Goal: Task Accomplishment & Management: Manage account settings

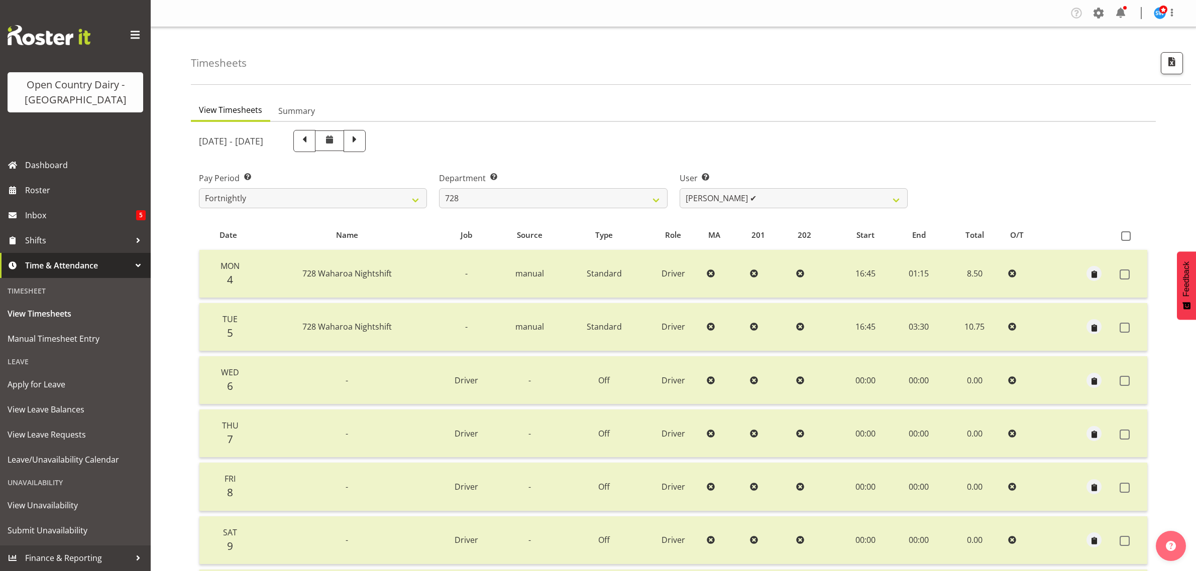
select select "842"
select select "8207"
click at [543, 202] on select "701 702 703 704 705 706 707 708 709 710 711 712 713 714 715 716 717 718 719 720" at bounding box center [553, 198] width 228 height 20
select select "802"
click at [439, 188] on select "701 702 703 704 705 706 707 708 709 710 711 712 713 714 715 716 717 718 719 720" at bounding box center [553, 198] width 228 height 20
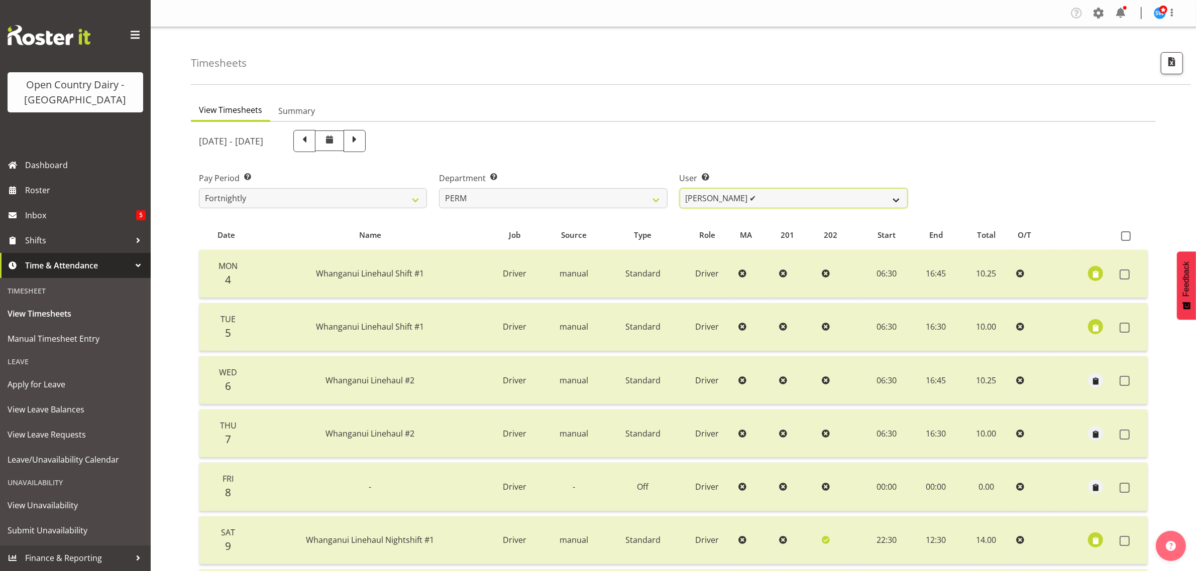
click at [716, 200] on select "Abhilash Antony ✔ Amba Swann ✔ Chris Kneebone ✔ Jayden Vincent ✔ Paul Wilson ✔ …" at bounding box center [793, 198] width 228 height 20
select select "8634"
click at [679, 188] on select "Abhilash Antony ✔ Amba Swann ✔ Chris Kneebone ✔ Jayden Vincent ✔ Paul Wilson ✔ …" at bounding box center [793, 198] width 228 height 20
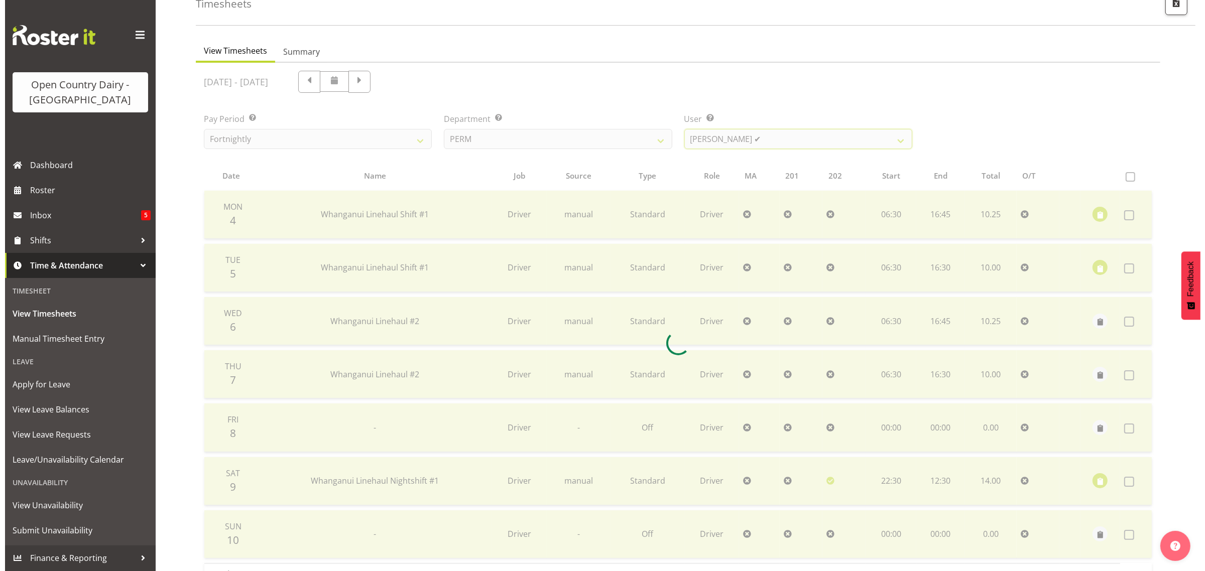
scroll to position [129, 0]
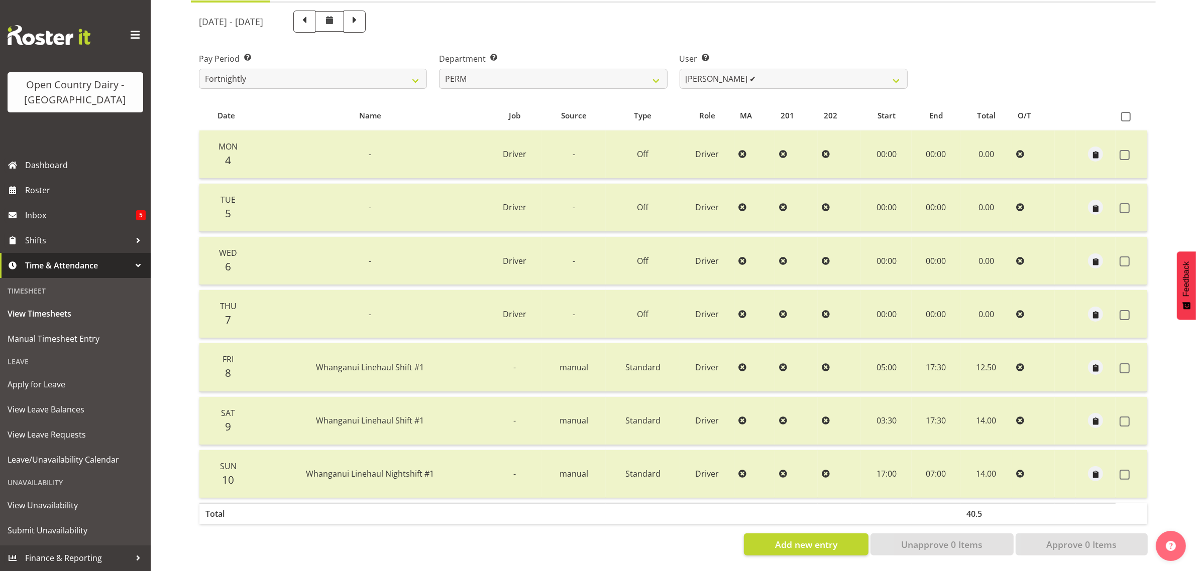
click at [1117, 464] on td at bounding box center [1131, 474] width 32 height 48
click at [1119, 470] on span at bounding box center [1124, 475] width 10 height 10
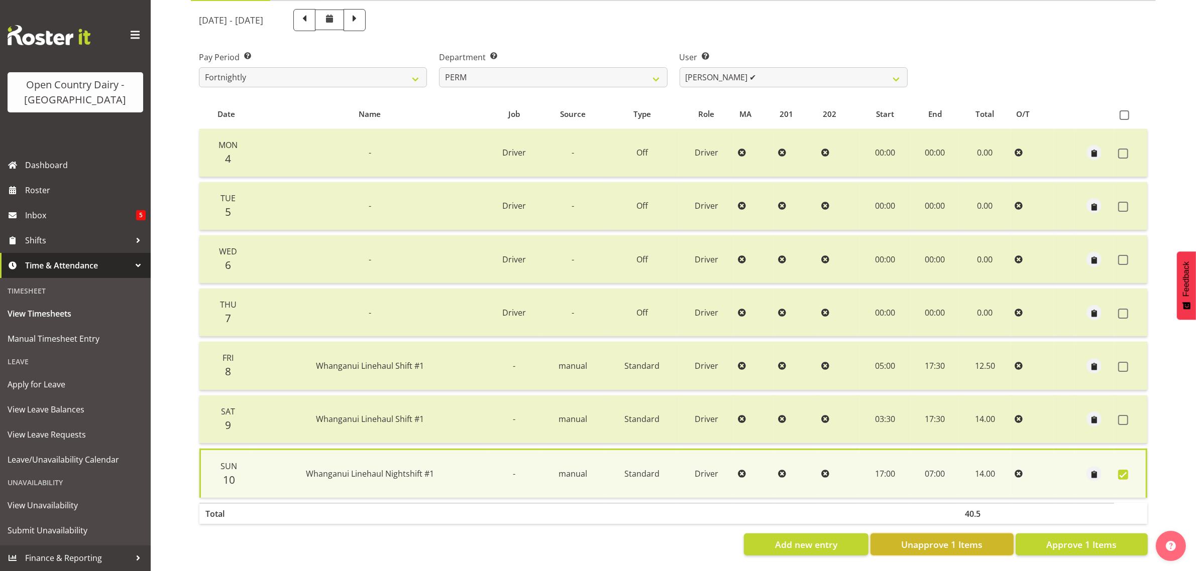
click at [967, 538] on span "Unapprove 1 Items" at bounding box center [941, 544] width 81 height 13
checkbox input "false"
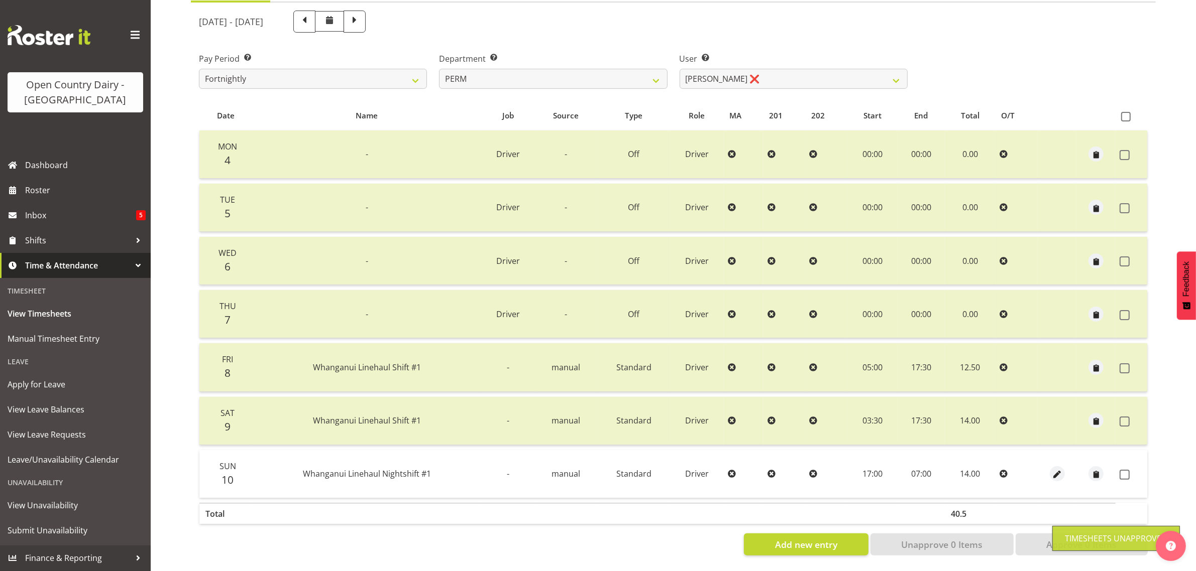
click at [877, 468] on td "17:00" at bounding box center [872, 474] width 50 height 48
click at [1058, 467] on button "button" at bounding box center [1057, 474] width 15 height 15
select select "Standard"
select select "7"
select select "2025"
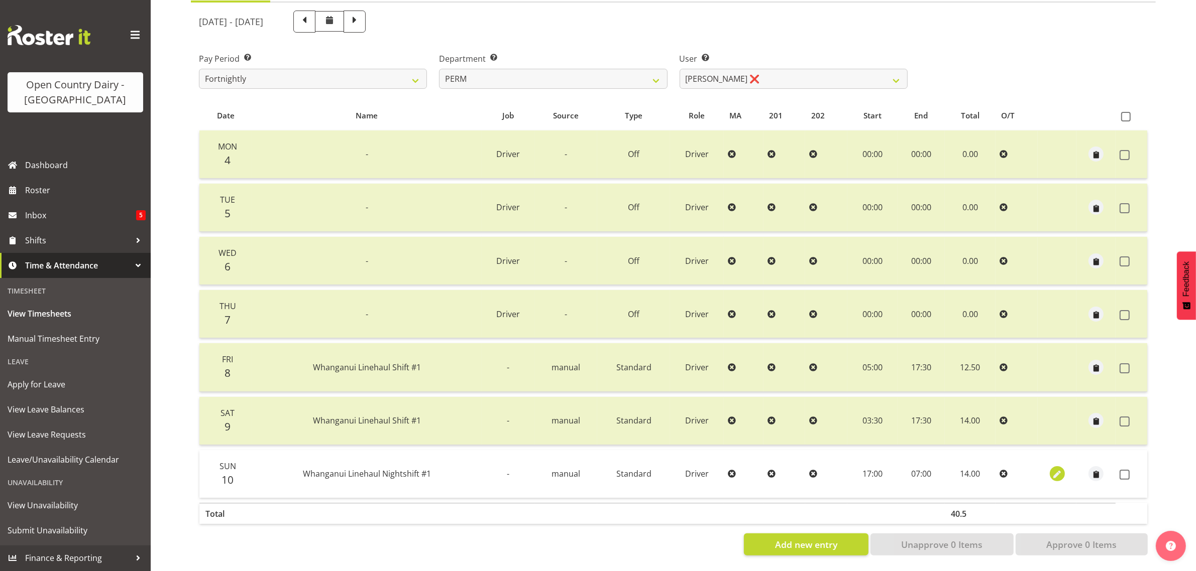
select select "17"
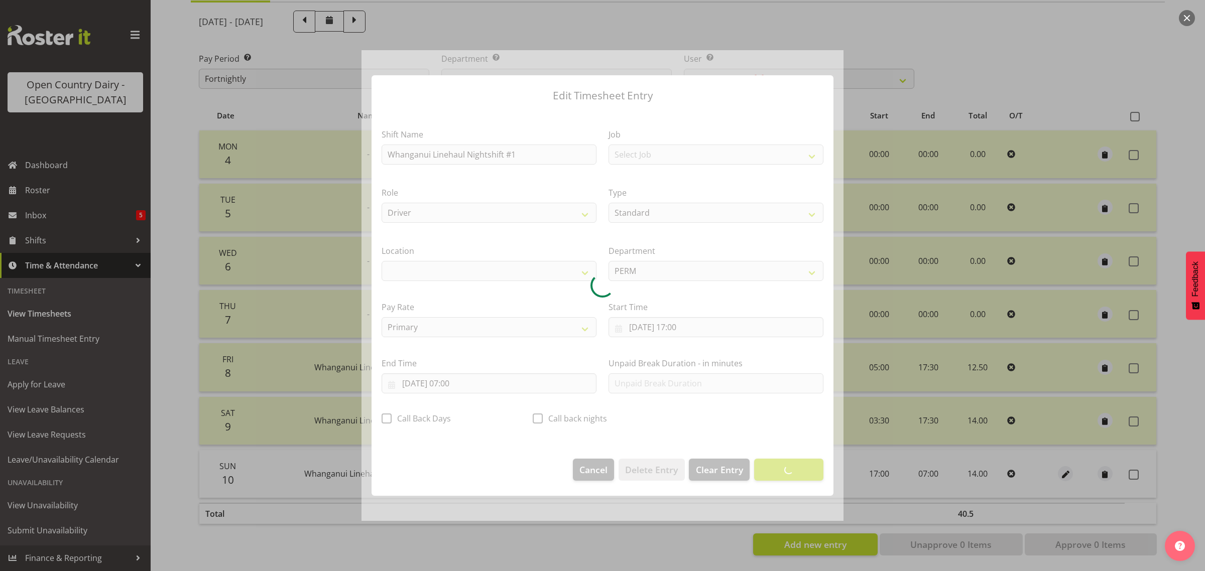
select select "1166"
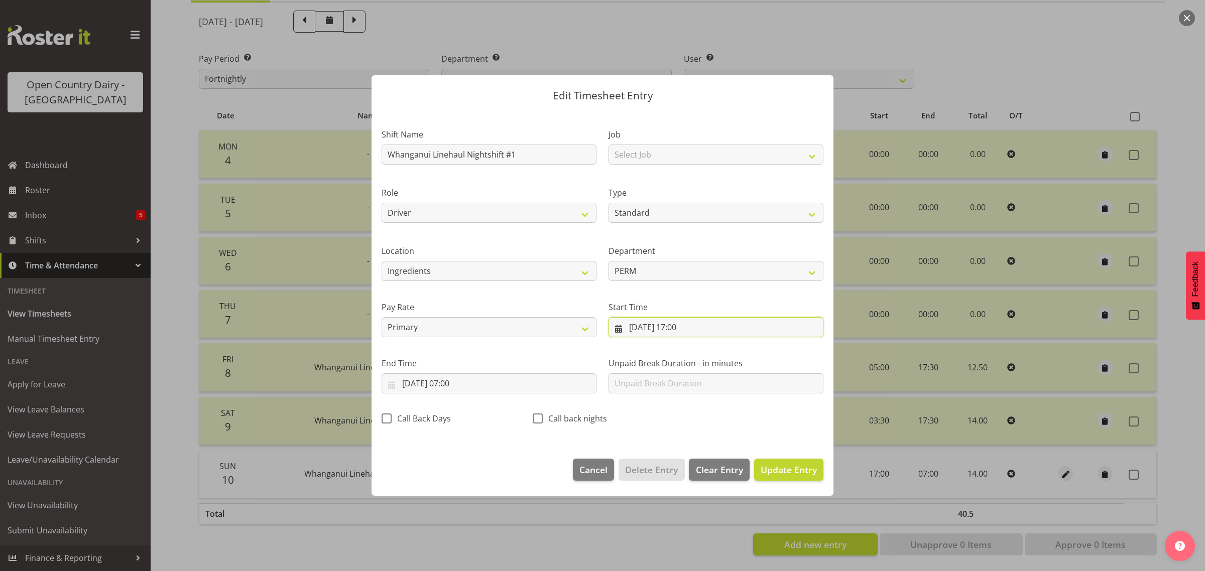
click at [693, 329] on input "10/08/2025, 17:00" at bounding box center [716, 327] width 215 height 20
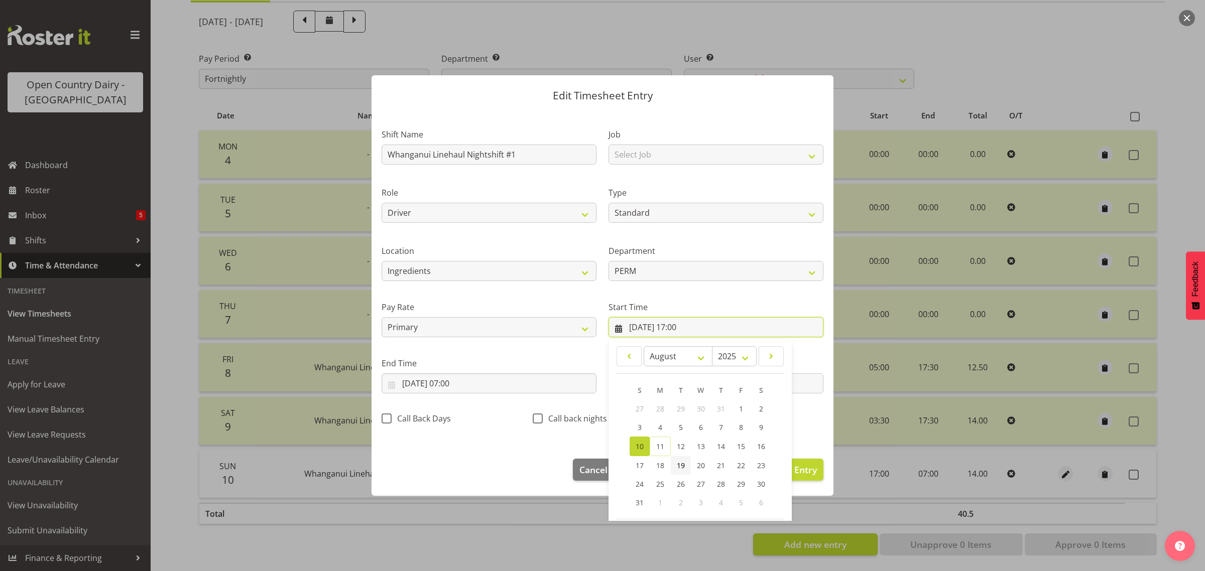
scroll to position [46, 0]
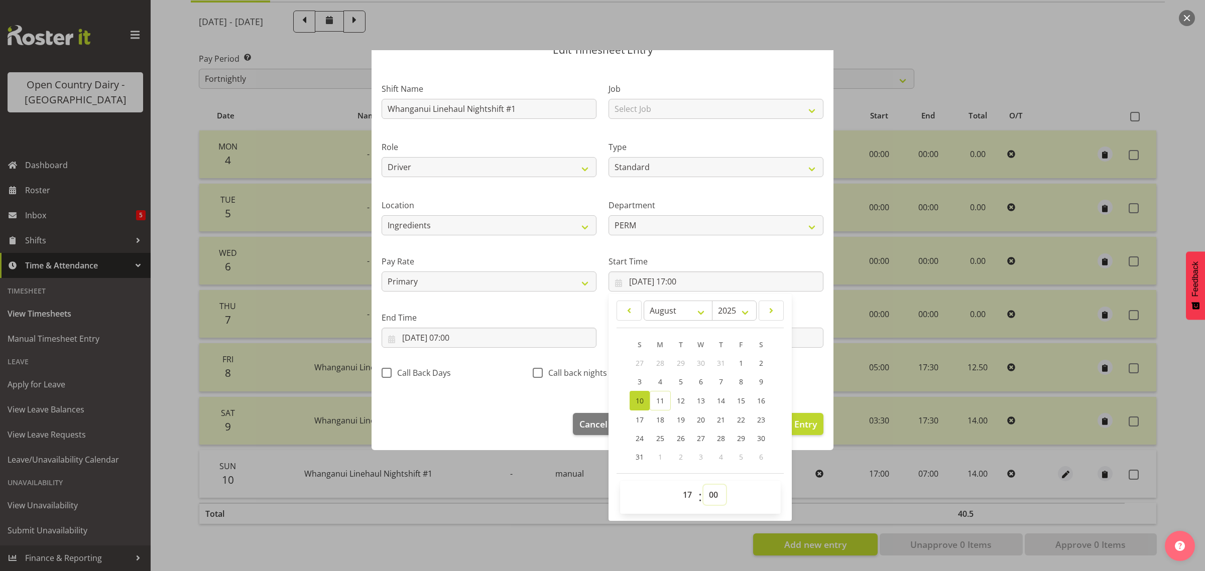
click at [706, 494] on select "00 01 02 03 04 05 06 07 08 09 10 11 12 13 14 15 16 17 18 19 20 21 22 23 24 25 2…" at bounding box center [715, 495] width 23 height 20
select select "30"
click at [704, 485] on select "00 01 02 03 04 05 06 07 08 09 10 11 12 13 14 15 16 17 18 19 20 21 22 23 24 25 2…" at bounding box center [715, 495] width 23 height 20
type input "10/08/2025, 17:30"
click at [484, 360] on div "Call Back Days" at bounding box center [451, 370] width 151 height 33
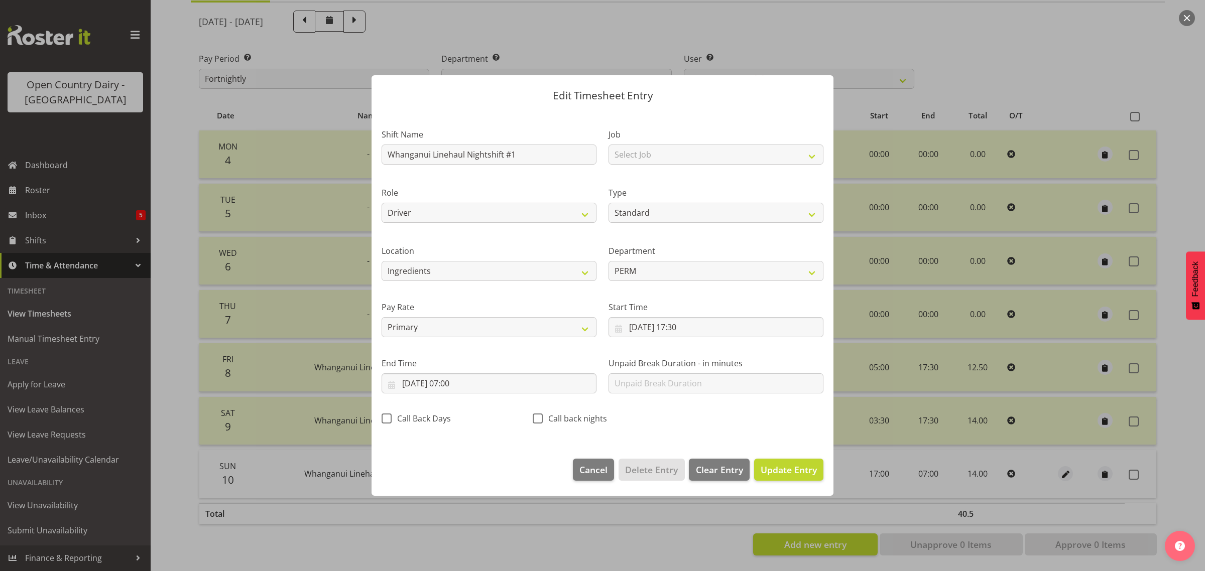
scroll to position [0, 0]
click at [458, 387] on input "11/08/2025, 07:00" at bounding box center [489, 384] width 215 height 20
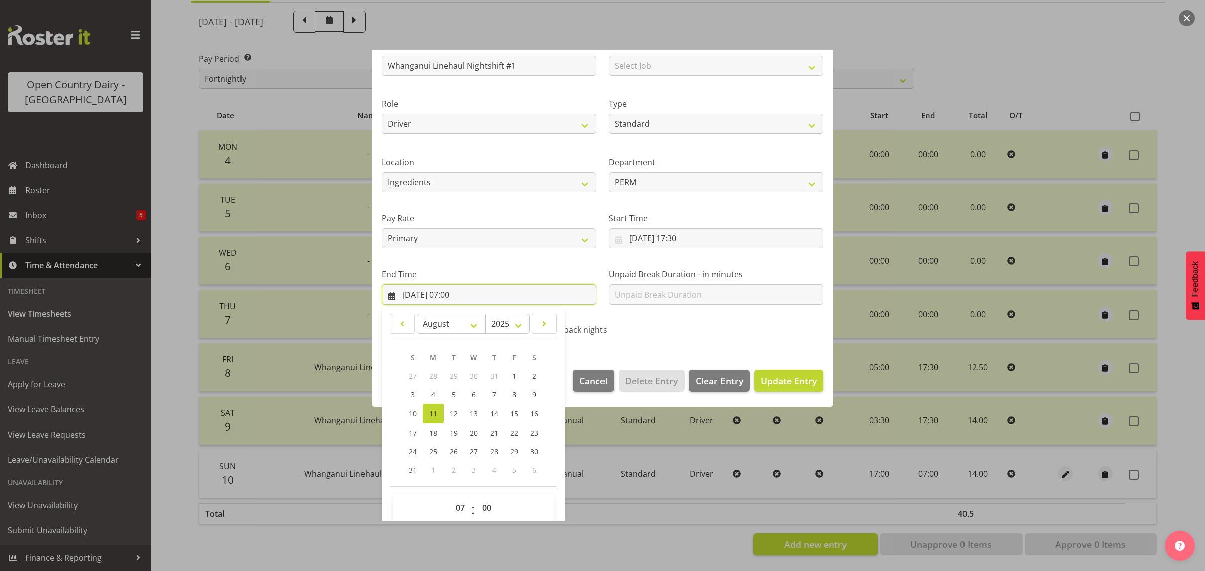
scroll to position [102, 0]
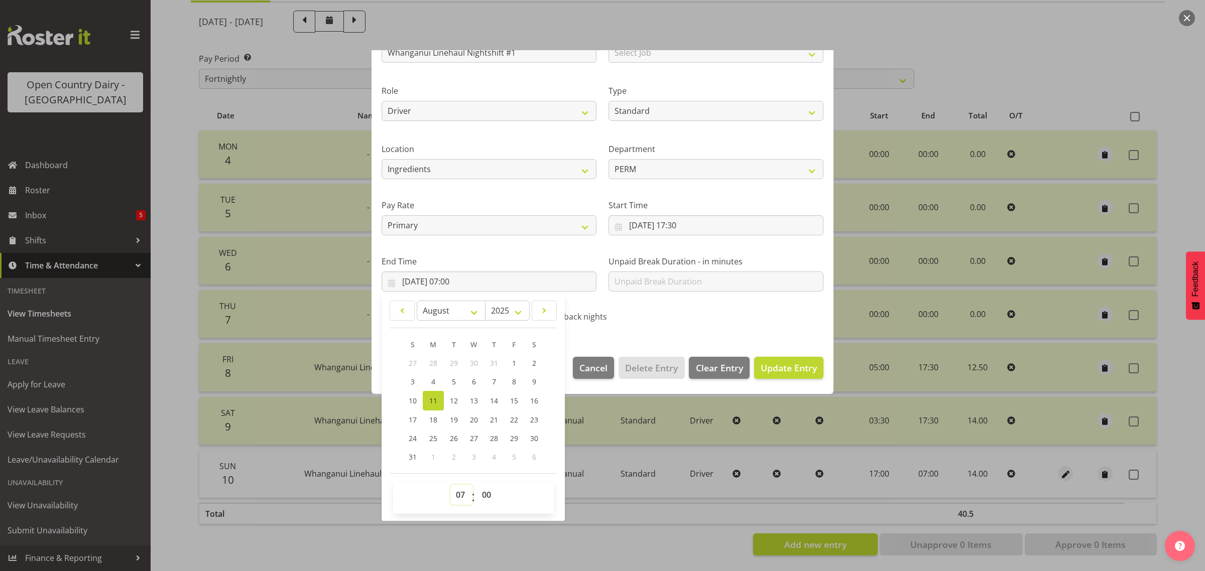
click at [457, 492] on select "00 01 02 03 04 05 06 07 08 09 10 11 12 13 14 15 16 17 18 19 20 21 22 23" at bounding box center [461, 495] width 23 height 20
select select "6"
click at [450, 485] on select "00 01 02 03 04 05 06 07 08 09 10 11 12 13 14 15 16 17 18 19 20 21 22 23" at bounding box center [461, 495] width 23 height 20
type input "11/08/2025, 06:00"
click at [490, 494] on select "00 01 02 03 04 05 06 07 08 09 10 11 12 13 14 15 16 17 18 19 20 21 22 23 24 25 2…" at bounding box center [488, 495] width 23 height 20
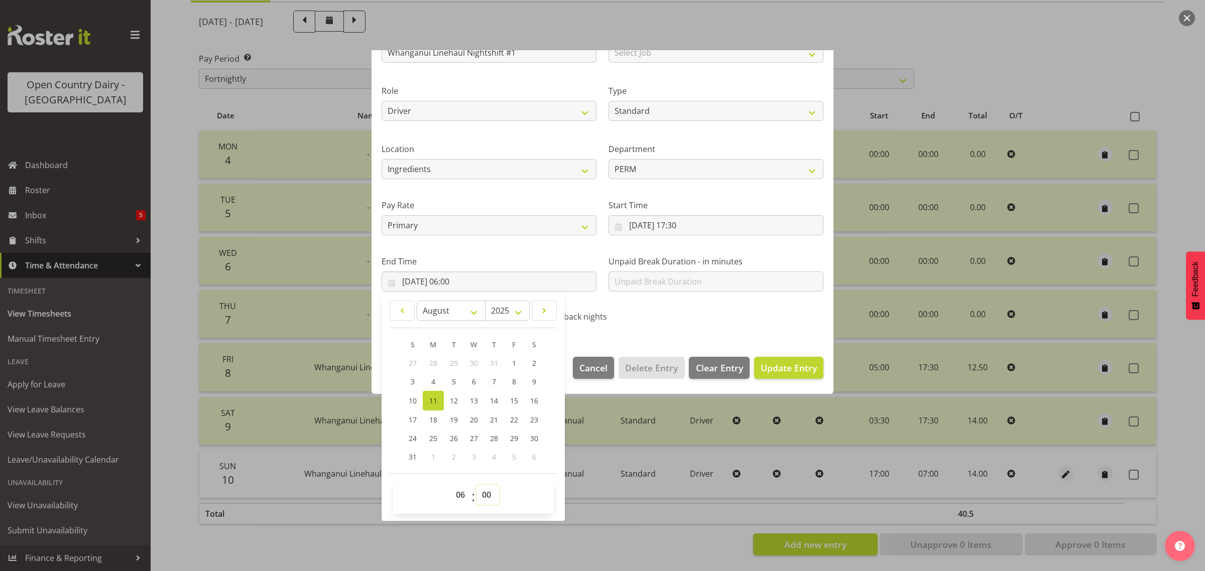
select select "45"
click at [477, 485] on select "00 01 02 03 04 05 06 07 08 09 10 11 12 13 14 15 16 17 18 19 20 21 22 23 24 25 2…" at bounding box center [488, 495] width 23 height 20
type input "11/08/2025, 06:45"
click at [762, 362] on span "Update Entry" at bounding box center [789, 368] width 56 height 13
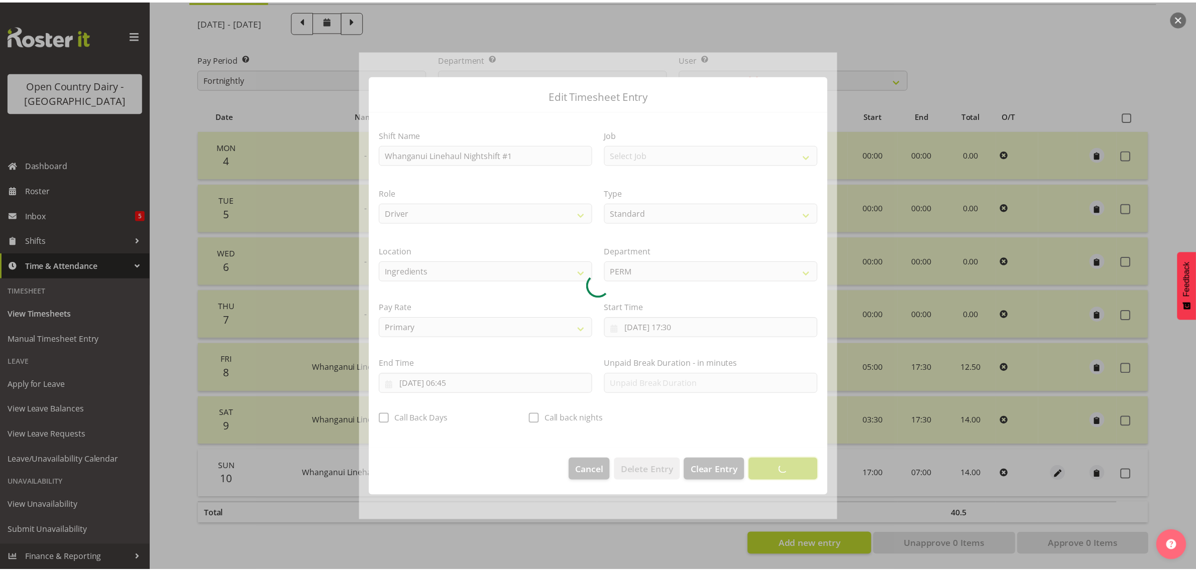
scroll to position [0, 0]
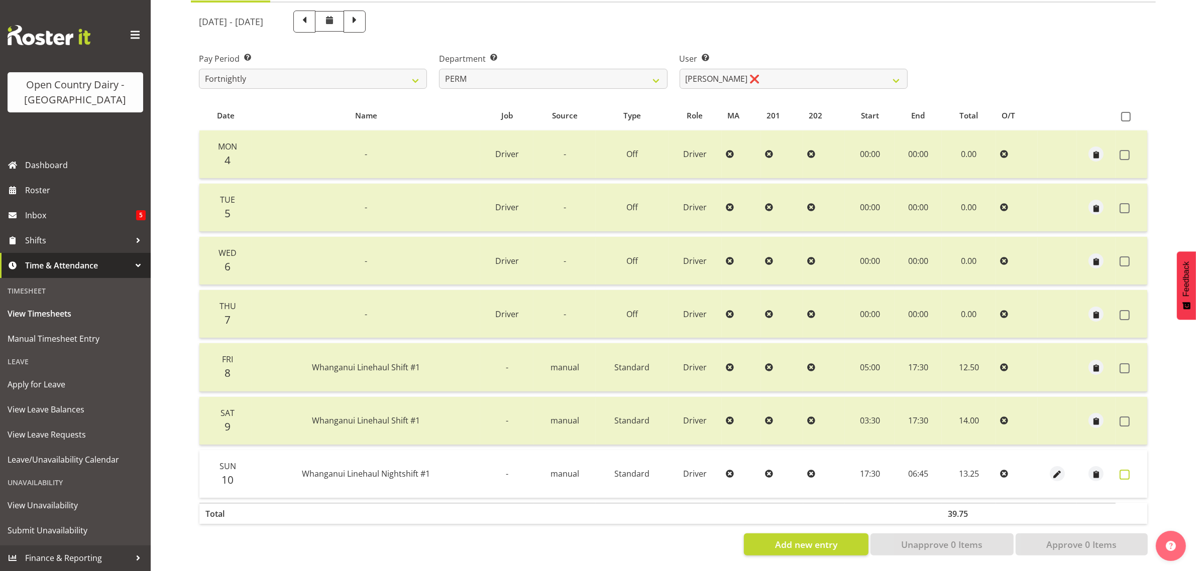
drag, startPoint x: 1127, startPoint y: 462, endPoint x: 1118, endPoint y: 462, distance: 9.5
click at [1125, 470] on span at bounding box center [1124, 475] width 10 height 10
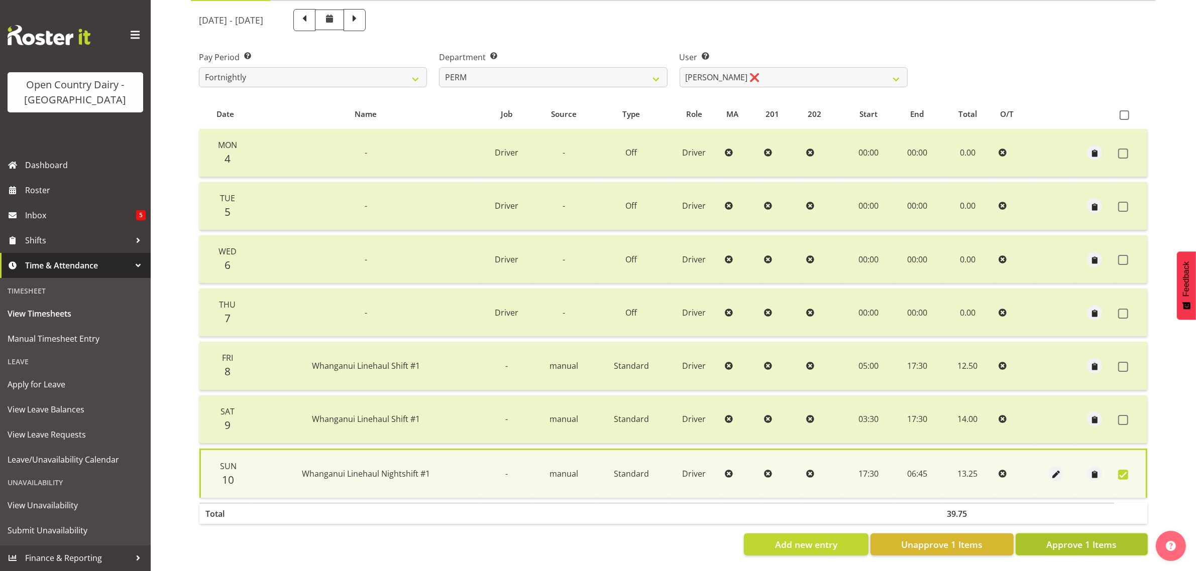
click at [1048, 538] on span "Approve 1 Items" at bounding box center [1081, 544] width 70 height 13
checkbox input "false"
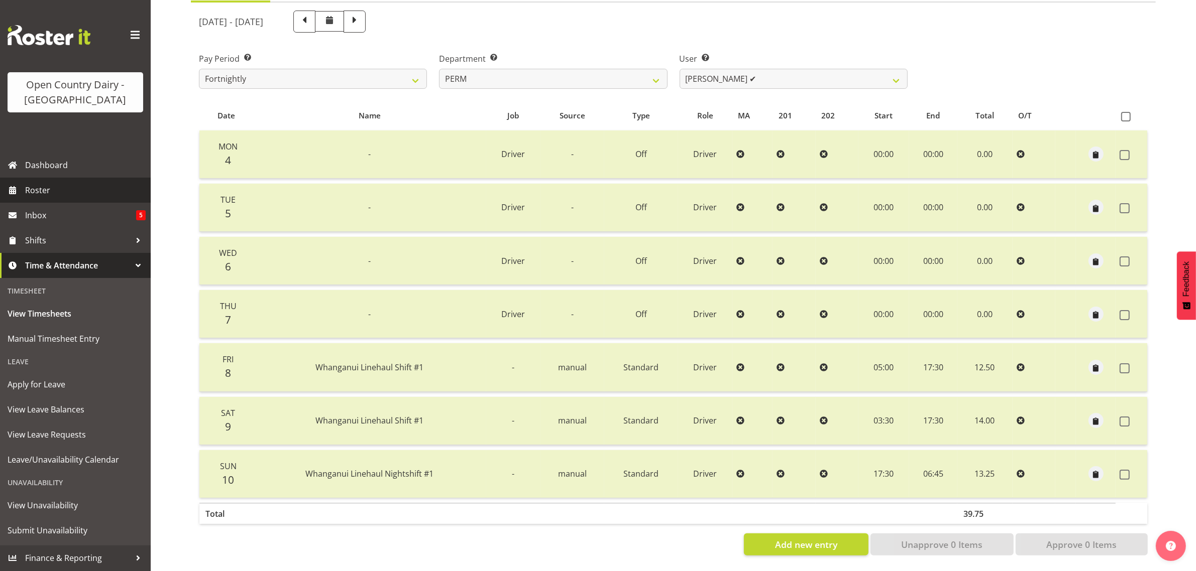
click at [39, 191] on span "Roster" at bounding box center [85, 190] width 121 height 15
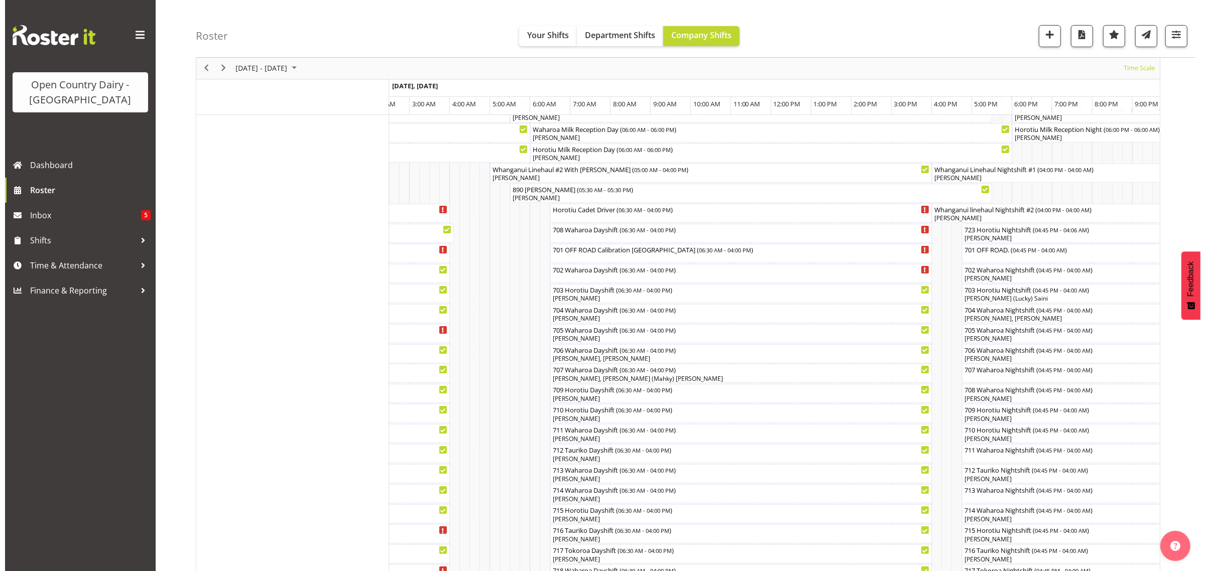
scroll to position [63, 0]
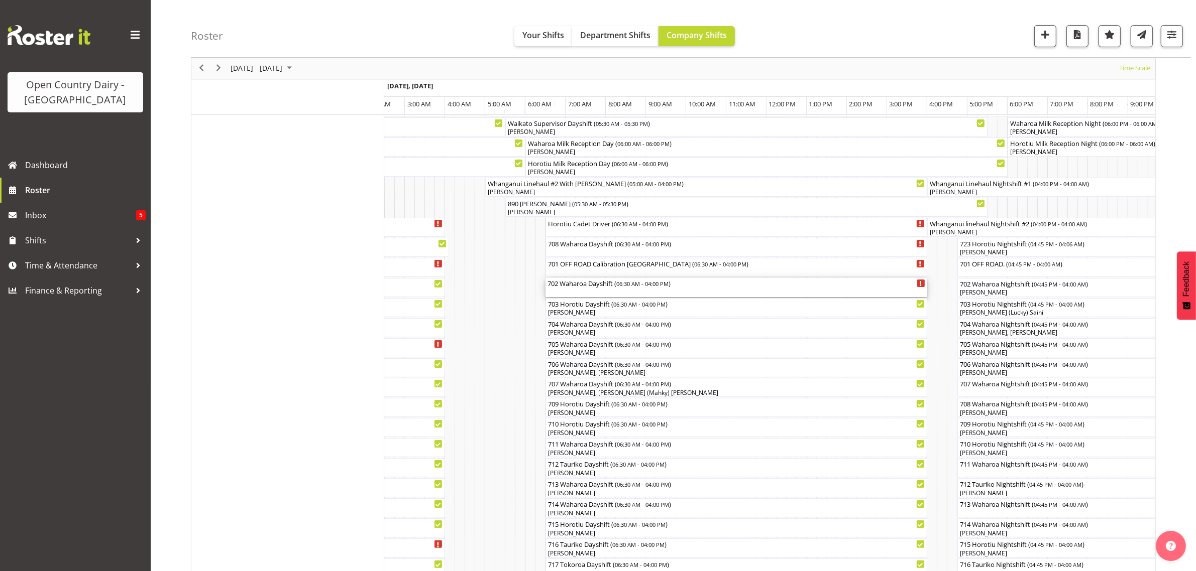
click at [603, 288] on div "702 Waharoa Dayshift ( 06:30 AM - 04:00 PM )" at bounding box center [736, 283] width 378 height 10
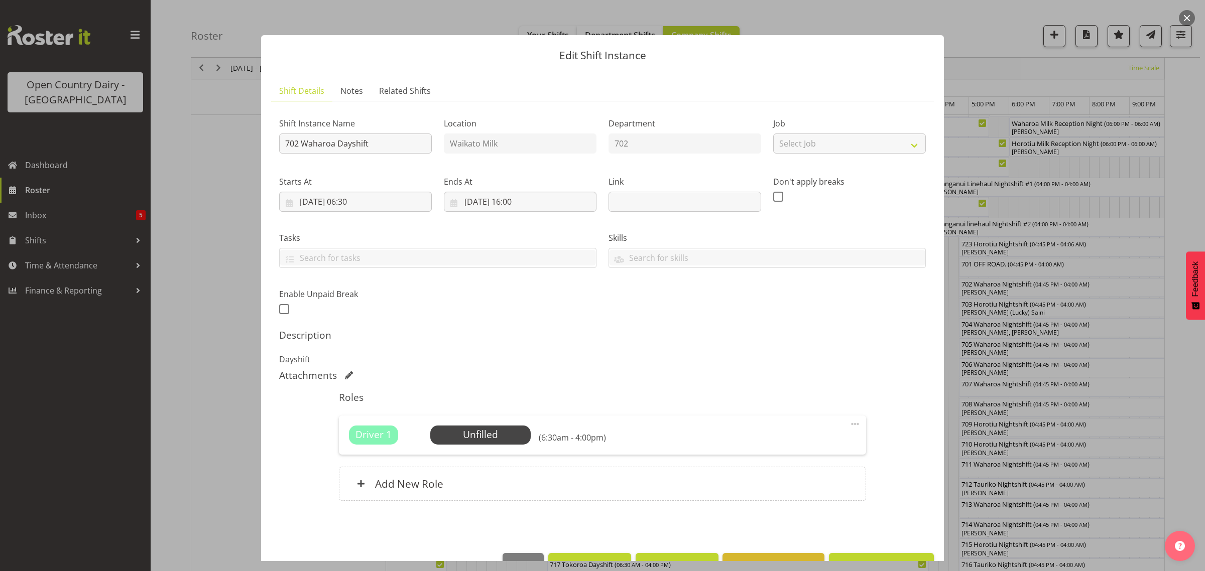
scroll to position [29, 0]
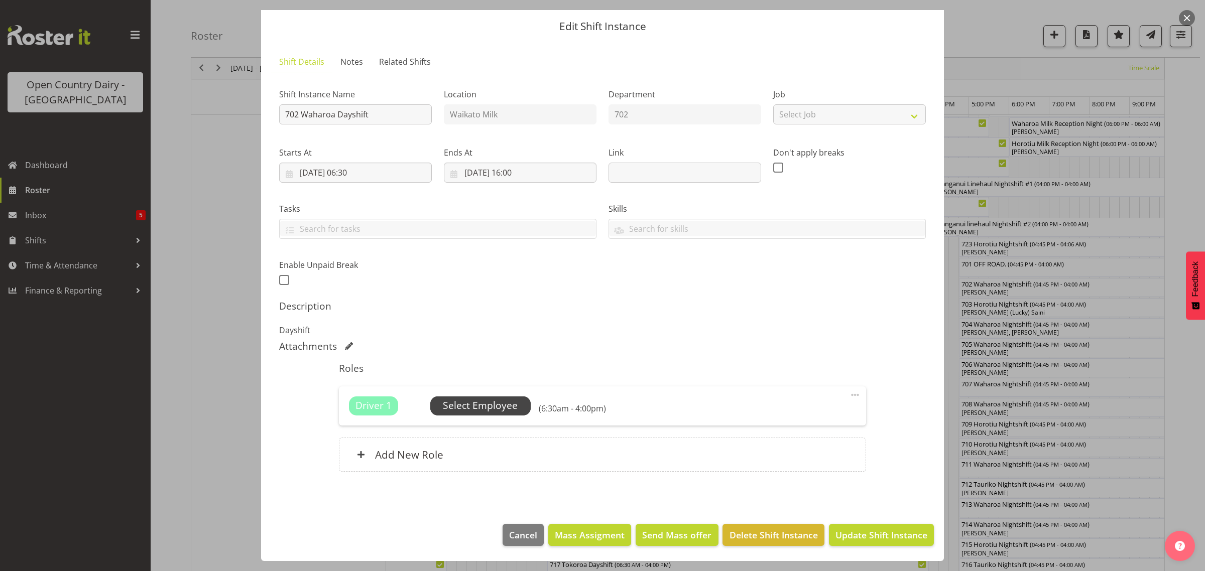
click at [481, 400] on span "Select Employee" at bounding box center [480, 406] width 75 height 15
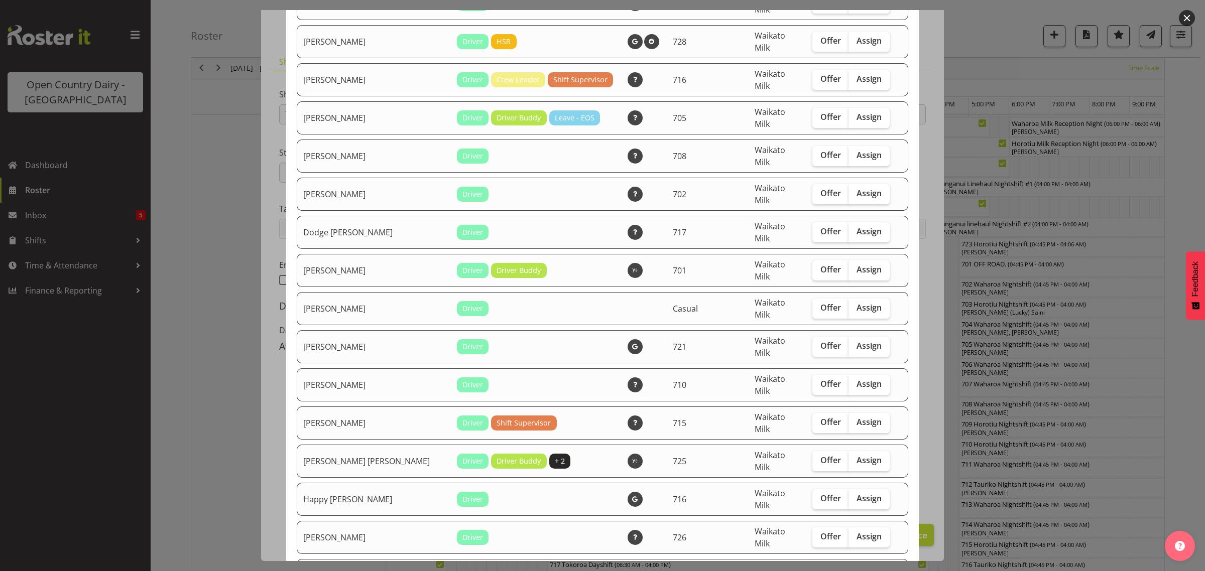
scroll to position [251, 0]
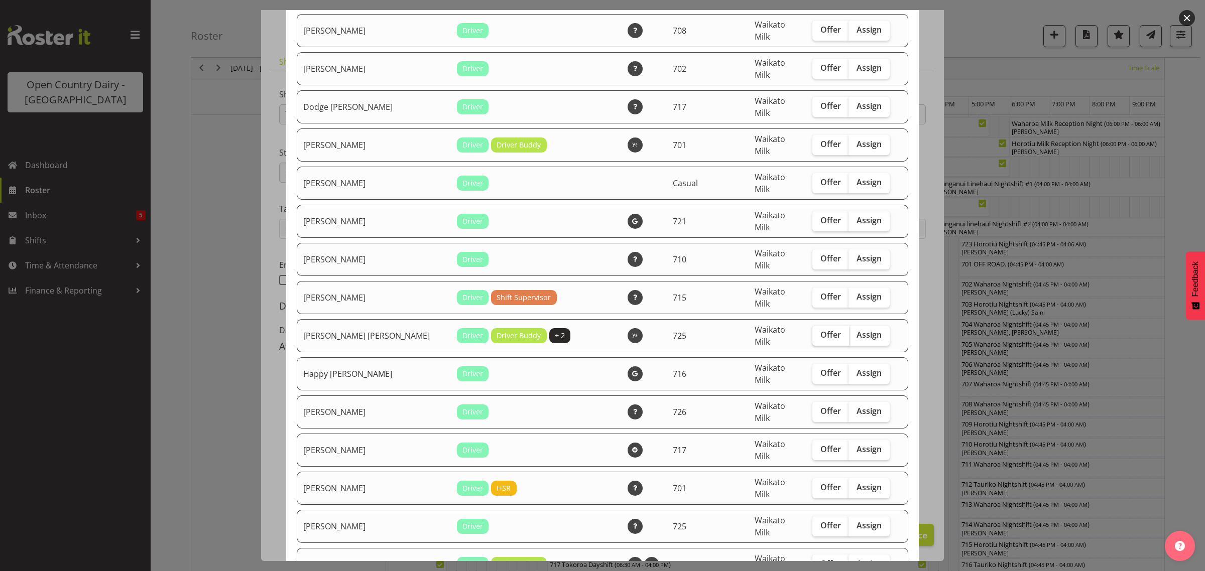
click at [857, 139] on span "Assign" at bounding box center [869, 144] width 25 height 10
click at [852, 141] on input "Assign" at bounding box center [852, 144] width 7 height 7
checkbox input "true"
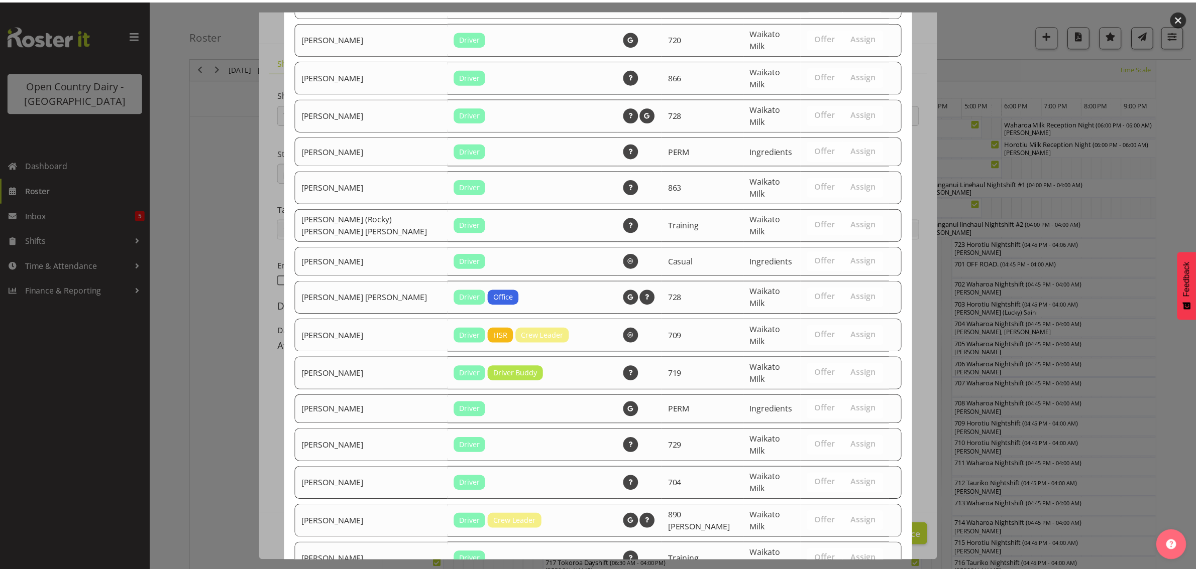
scroll to position [984, 0]
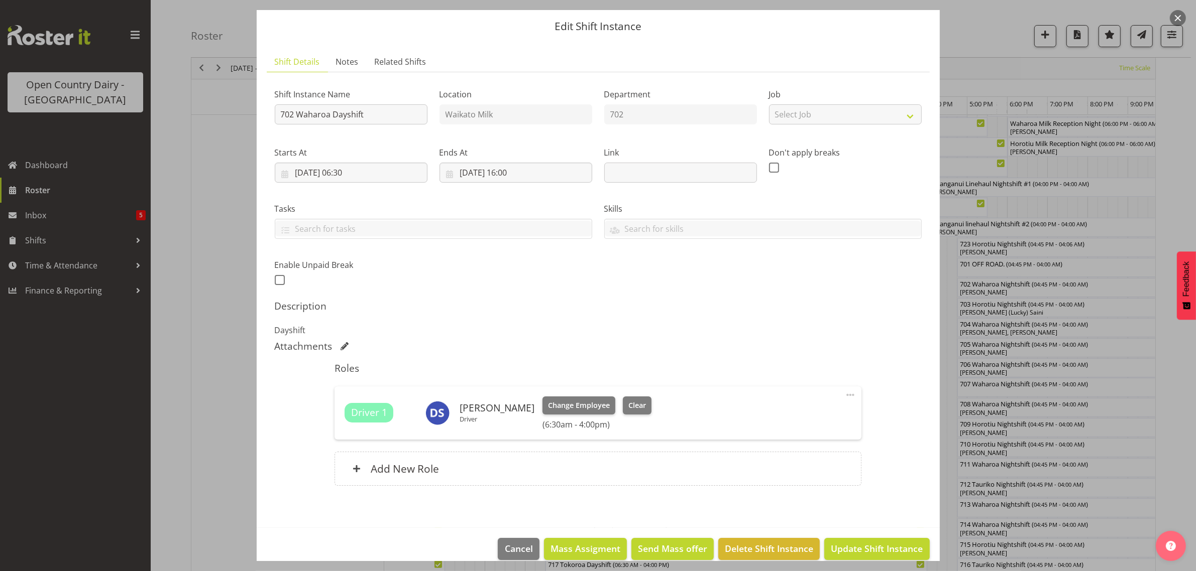
scroll to position [43, 0]
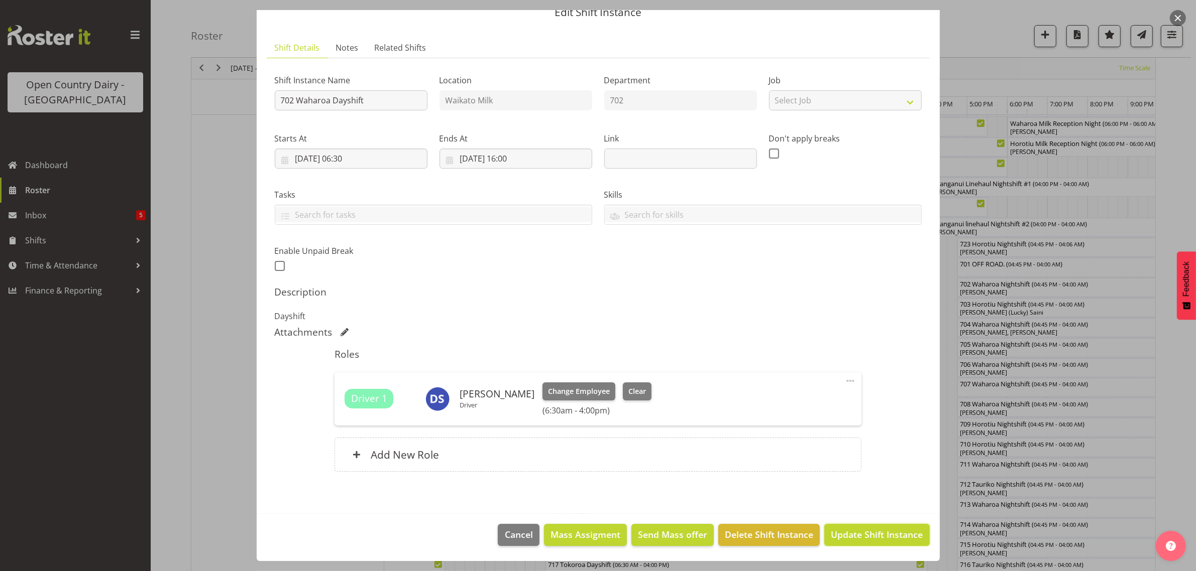
click at [832, 533] on span "Update Shift Instance" at bounding box center [877, 534] width 92 height 13
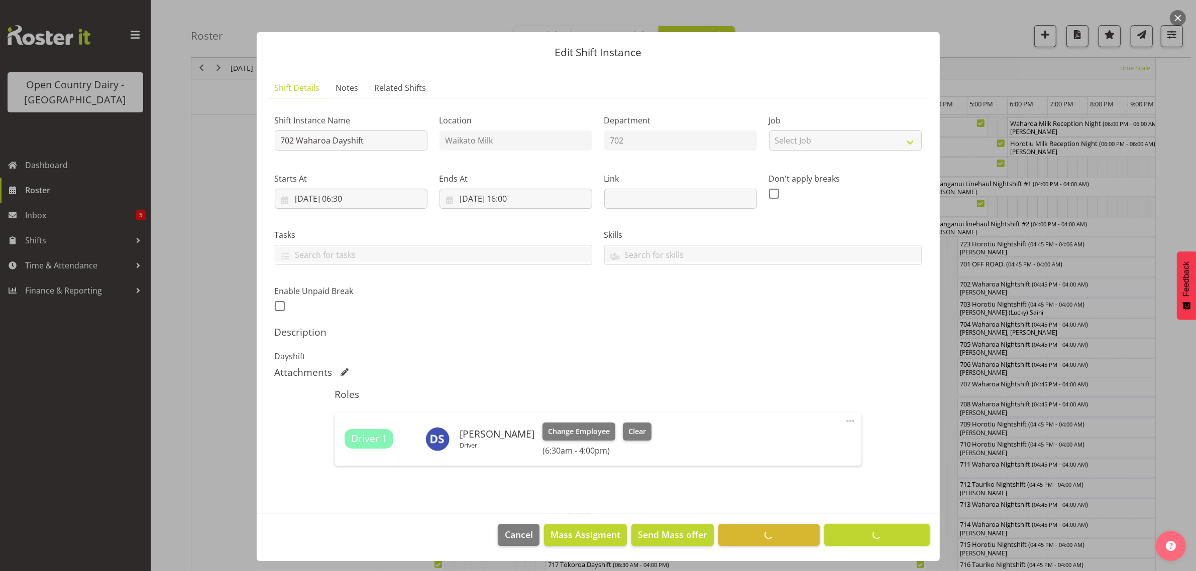
scroll to position [3, 0]
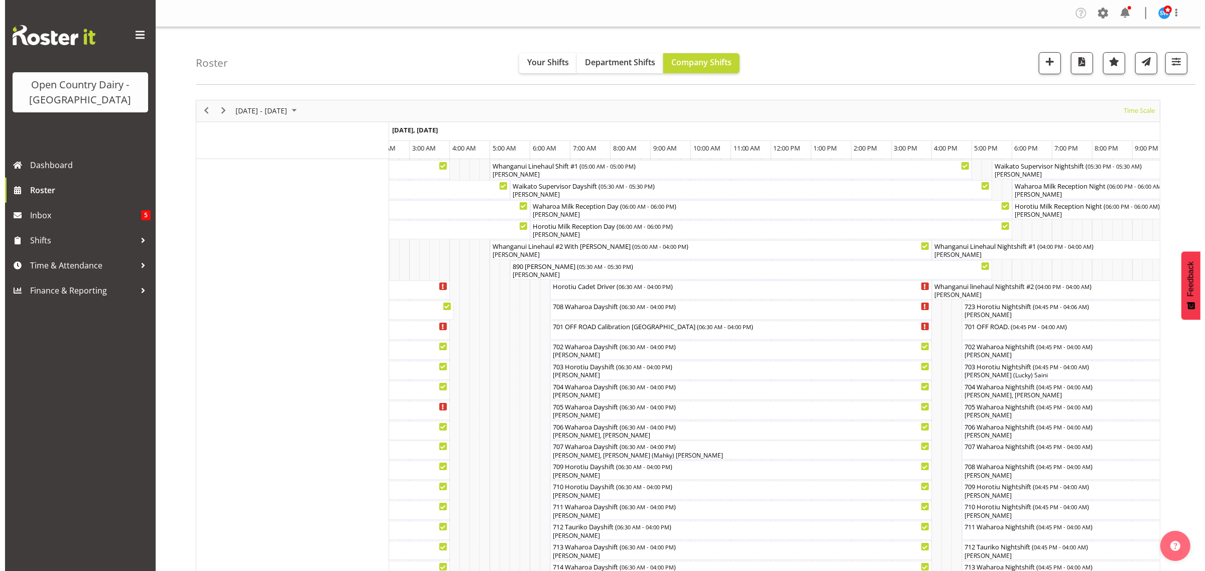
scroll to position [63, 0]
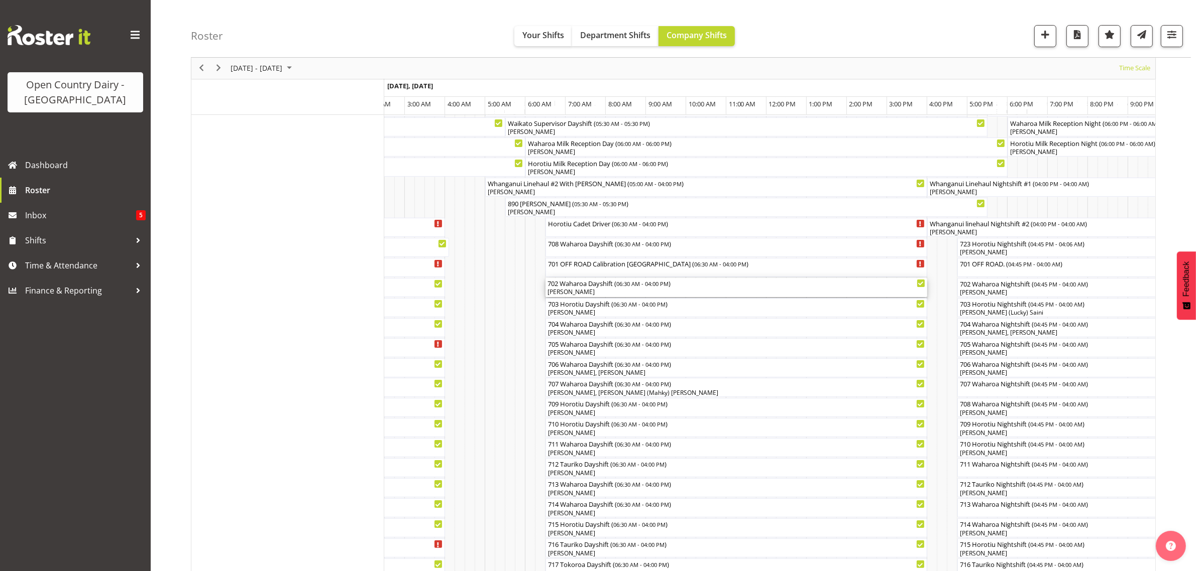
click at [579, 281] on div "702 Waharoa Dayshift ( 06:30 AM - 04:00 PM )" at bounding box center [736, 283] width 378 height 10
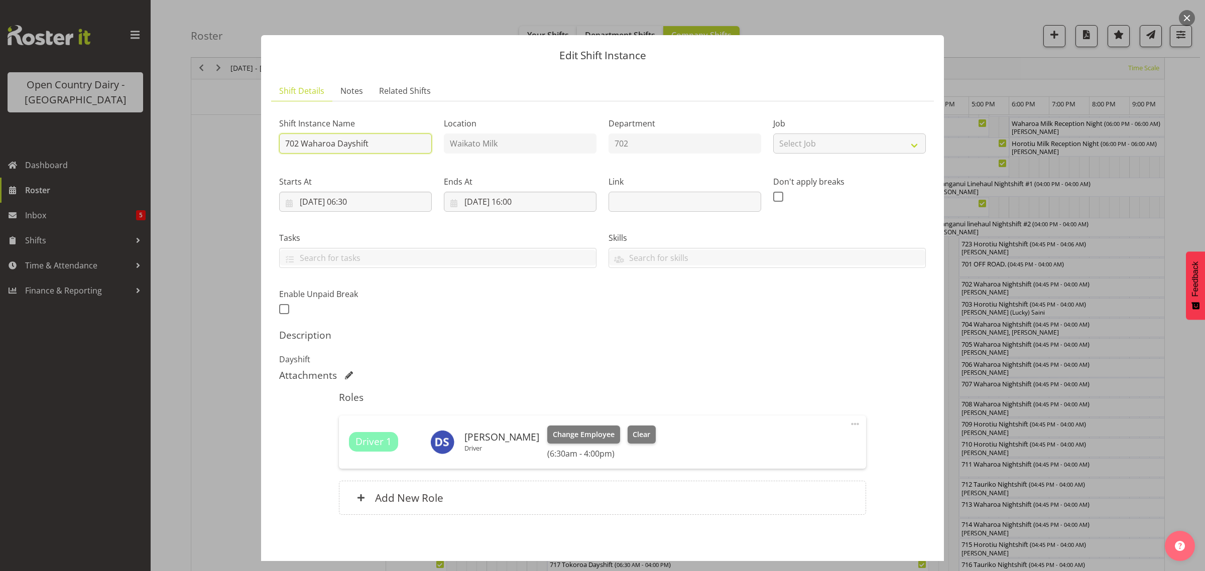
click at [397, 141] on input "702 Waharoa Dayshift" at bounding box center [355, 144] width 153 height 20
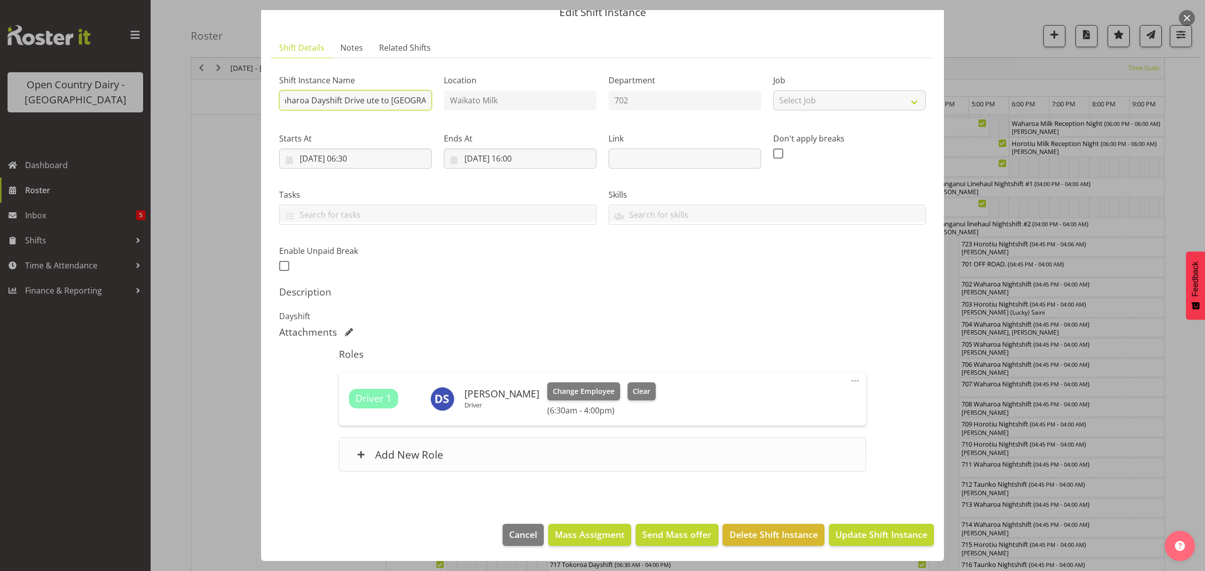
type input "702 Waharoa Dayshift Drive ute to Waharoa"
click at [853, 448] on div "Add New Role" at bounding box center [602, 455] width 527 height 34
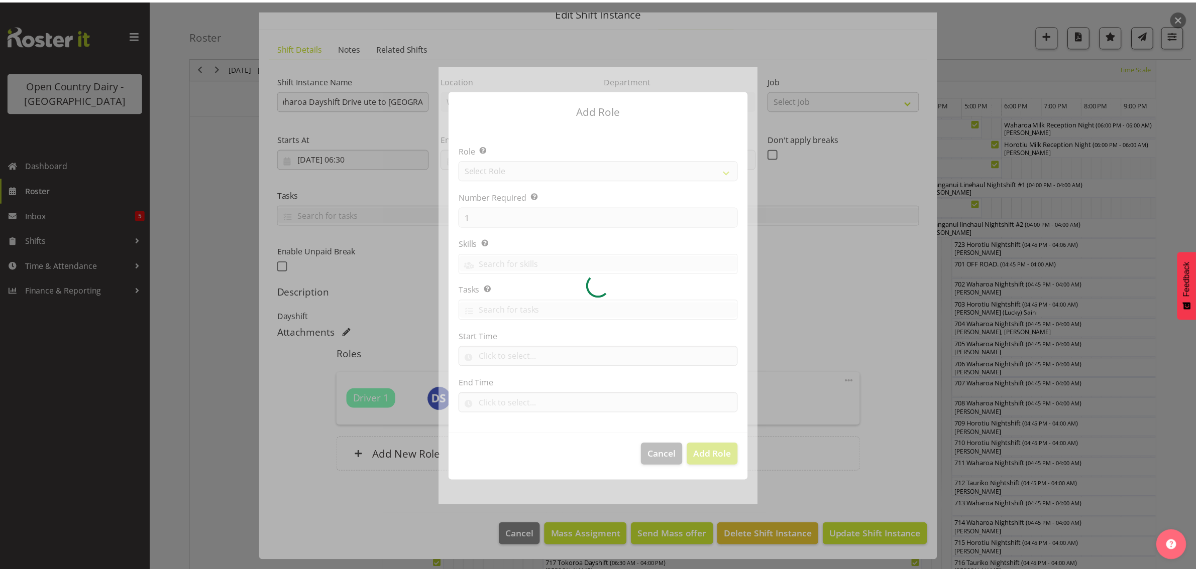
scroll to position [0, 0]
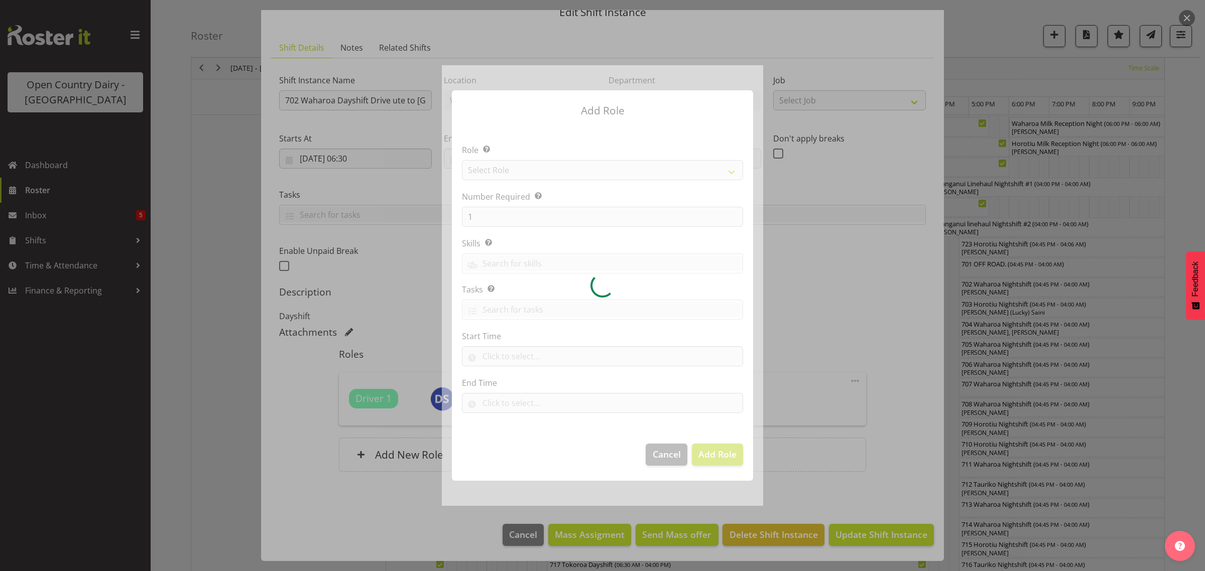
drag, startPoint x: 877, startPoint y: 520, endPoint x: 878, endPoint y: 531, distance: 11.1
click at [877, 528] on div at bounding box center [602, 285] width 1205 height 571
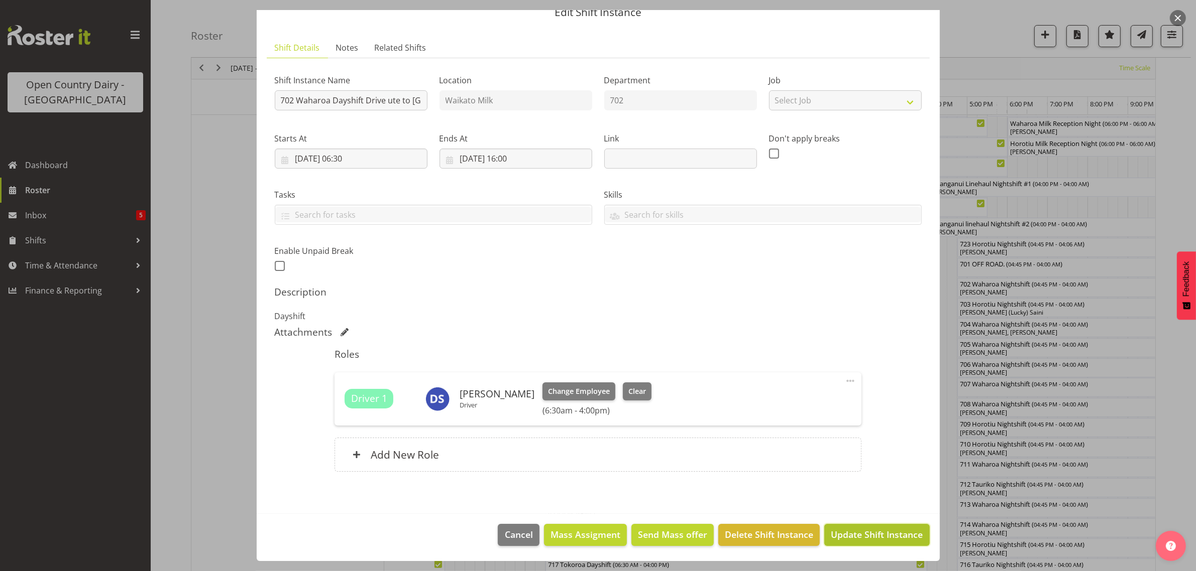
click at [877, 538] on span "Update Shift Instance" at bounding box center [877, 534] width 92 height 13
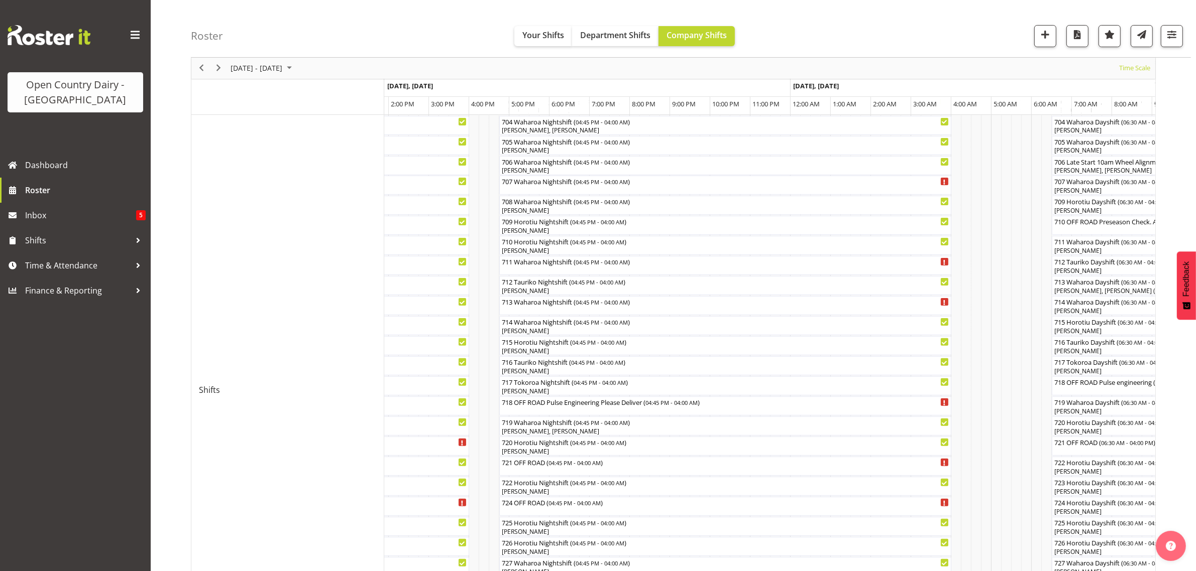
scroll to position [63, 0]
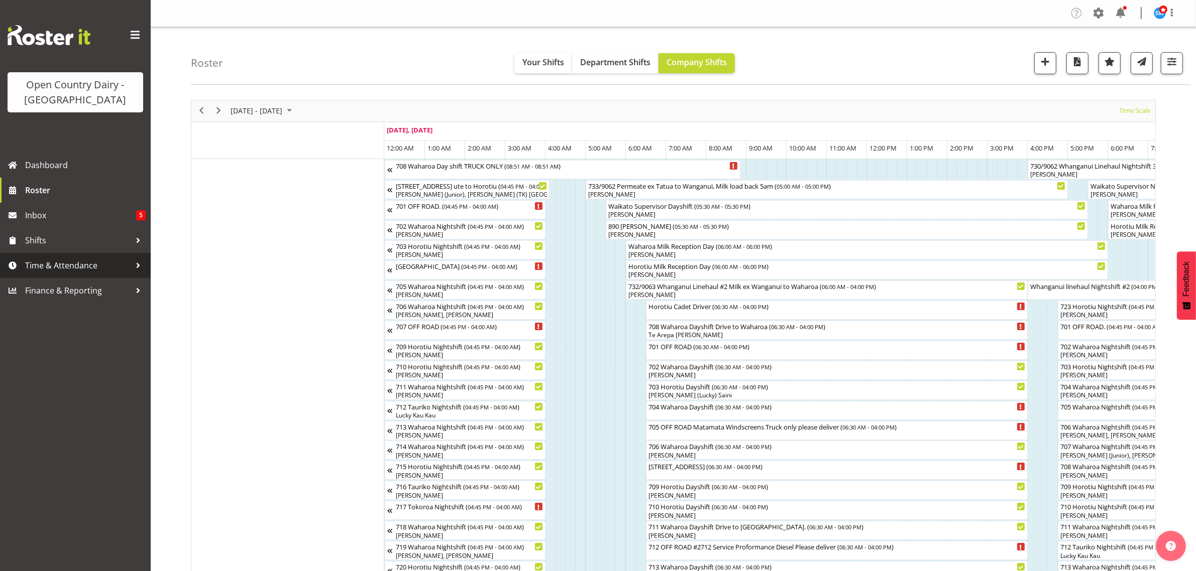
click at [40, 266] on span "Time & Attendance" at bounding box center [77, 265] width 105 height 15
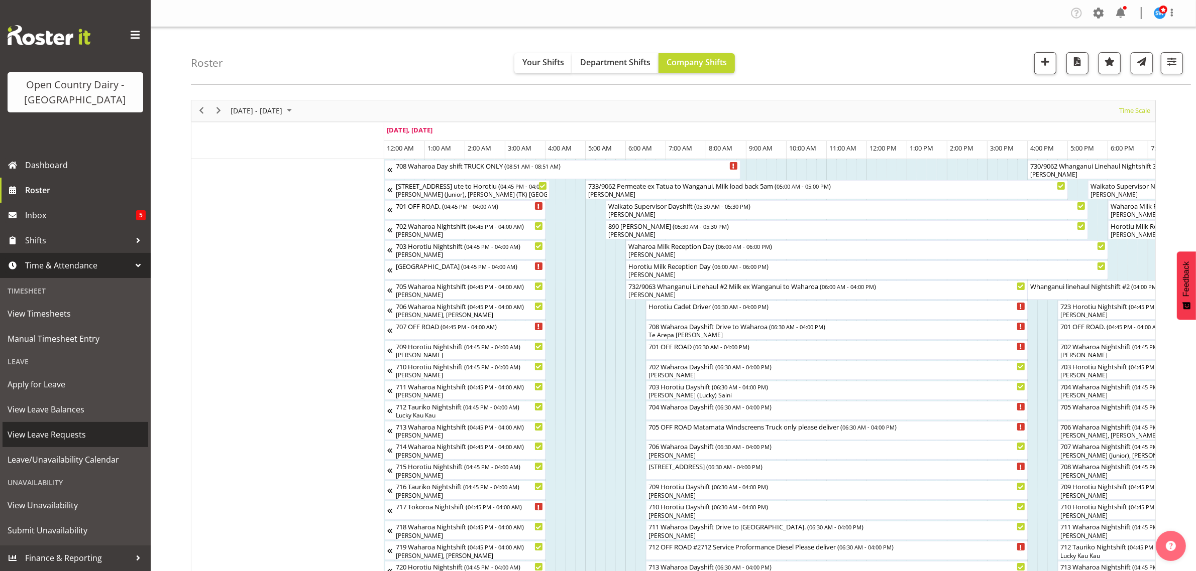
click at [54, 433] on span "View Leave Requests" at bounding box center [76, 434] width 136 height 15
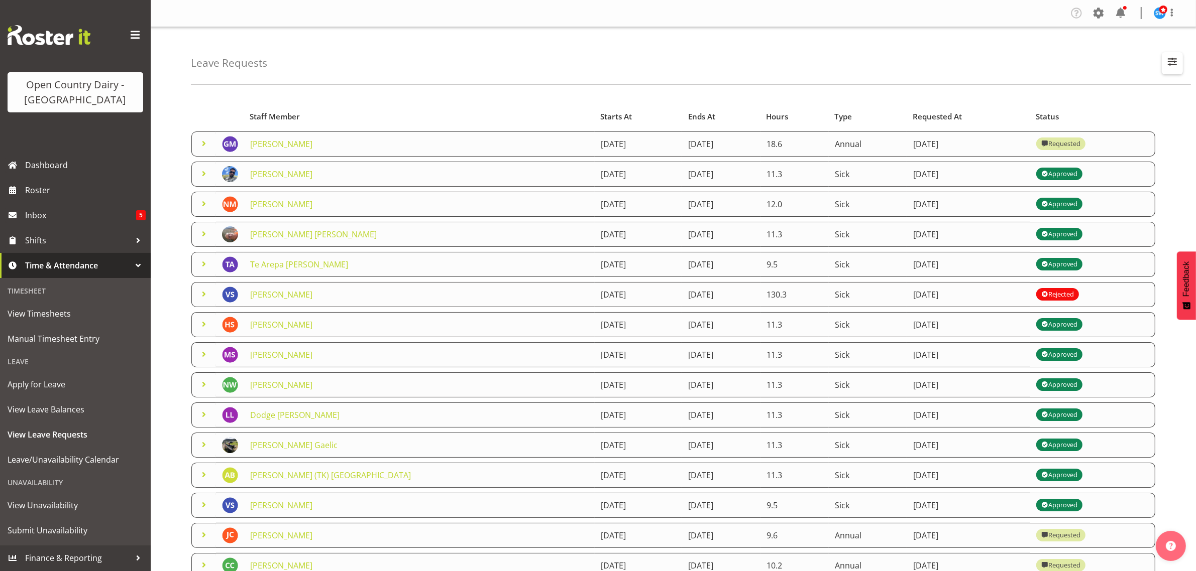
click at [1174, 63] on span "button" at bounding box center [1172, 61] width 13 height 13
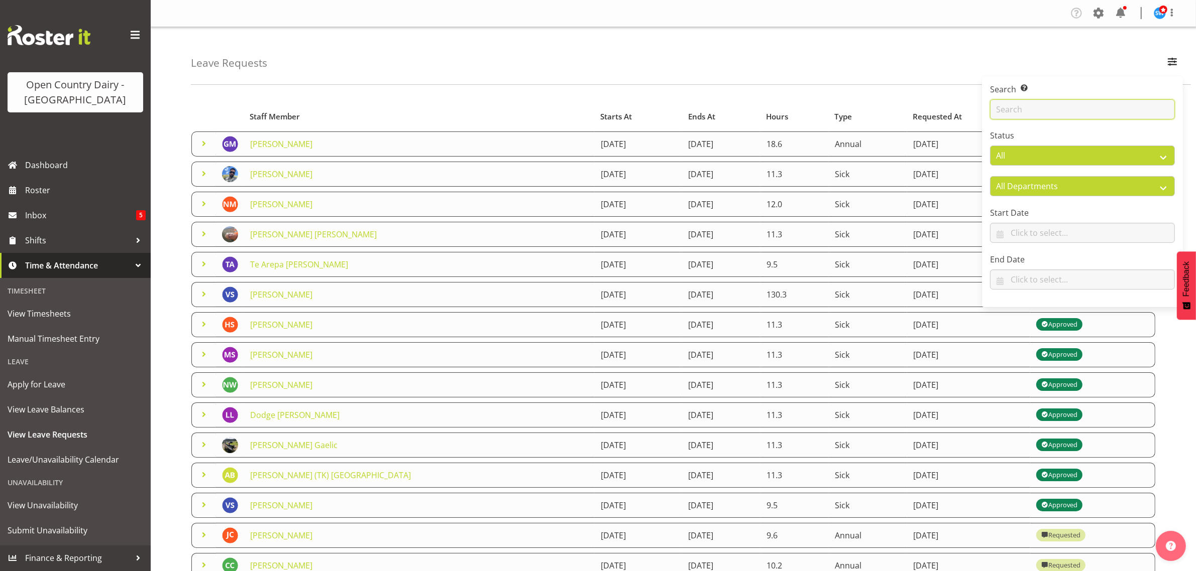
click at [1010, 107] on input "text" at bounding box center [1082, 109] width 185 height 20
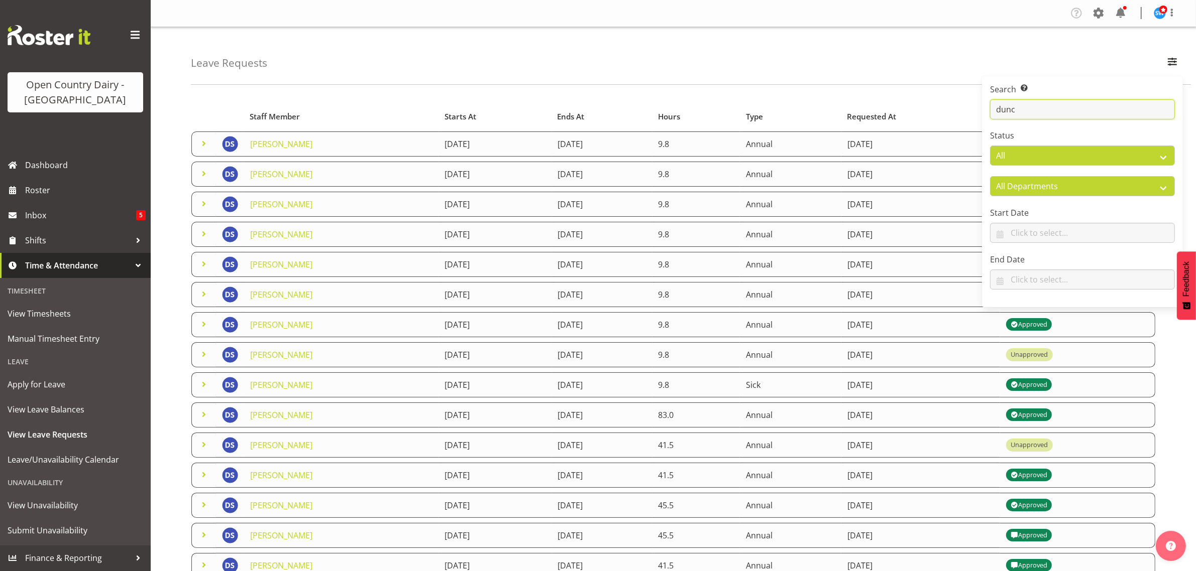
type input "duncan"
drag, startPoint x: 567, startPoint y: 142, endPoint x: 538, endPoint y: 254, distance: 115.7
click at [46, 320] on span "View Timesheets" at bounding box center [76, 313] width 136 height 15
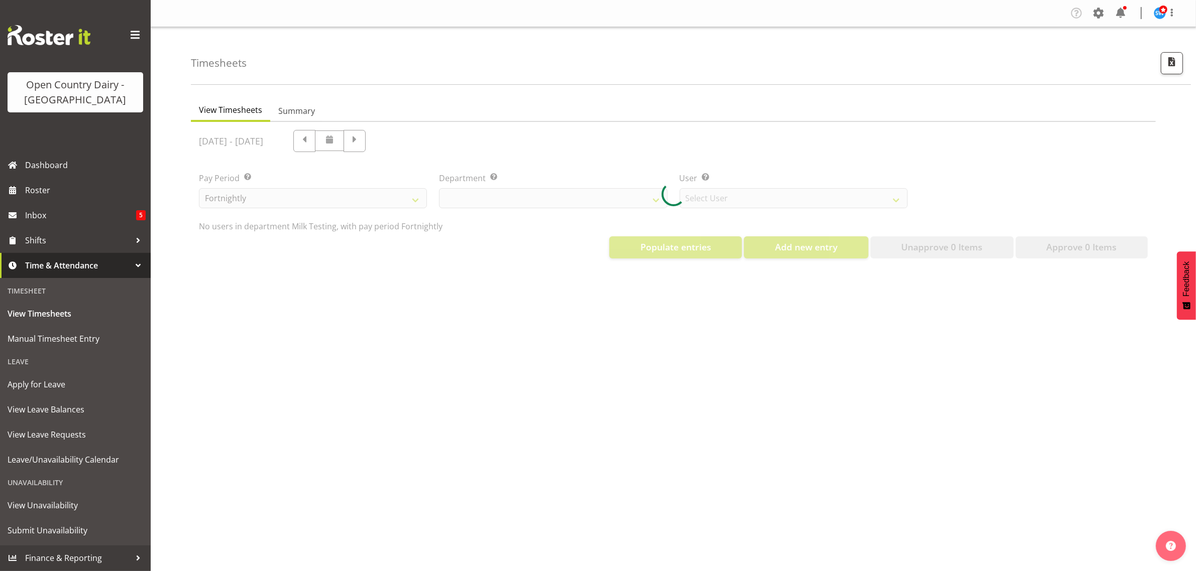
select select "733"
select select "7414"
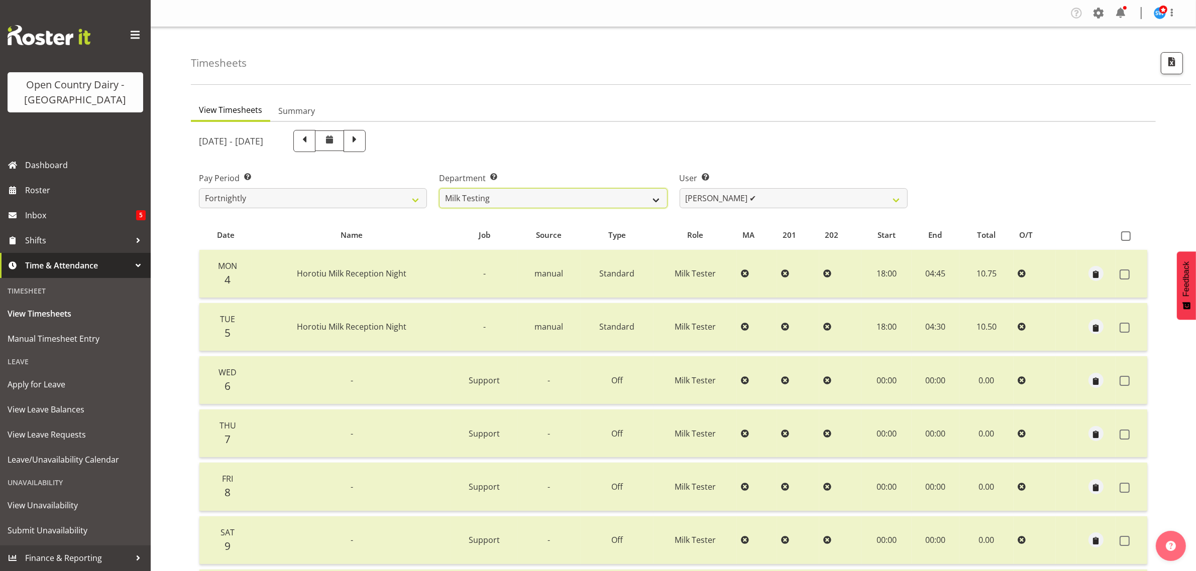
click at [656, 192] on select "701 702 703 704 705 706 707 708 709 710 711 712 713 714 715 716 717 718 719 720" at bounding box center [553, 198] width 228 height 20
click at [439, 188] on select "701 702 703 704 705 706 707 708 709 710 711 712 713 714 715 716 717 718 719 720" at bounding box center [553, 198] width 228 height 20
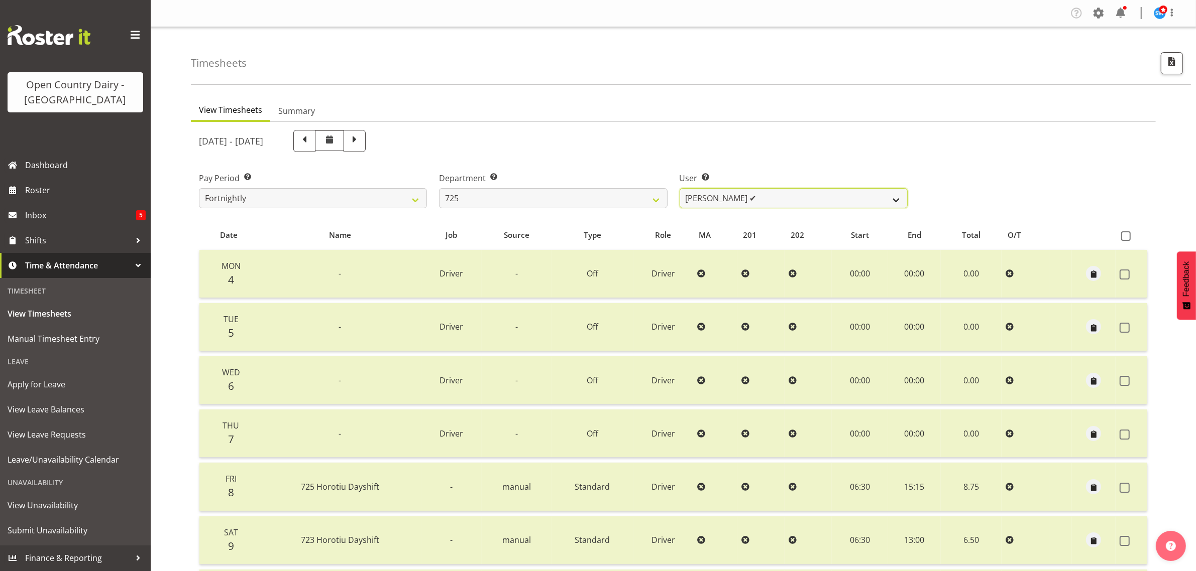
click at [765, 207] on select "[PERSON_NAME] ✔ [PERSON_NAME] [PERSON_NAME] ✔ [PERSON_NAME] ✔ [PERSON_NAME] ✔" at bounding box center [793, 198] width 228 height 20
click at [594, 200] on select "701 702 703 704 705 706 707 708 709 710 711 712 713 714 715 716 717 718 719 720" at bounding box center [553, 198] width 228 height 20
select select "808"
click at [439, 188] on select "701 702 703 704 705 706 707 708 709 710 711 712 713 714 715 716 717 718 719 720" at bounding box center [553, 198] width 228 height 20
click at [730, 200] on select "[PERSON_NAME] ✔ [PERSON_NAME] ❌ [PERSON_NAME] ✔ [PERSON_NAME] ✔" at bounding box center [793, 198] width 228 height 20
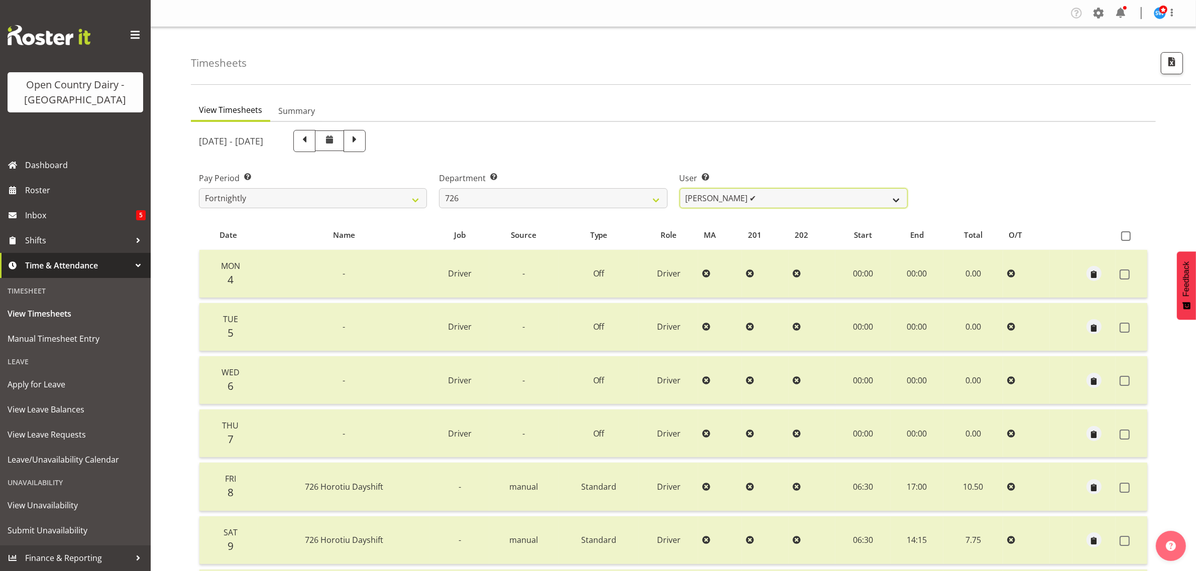
select select "9904"
click at [679, 188] on select "[PERSON_NAME] ✔ [PERSON_NAME] ❌ [PERSON_NAME] ✔ [PERSON_NAME] ✔" at bounding box center [793, 198] width 228 height 20
click at [729, 201] on select "[PERSON_NAME] ✔ [PERSON_NAME] ❌ [PERSON_NAME] ✔ [PERSON_NAME] ✔" at bounding box center [793, 198] width 228 height 20
click at [639, 200] on select "701 702 703 704 705 706 707 708 709 710 711 712 713 714 715 716 717 718 719 720" at bounding box center [553, 198] width 228 height 20
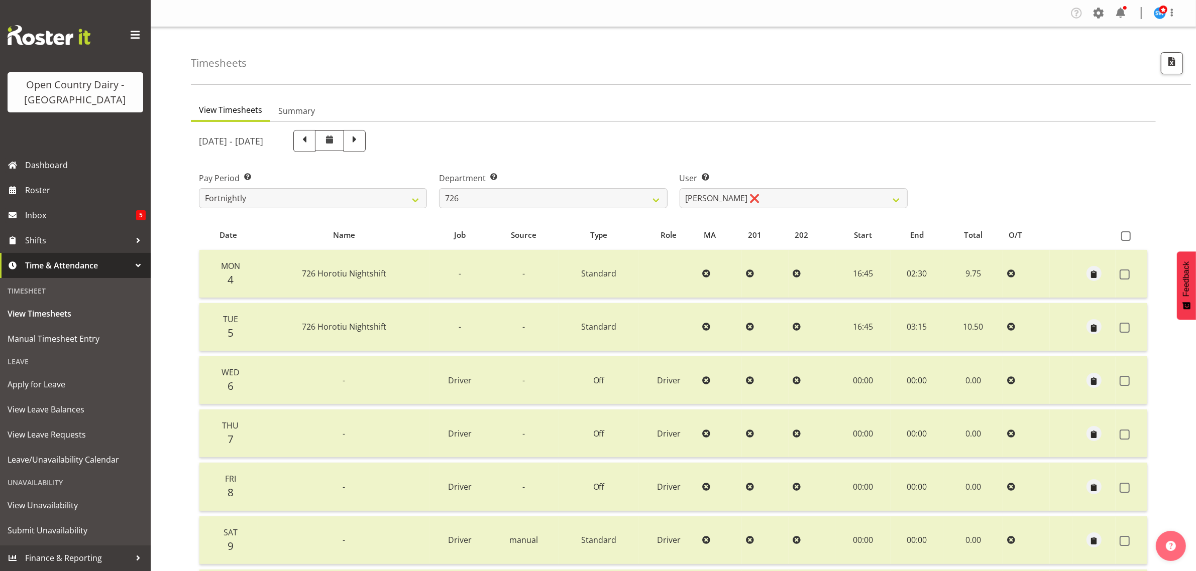
click at [845, 74] on div "Timesheets" at bounding box center [691, 56] width 1000 height 58
drag, startPoint x: 860, startPoint y: 129, endPoint x: 1015, endPoint y: 184, distance: 164.2
click at [860, 130] on div "[DATE] - [DATE]" at bounding box center [553, 141] width 709 height 22
click at [48, 382] on span "Apply for Leave" at bounding box center [76, 384] width 136 height 15
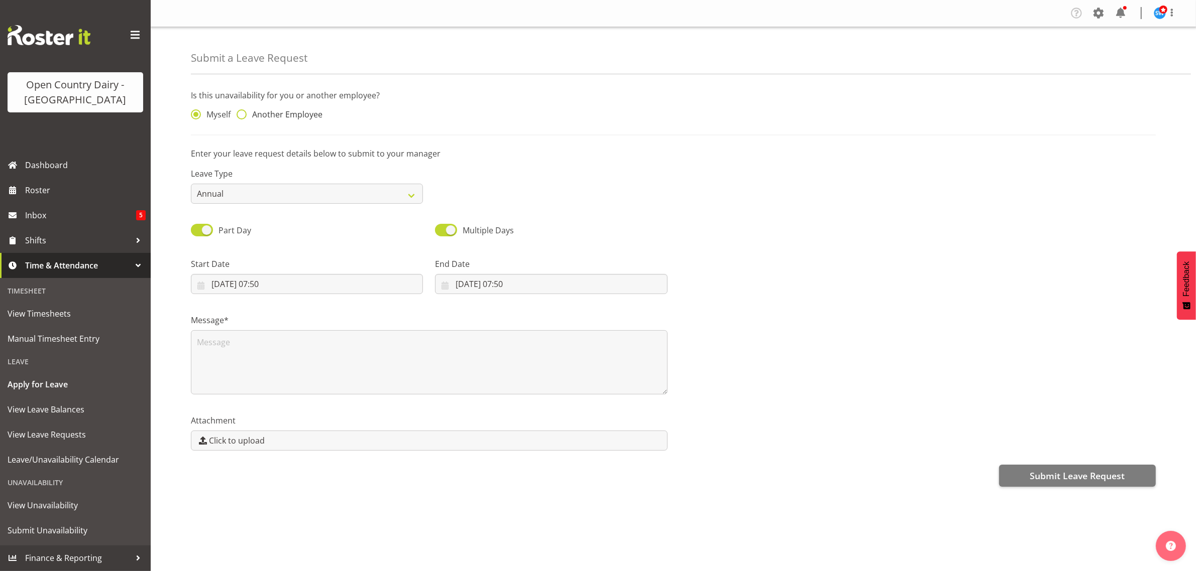
click at [241, 119] on span at bounding box center [242, 114] width 10 height 10
click at [241, 118] on input "Another Employee" at bounding box center [240, 114] width 7 height 7
radio input "true"
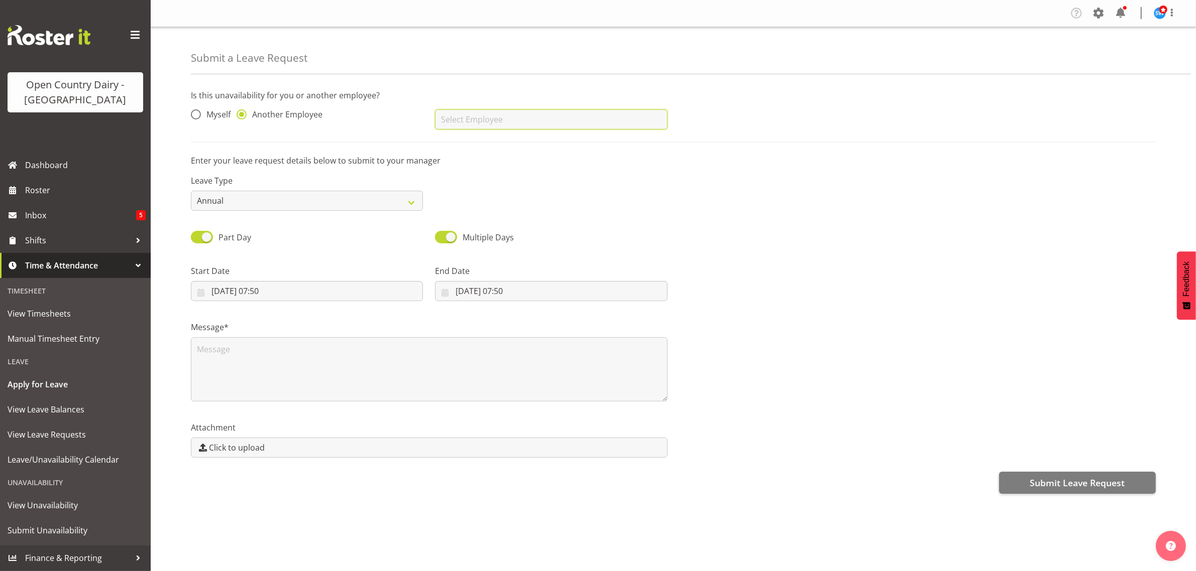
click at [500, 124] on input "text" at bounding box center [551, 119] width 232 height 20
click at [502, 165] on span "[PERSON_NAME] (Lucky) Saini" at bounding box center [498, 162] width 110 height 11
type input "[PERSON_NAME] (Lucky) Saini"
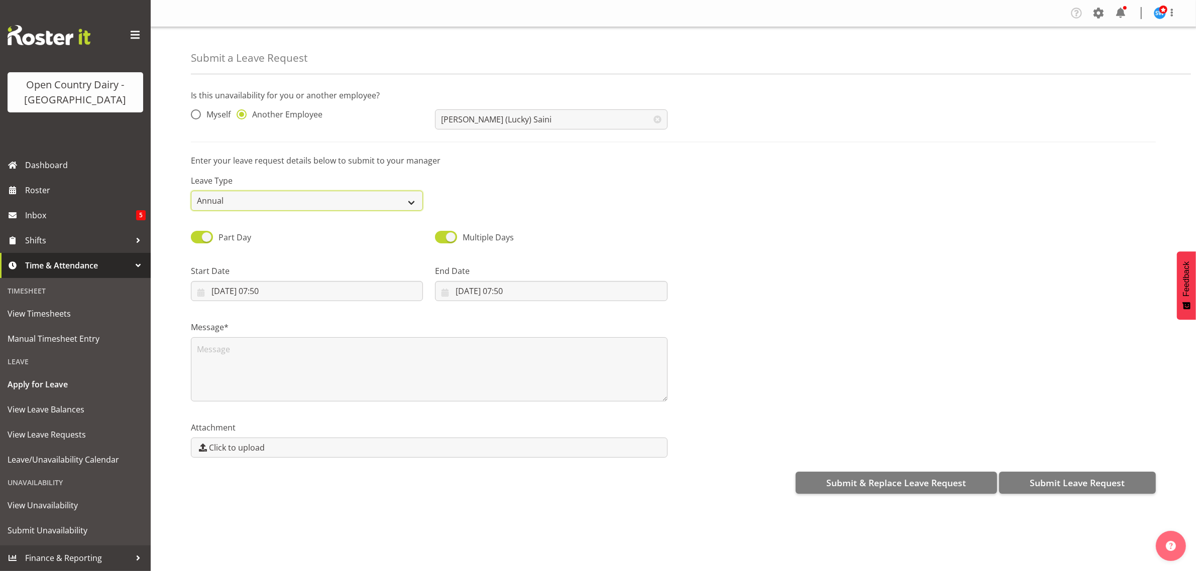
click at [406, 208] on select "Annual Sick Leave Without Pay Bereavement Domestic Violence Parental Jury Servi…" at bounding box center [307, 201] width 232 height 20
select select "Sick"
click at [191, 191] on select "Annual Sick Leave Without Pay Bereavement Domestic Violence Parental Jury Servi…" at bounding box center [307, 201] width 232 height 20
click at [310, 288] on input "[DATE] 07:50" at bounding box center [307, 291] width 232 height 20
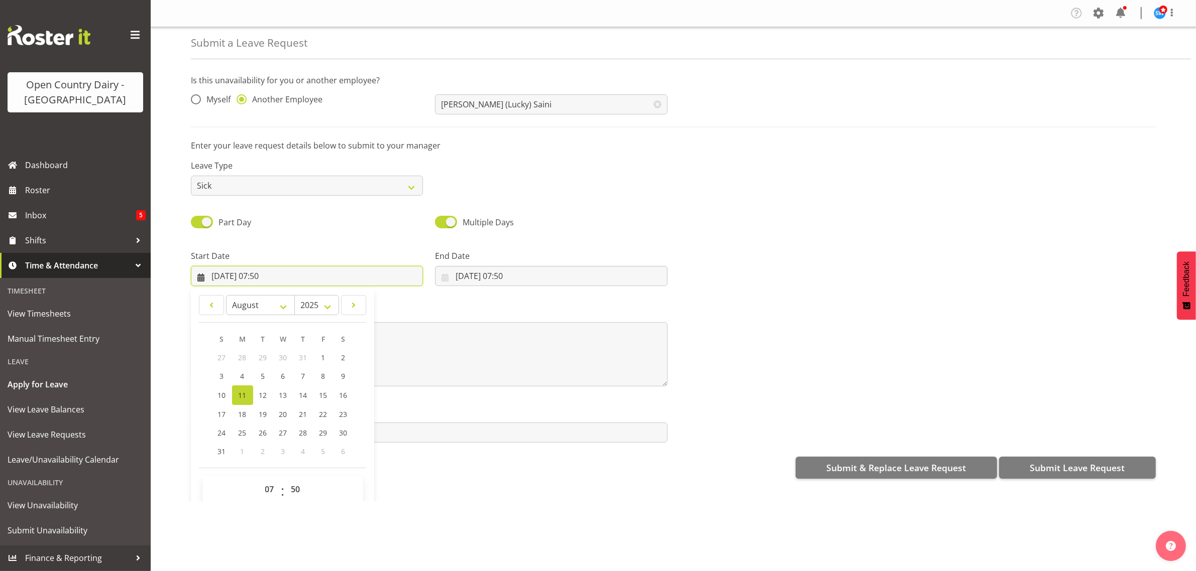
scroll to position [29, 0]
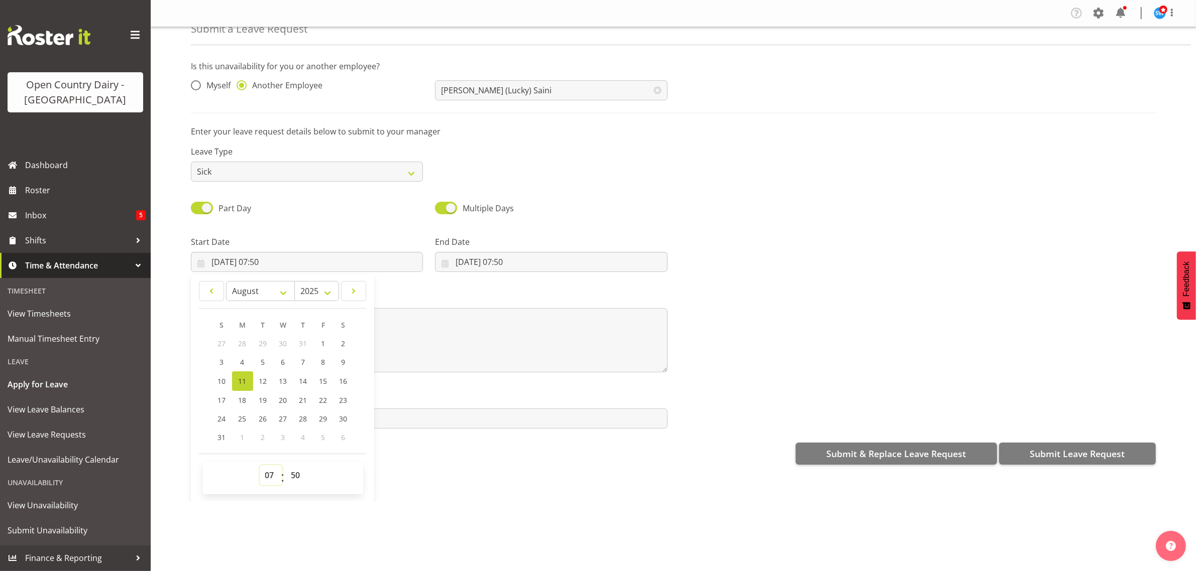
click at [278, 476] on select "00 01 02 03 04 05 06 07 08 09 10 11 12 13 14 15 16 17 18 19 20 21 22 23" at bounding box center [271, 476] width 23 height 20
select select "6"
click at [260, 466] on select "00 01 02 03 04 05 06 07 08 09 10 11 12 13 14 15 16 17 18 19 20 21 22 23" at bounding box center [271, 476] width 23 height 20
type input "[DATE] 06:50"
click at [296, 471] on select "00 01 02 03 04 05 06 07 08 09 10 11 12 13 14 15 16 17 18 19 20 21 22 23 24 25 2…" at bounding box center [297, 476] width 23 height 20
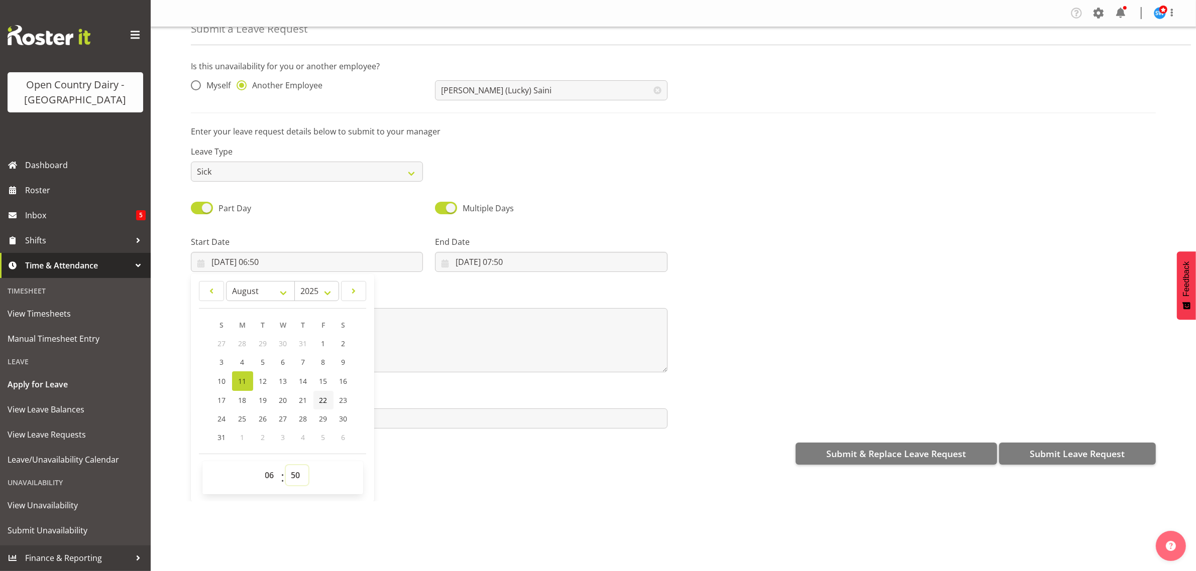
select select "30"
click at [286, 466] on select "00 01 02 03 04 05 06 07 08 09 10 11 12 13 14 15 16 17 18 19 20 21 22 23 24 25 2…" at bounding box center [297, 476] width 23 height 20
type input "[DATE] 06:30"
click at [488, 270] on input "[DATE] 07:50" at bounding box center [551, 262] width 232 height 20
drag, startPoint x: 510, startPoint y: 475, endPoint x: 511, endPoint y: 467, distance: 7.6
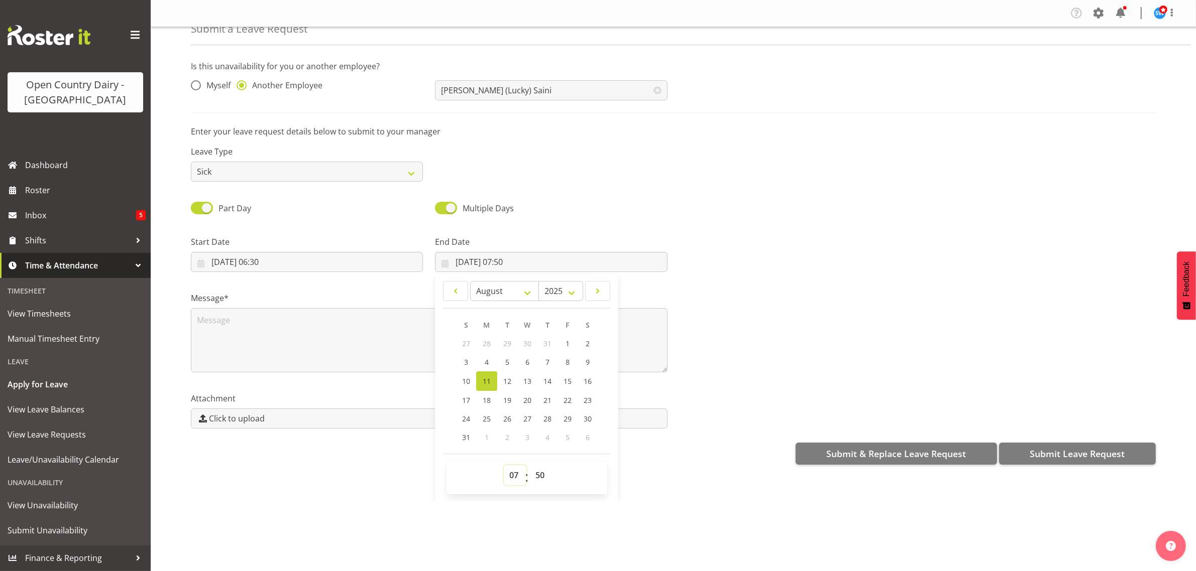
click at [510, 475] on select "00 01 02 03 04 05 06 07 08 09 10 11 12 13 14 15 16 17 18 19 20 21 22 23" at bounding box center [515, 476] width 23 height 20
select select "16"
click at [504, 466] on select "00 01 02 03 04 05 06 07 08 09 10 11 12 13 14 15 16 17 18 19 20 21 22 23" at bounding box center [515, 476] width 23 height 20
type input "[DATE] 16:50"
click at [540, 477] on select "00 01 02 03 04 05 06 07 08 09 10 11 12 13 14 15 16 17 18 19 20 21 22 23 24 25 2…" at bounding box center [541, 476] width 23 height 20
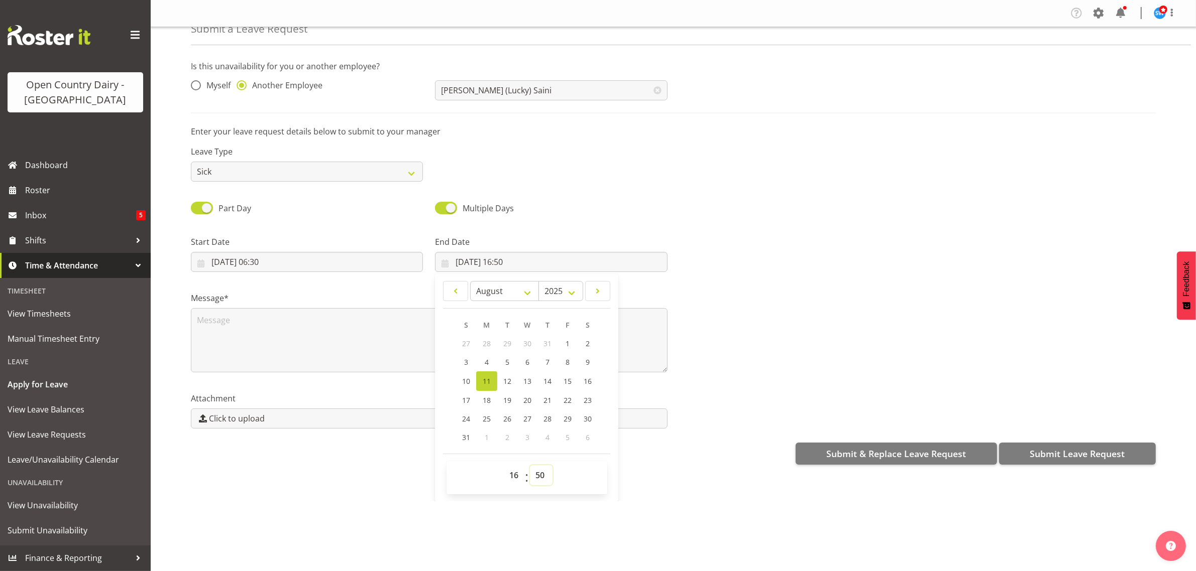
select select "0"
click at [530, 466] on select "00 01 02 03 04 05 06 07 08 09 10 11 12 13 14 15 16 17 18 19 20 21 22 23 24 25 2…" at bounding box center [541, 476] width 23 height 20
type input "[DATE] 16:00"
click at [222, 334] on textarea at bounding box center [429, 340] width 477 height 64
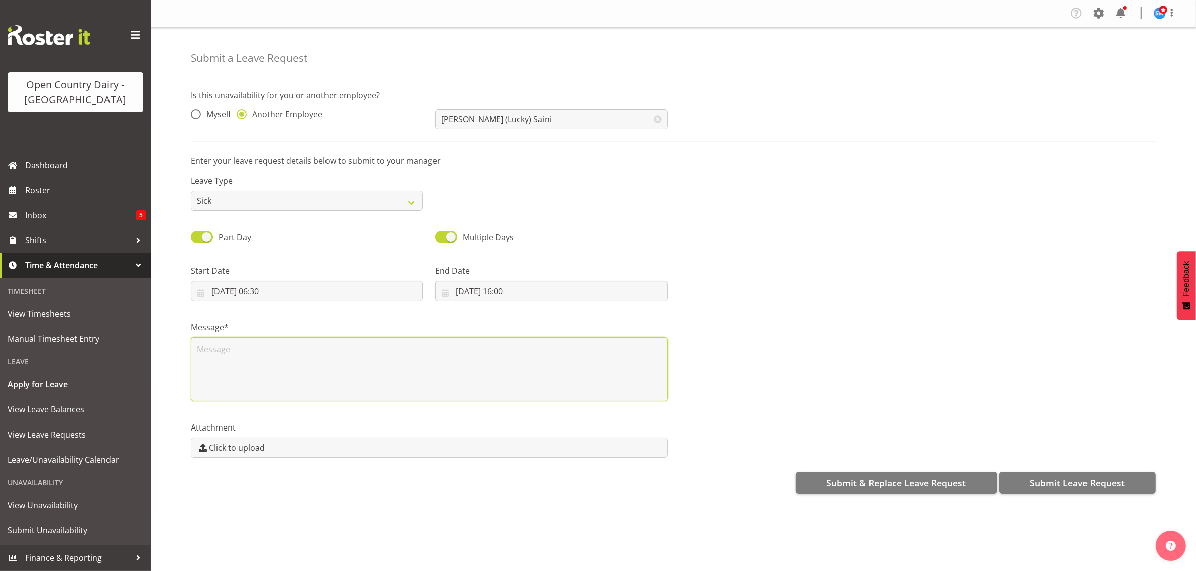
scroll to position [0, 0]
type textarea "called in sick"
click at [1083, 486] on span "Submit Leave Request" at bounding box center [1076, 483] width 95 height 13
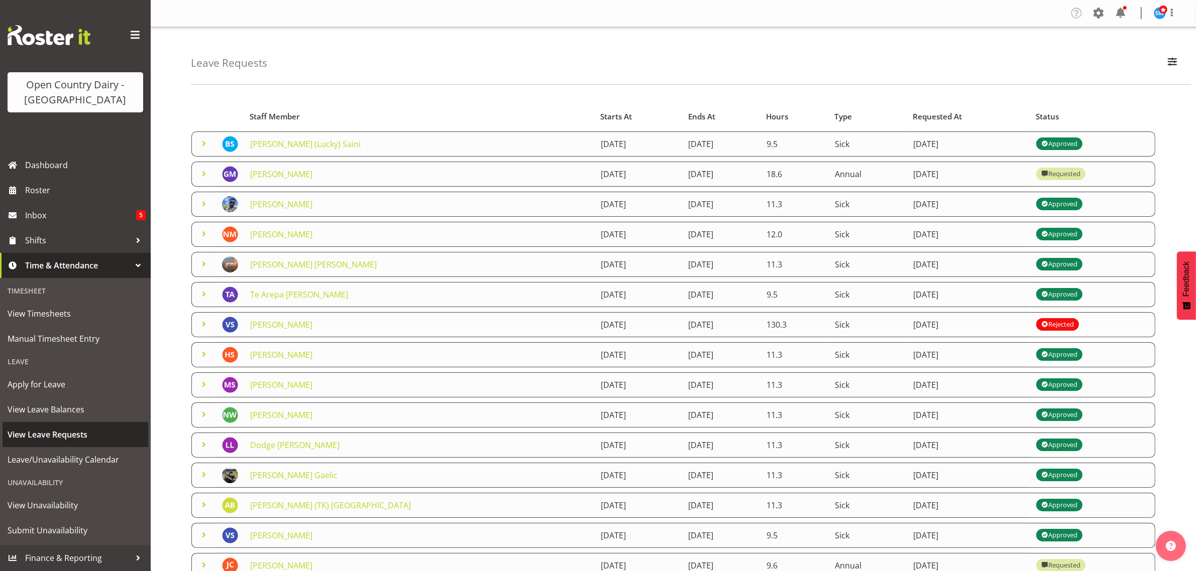
scroll to position [63, 0]
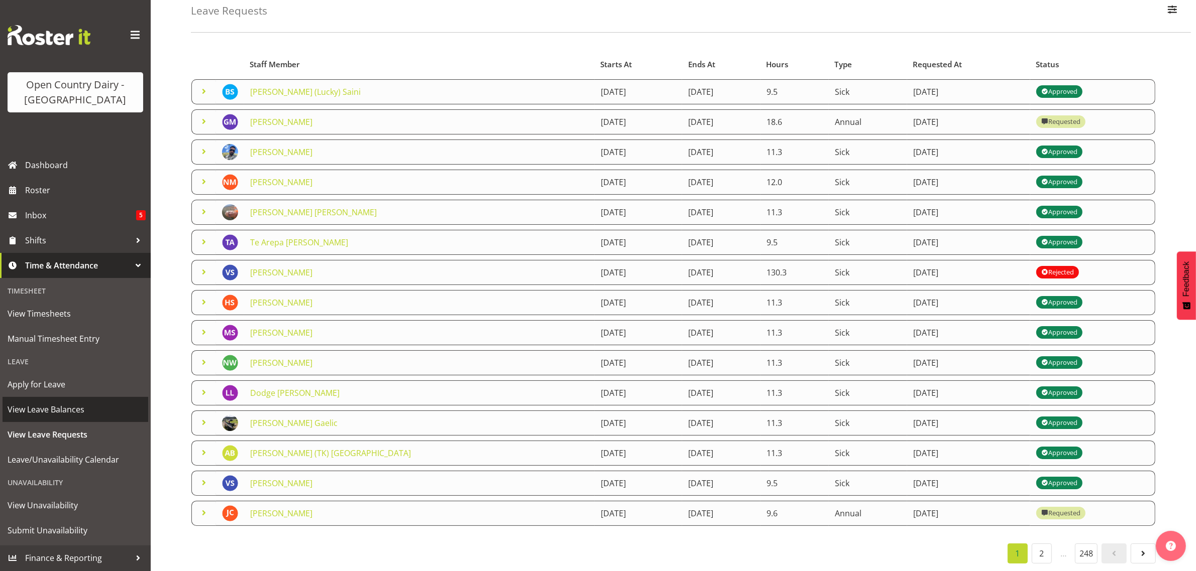
click at [34, 411] on span "View Leave Balances" at bounding box center [76, 409] width 136 height 15
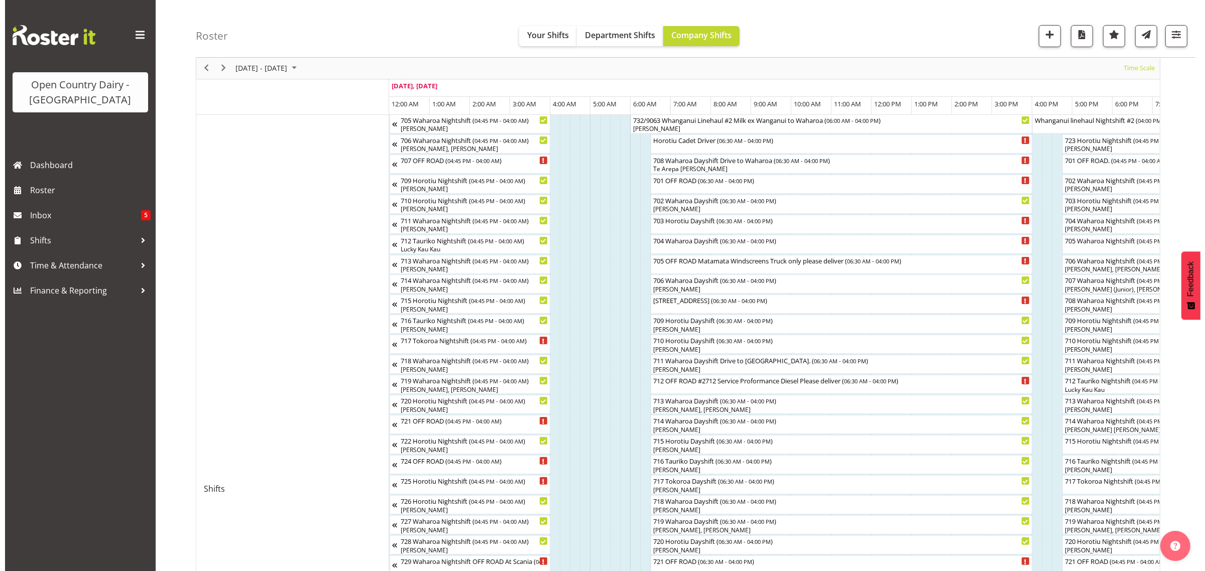
scroll to position [188, 0]
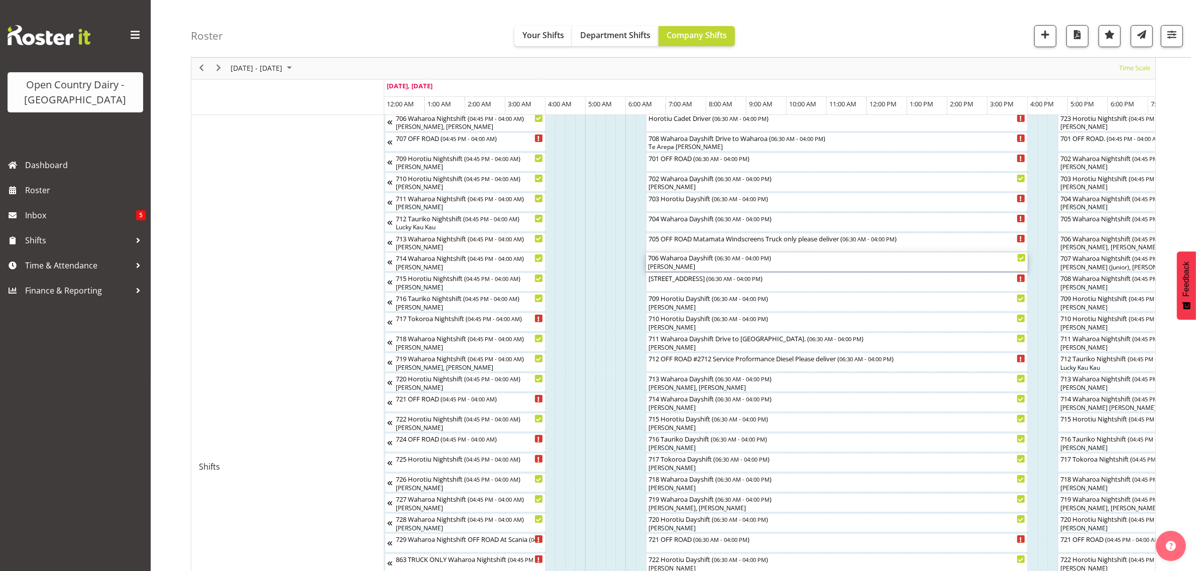
click at [661, 265] on div "[PERSON_NAME]" at bounding box center [837, 267] width 378 height 9
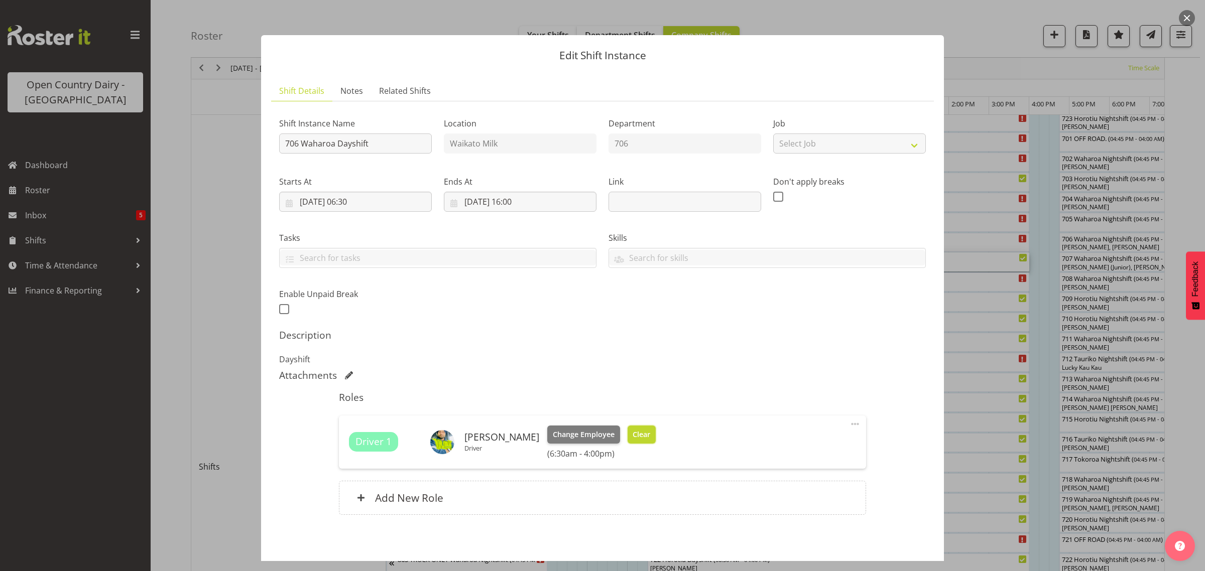
click at [639, 434] on span "Clear" at bounding box center [642, 434] width 18 height 11
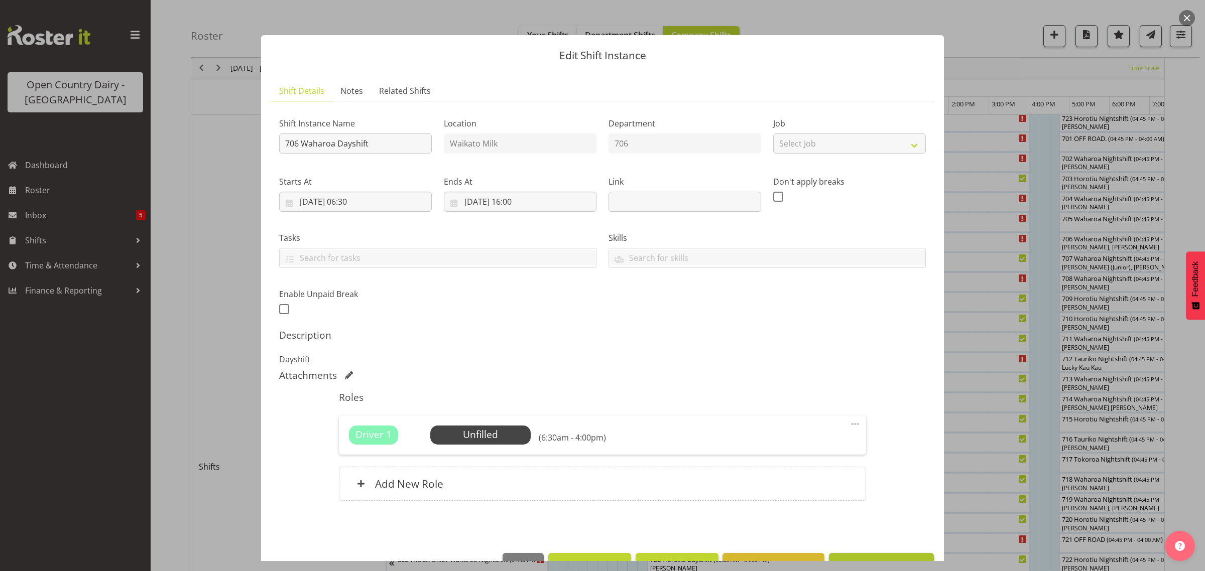
scroll to position [29, 0]
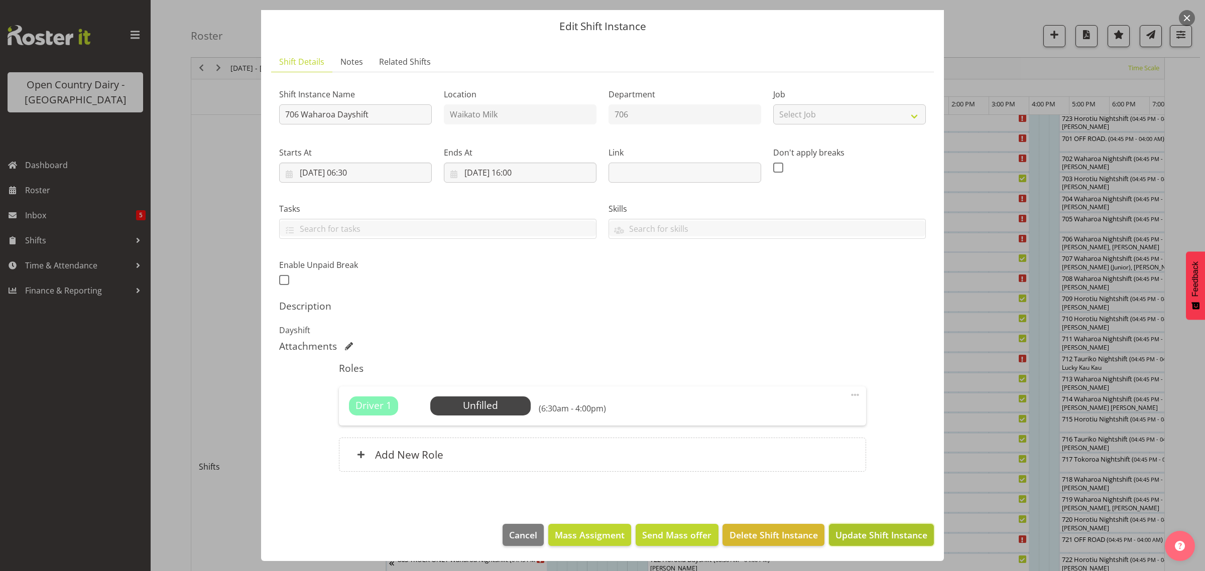
click at [888, 535] on span "Update Shift Instance" at bounding box center [882, 535] width 92 height 13
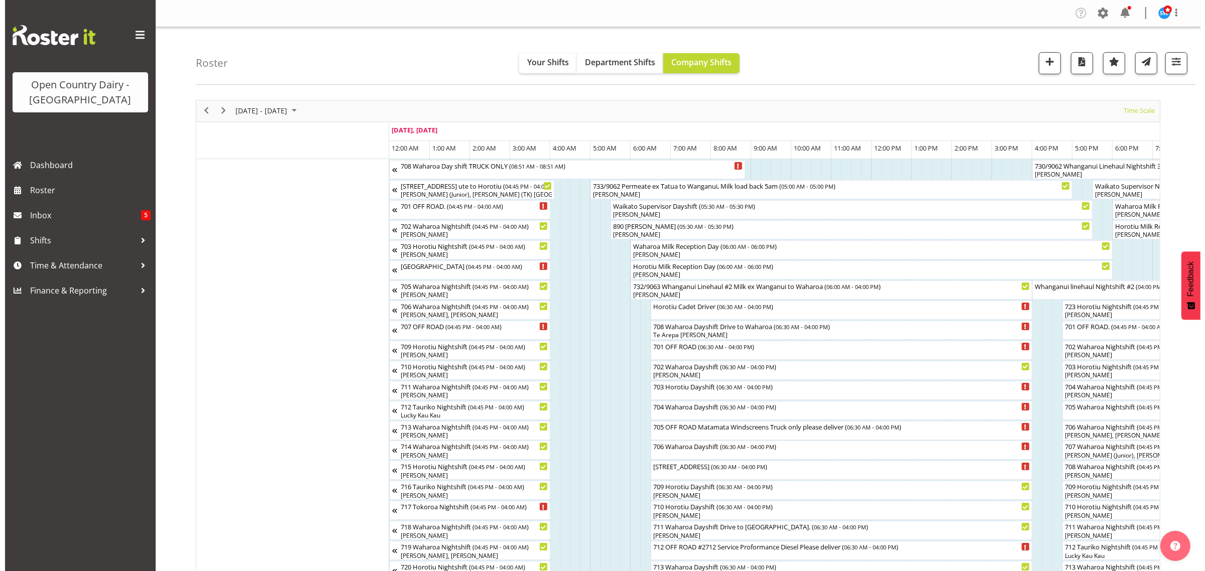
scroll to position [63, 0]
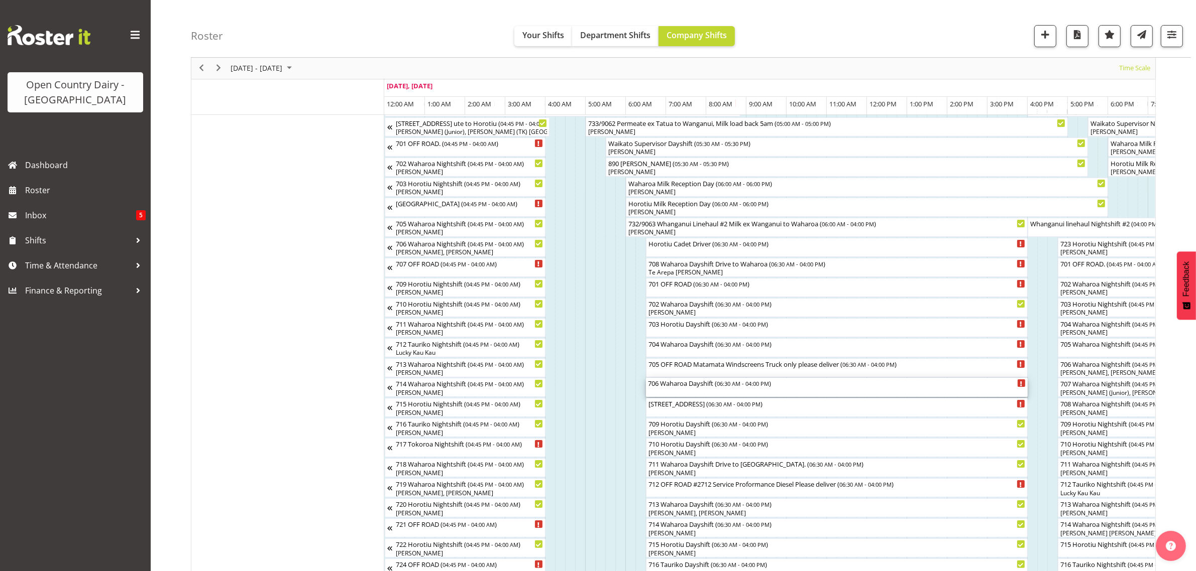
click at [676, 387] on div "706 Waharoa Dayshift ( 06:30 AM - 04:00 PM )" at bounding box center [837, 383] width 378 height 10
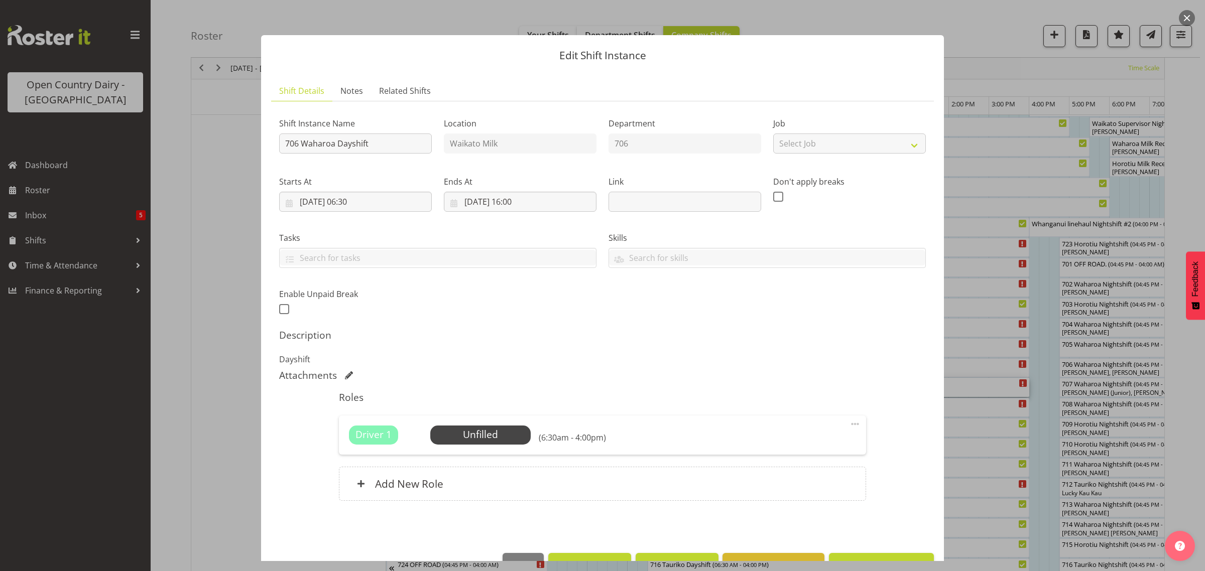
click at [1186, 11] on button "button" at bounding box center [1187, 18] width 16 height 16
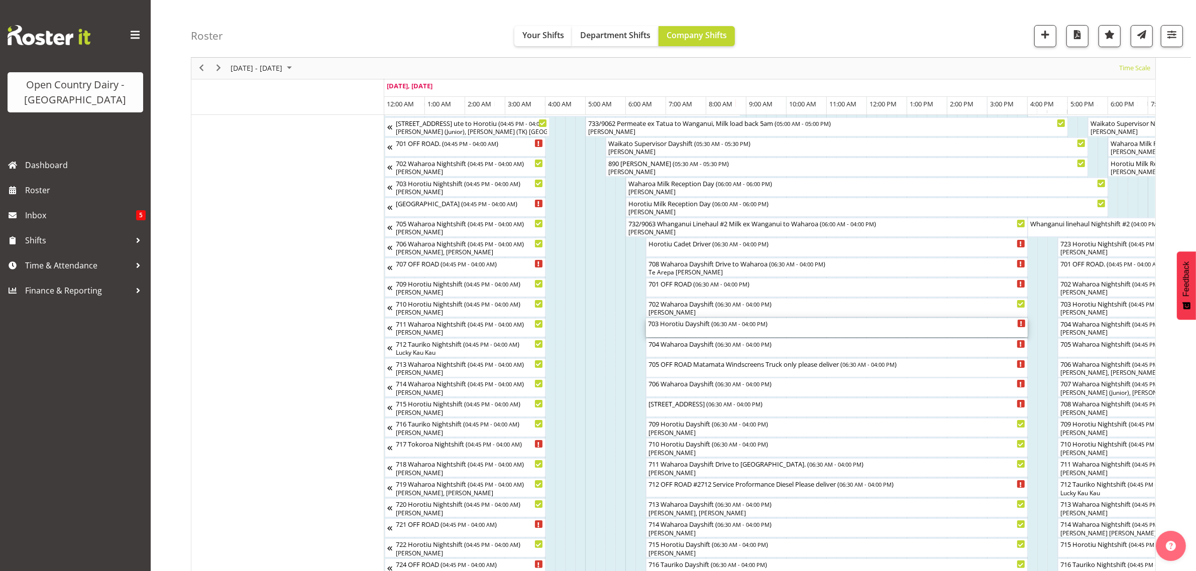
click at [685, 327] on div "703 Horotiu Dayshift ( 06:30 AM - 04:00 PM )" at bounding box center [837, 323] width 378 height 10
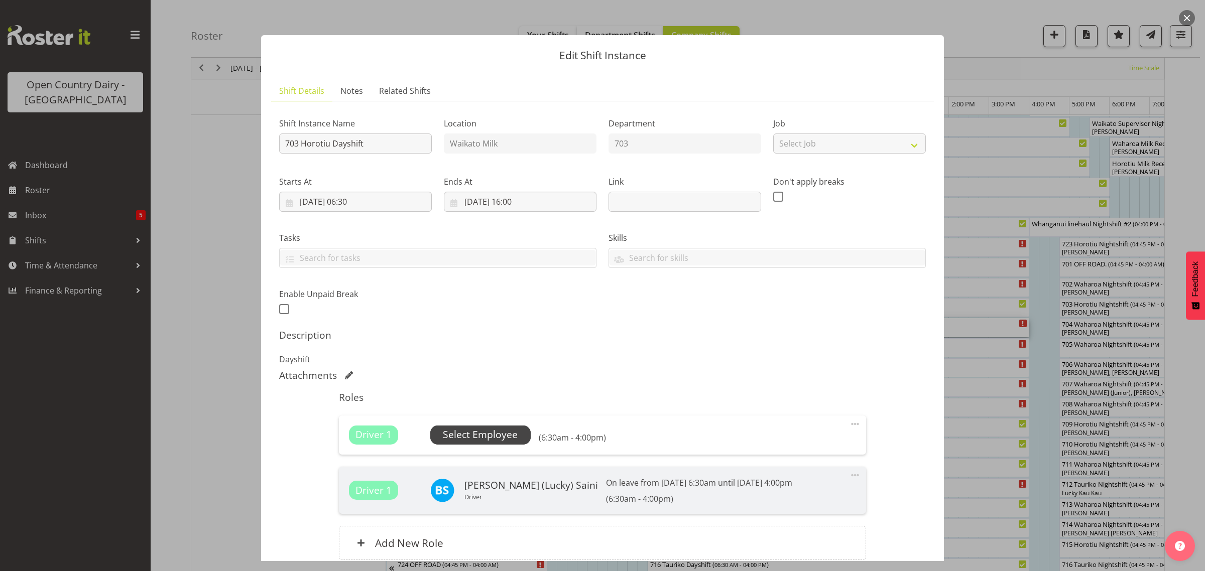
click at [460, 442] on span "Select Employee" at bounding box center [480, 435] width 75 height 15
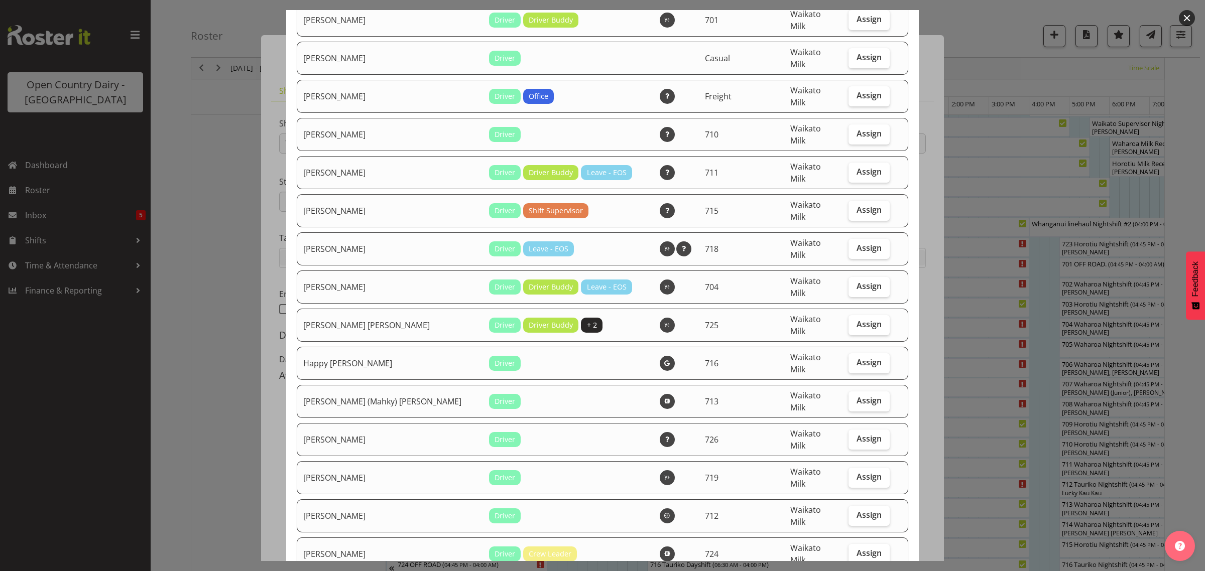
scroll to position [691, 0]
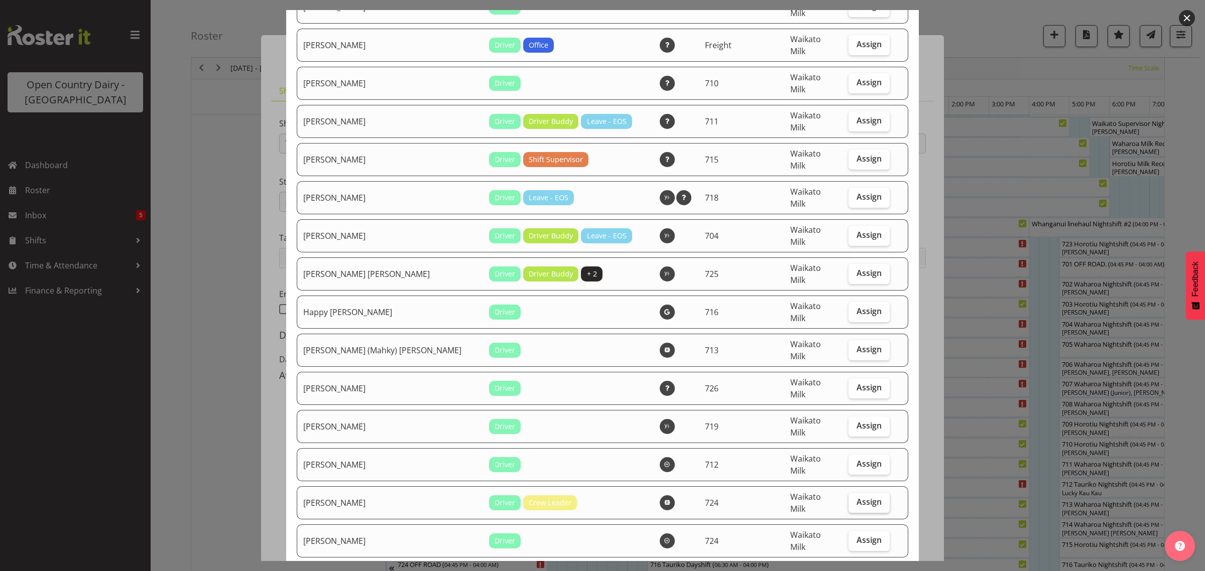
click at [849, 493] on label "Assign" at bounding box center [869, 503] width 41 height 20
click at [849, 499] on input "Assign" at bounding box center [852, 502] width 7 height 7
checkbox input "true"
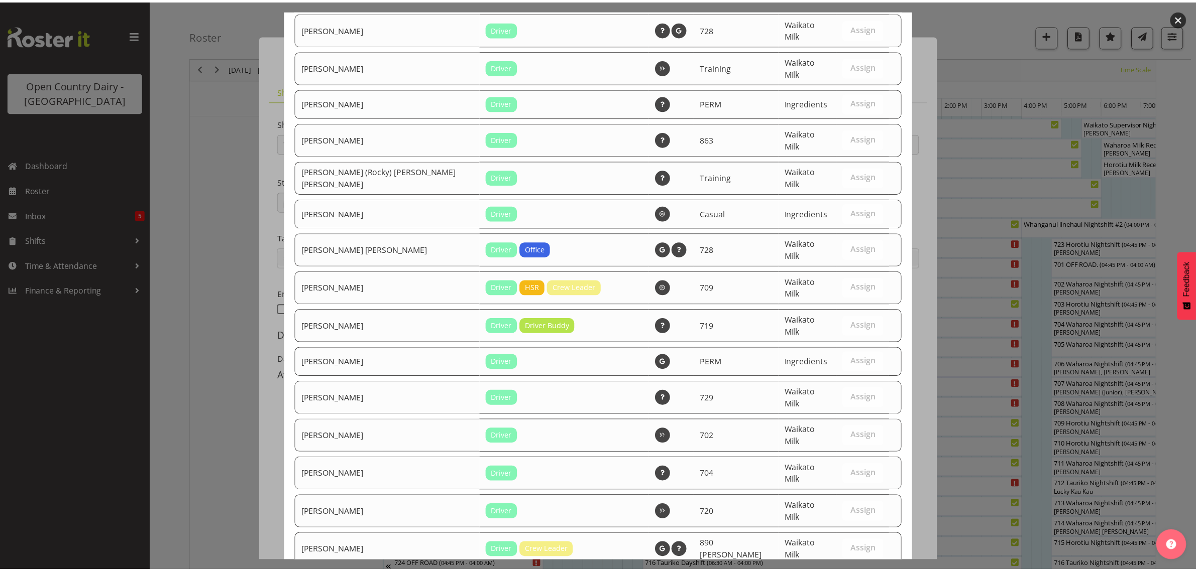
scroll to position [1912, 0]
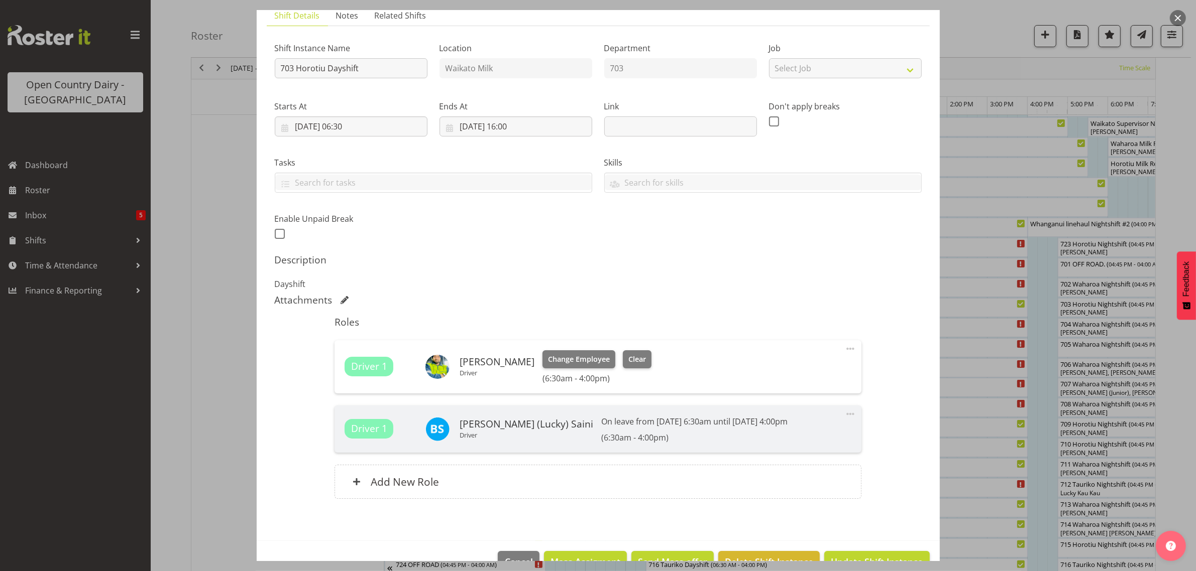
scroll to position [102, 0]
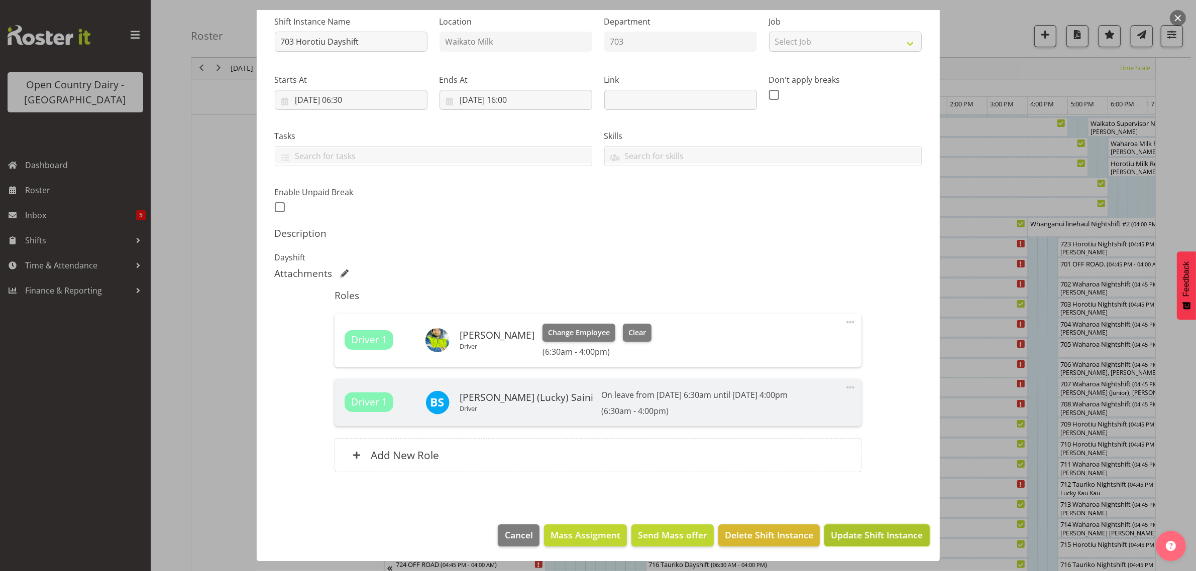
click at [868, 537] on span "Update Shift Instance" at bounding box center [877, 535] width 92 height 13
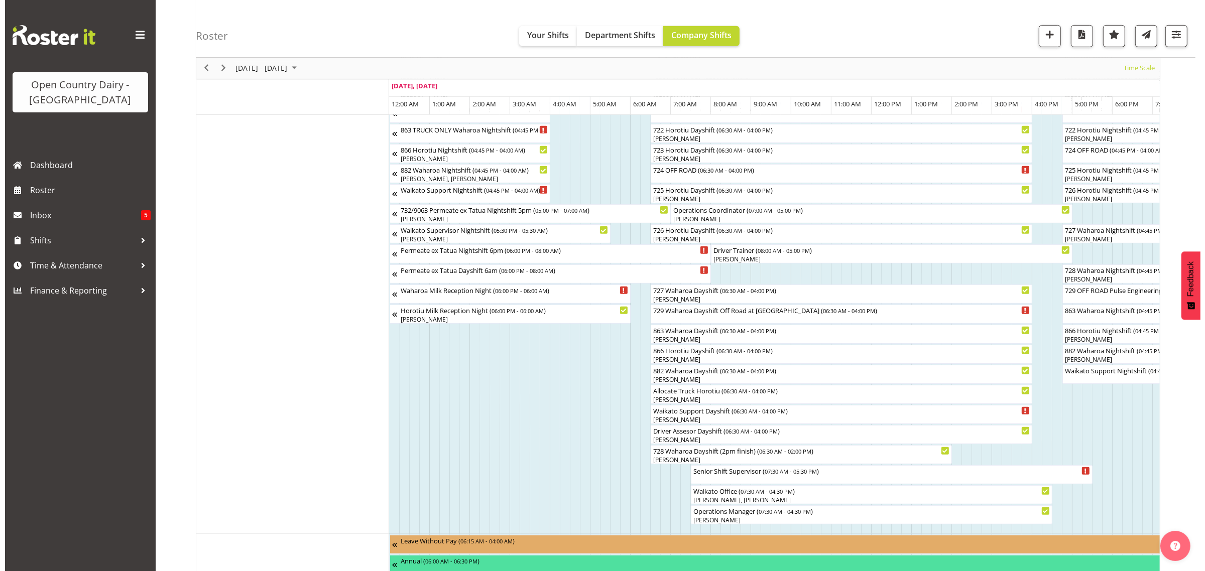
scroll to position [628, 0]
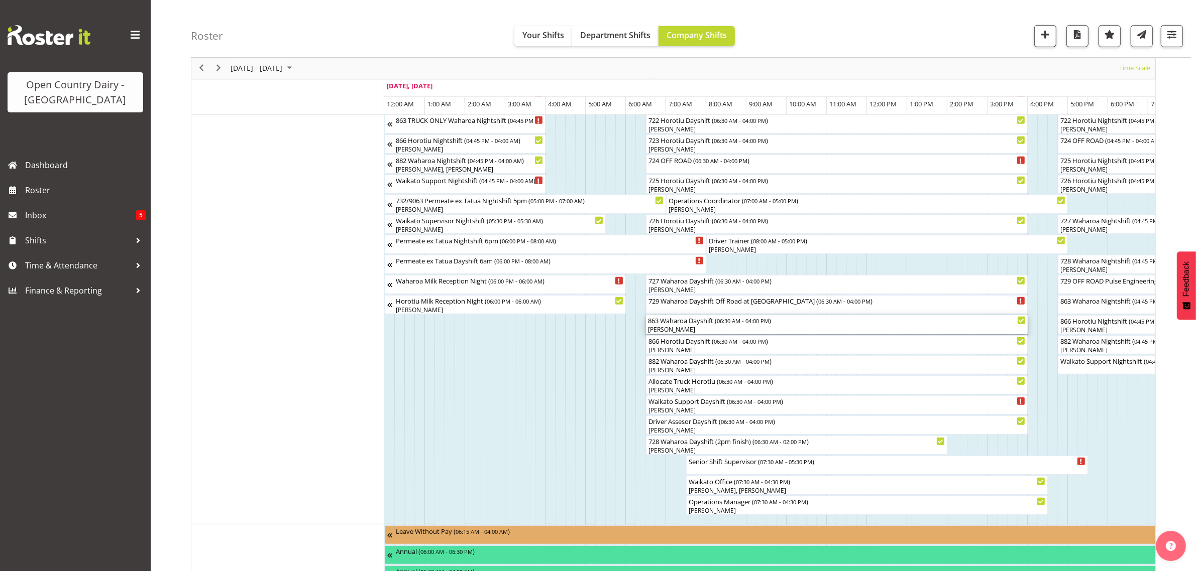
click at [663, 327] on div "[PERSON_NAME]" at bounding box center [837, 329] width 378 height 9
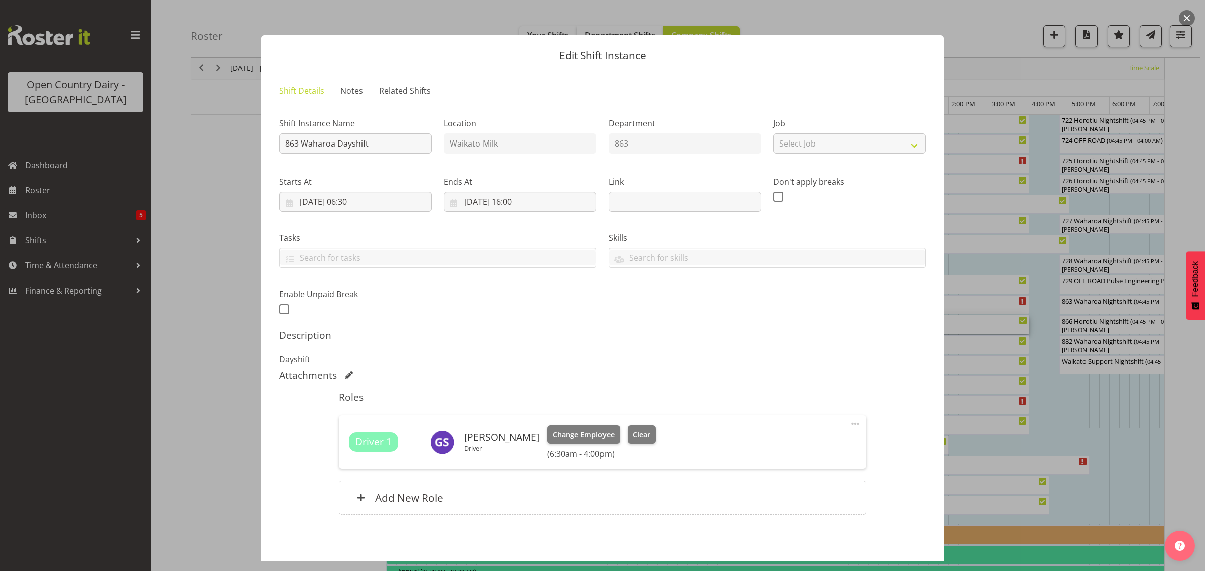
scroll to position [43, 0]
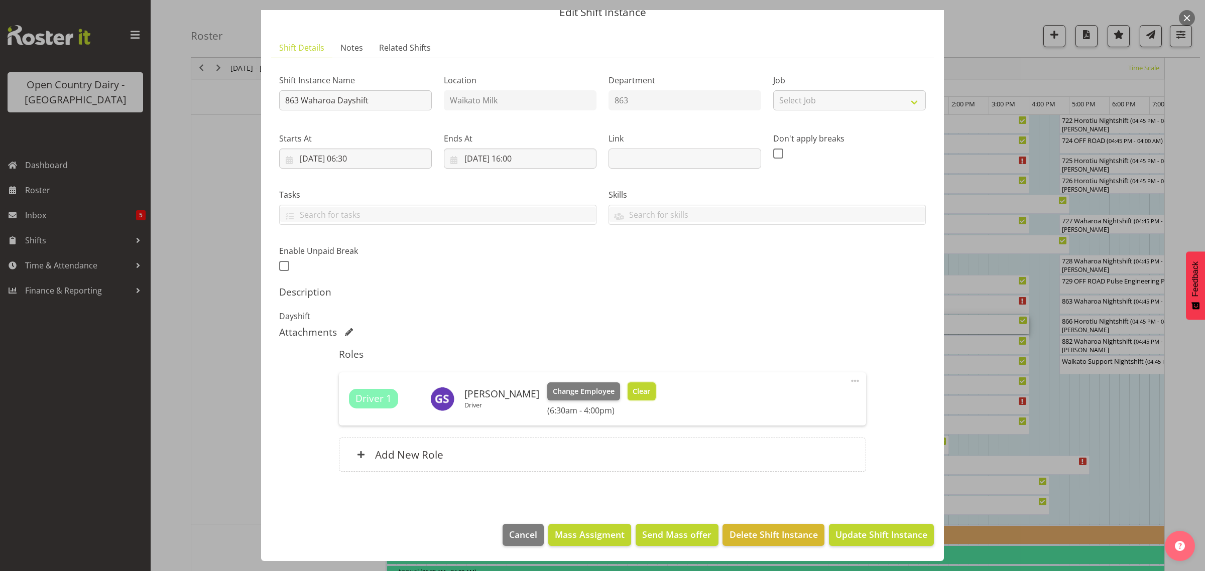
click at [638, 392] on span "Clear" at bounding box center [642, 391] width 18 height 11
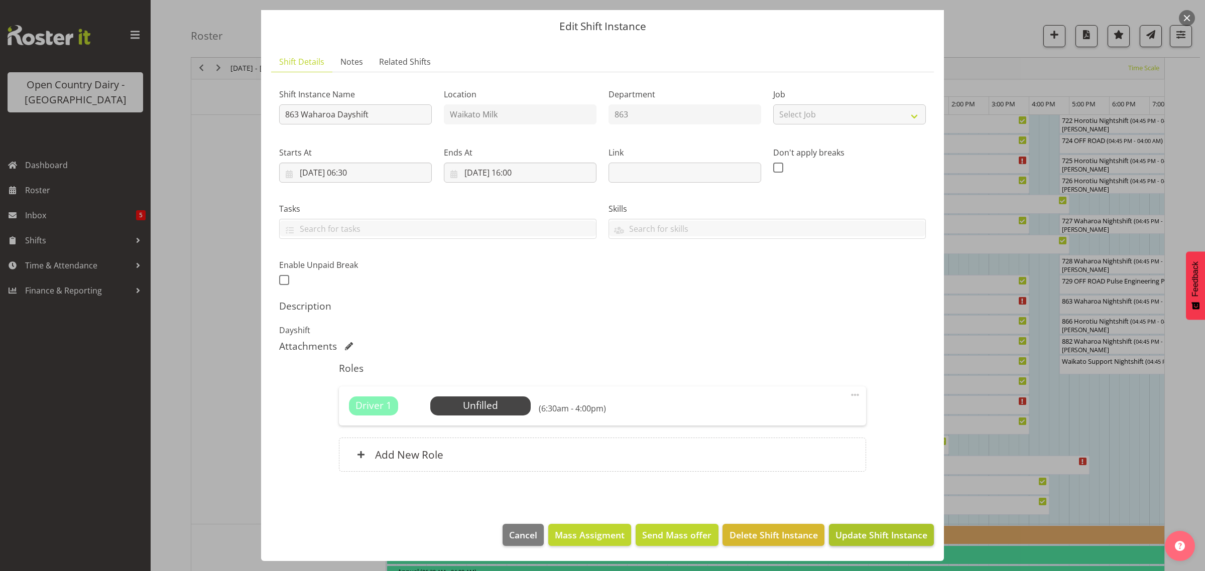
scroll to position [29, 0]
click at [869, 532] on span "Update Shift Instance" at bounding box center [882, 535] width 92 height 13
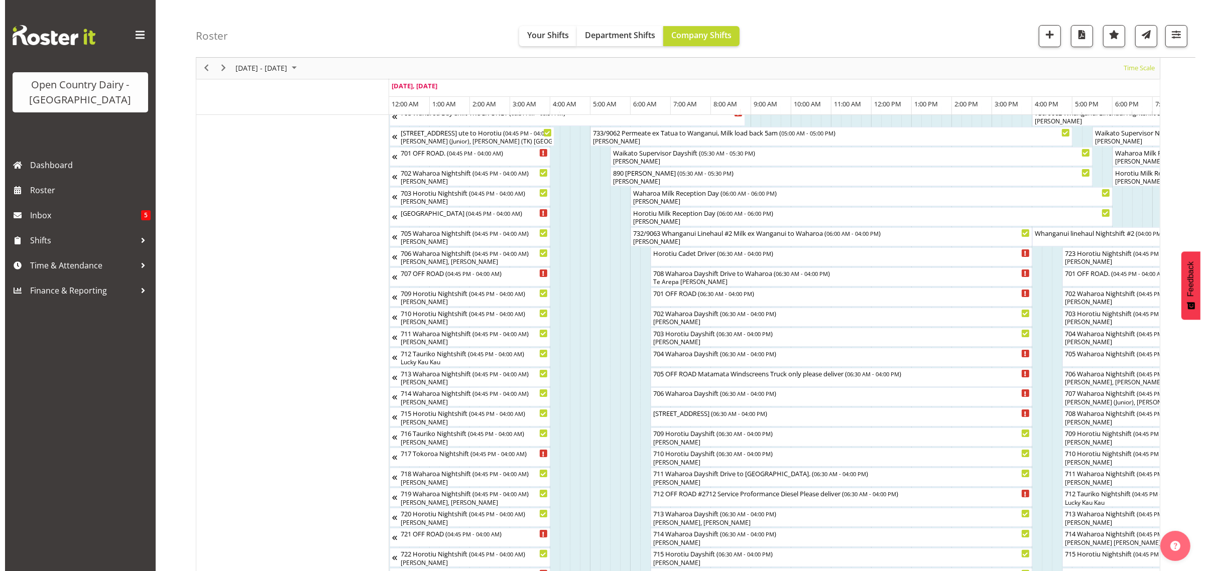
scroll to position [63, 0]
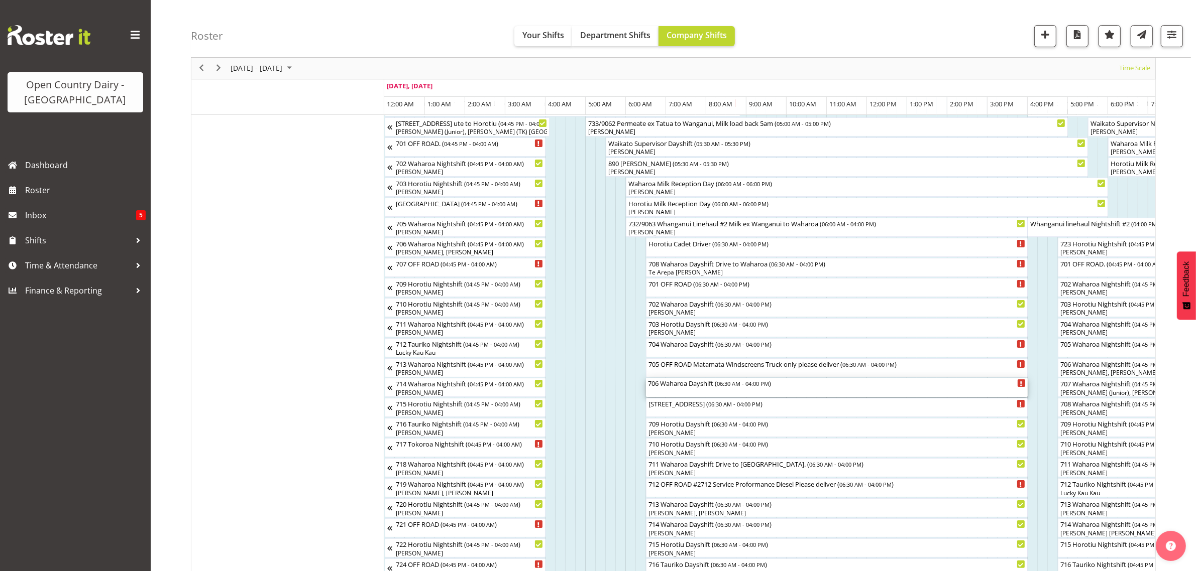
click at [692, 395] on div "706 Waharoa Dayshift ( 06:30 AM - 04:00 PM )" at bounding box center [837, 387] width 378 height 19
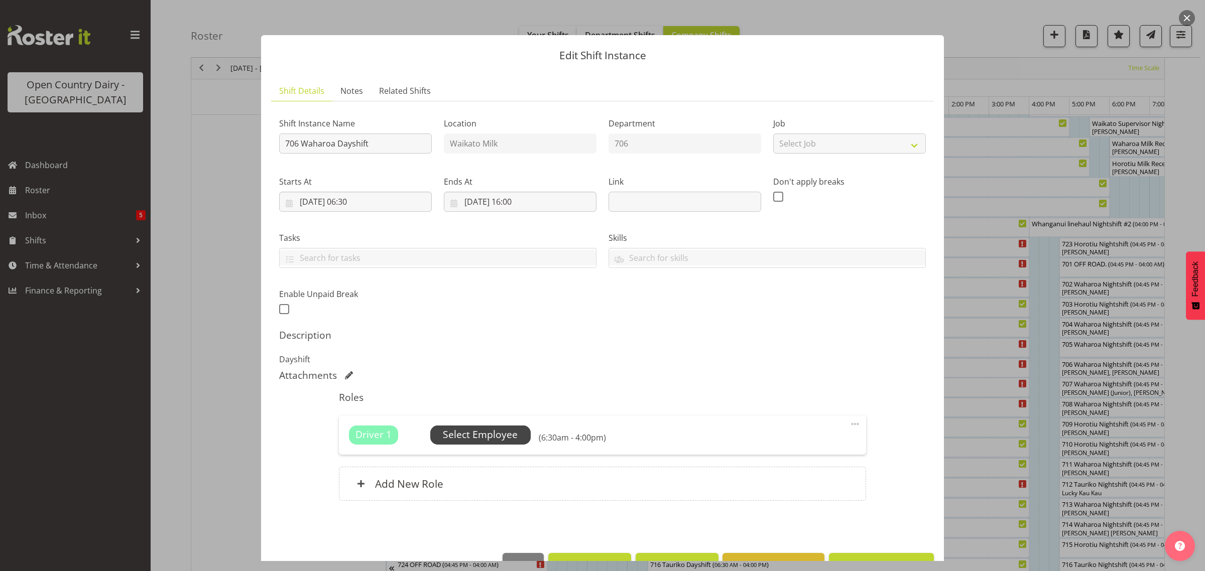
click at [451, 429] on span "Select Employee" at bounding box center [480, 435] width 75 height 15
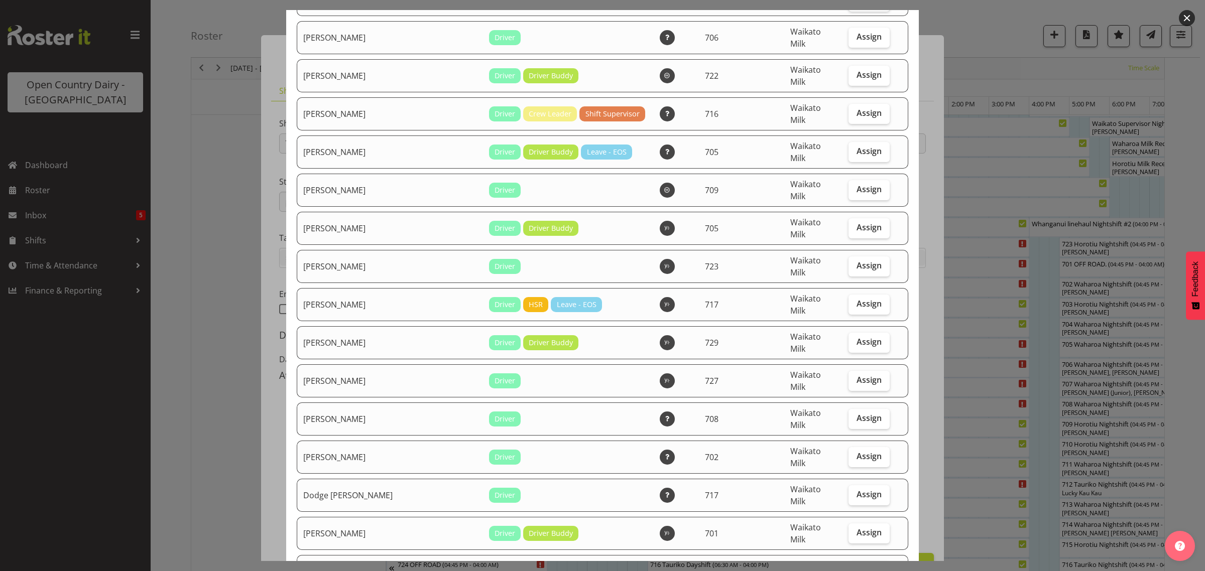
scroll to position [502, 0]
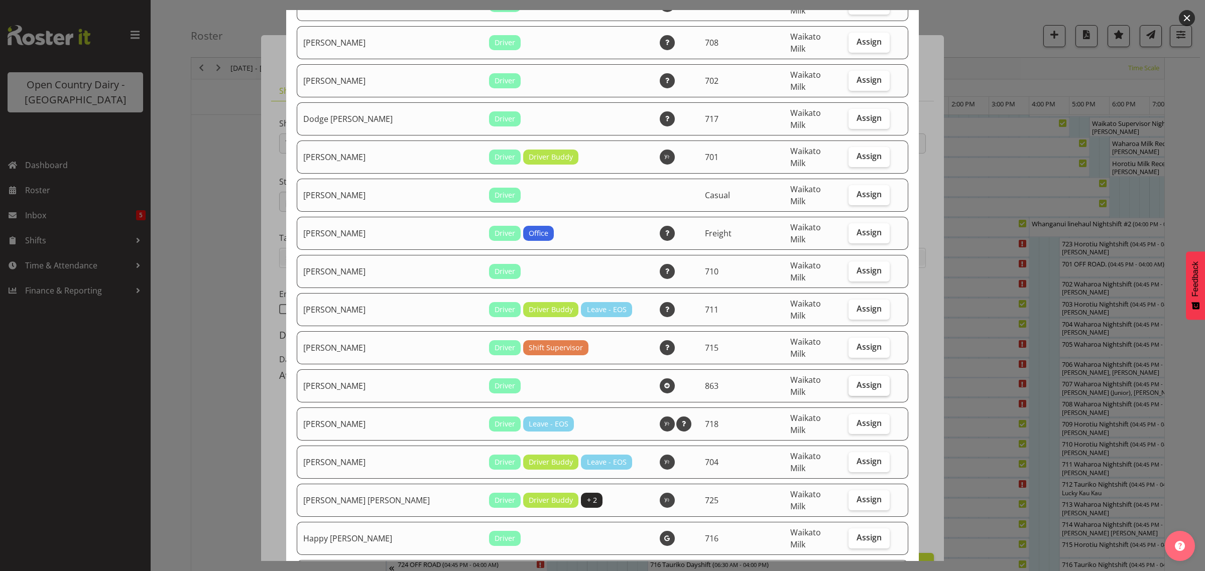
click at [857, 380] on span "Assign" at bounding box center [869, 385] width 25 height 10
click at [855, 382] on input "Assign" at bounding box center [852, 385] width 7 height 7
checkbox input "true"
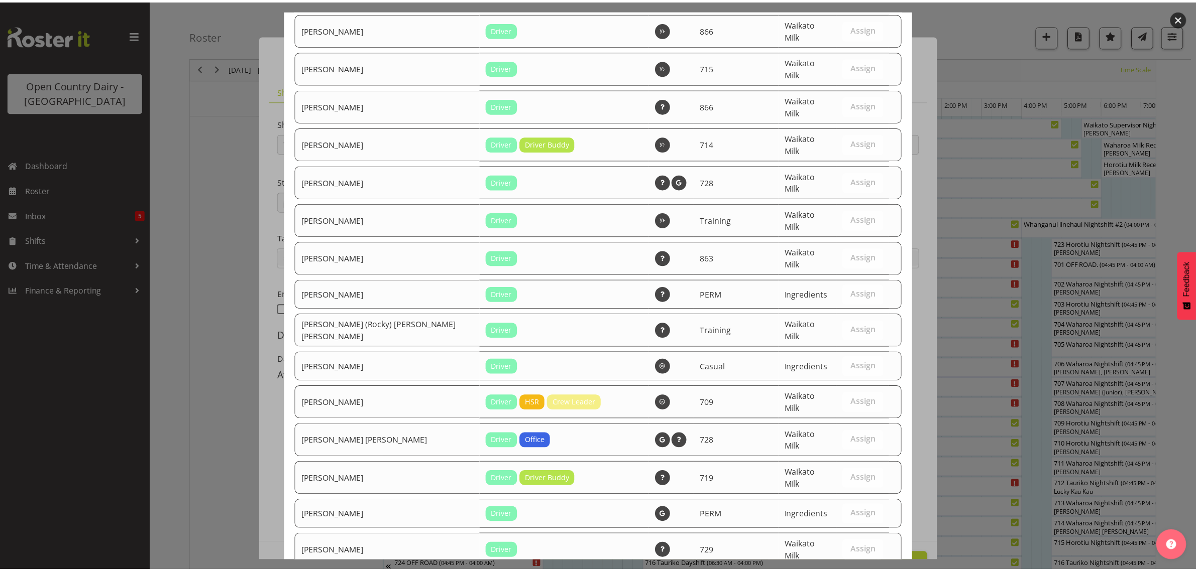
scroll to position [1912, 0]
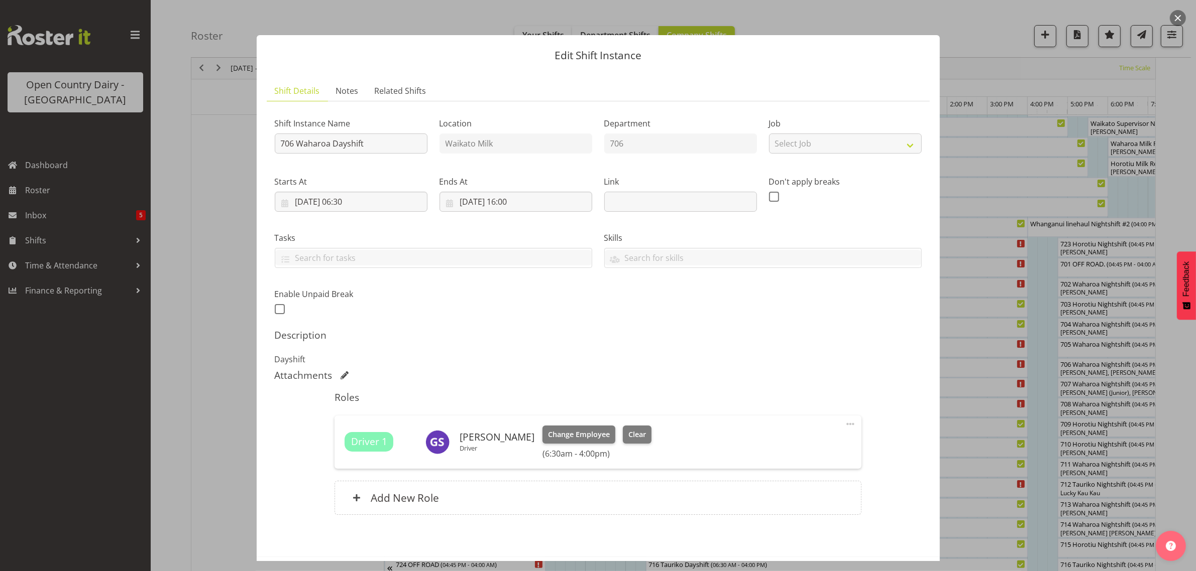
scroll to position [43, 0]
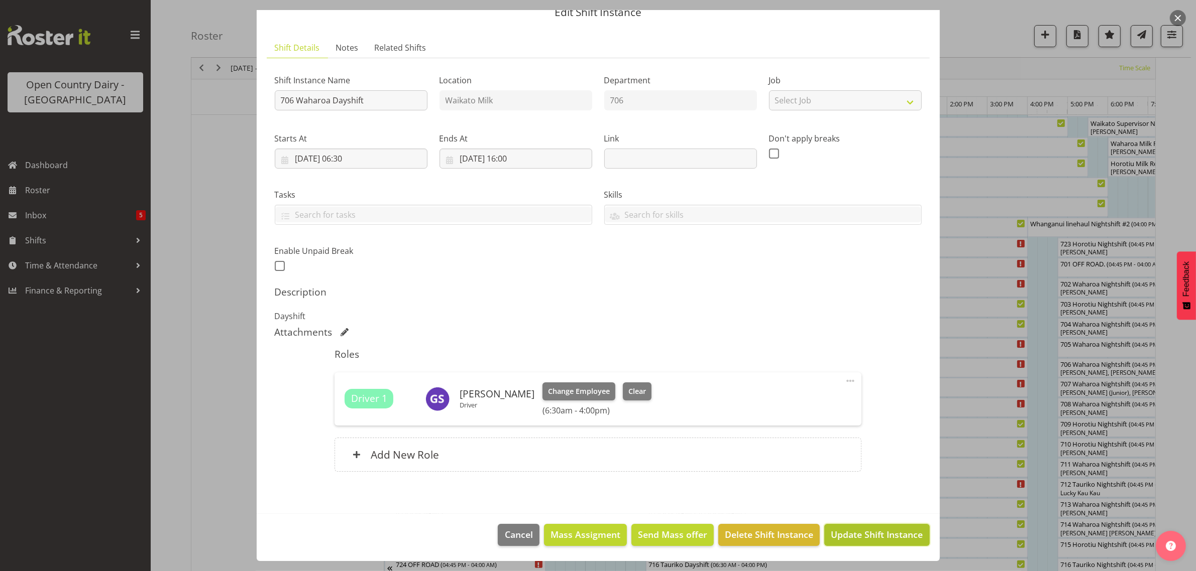
click at [867, 534] on span "Update Shift Instance" at bounding box center [877, 534] width 92 height 13
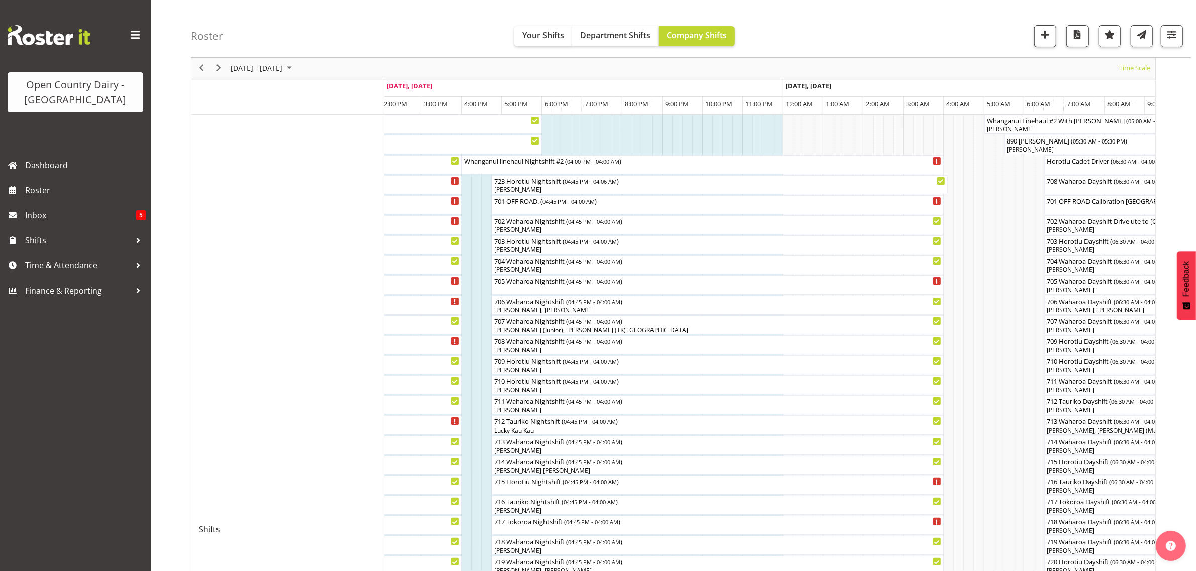
scroll to position [0, 0]
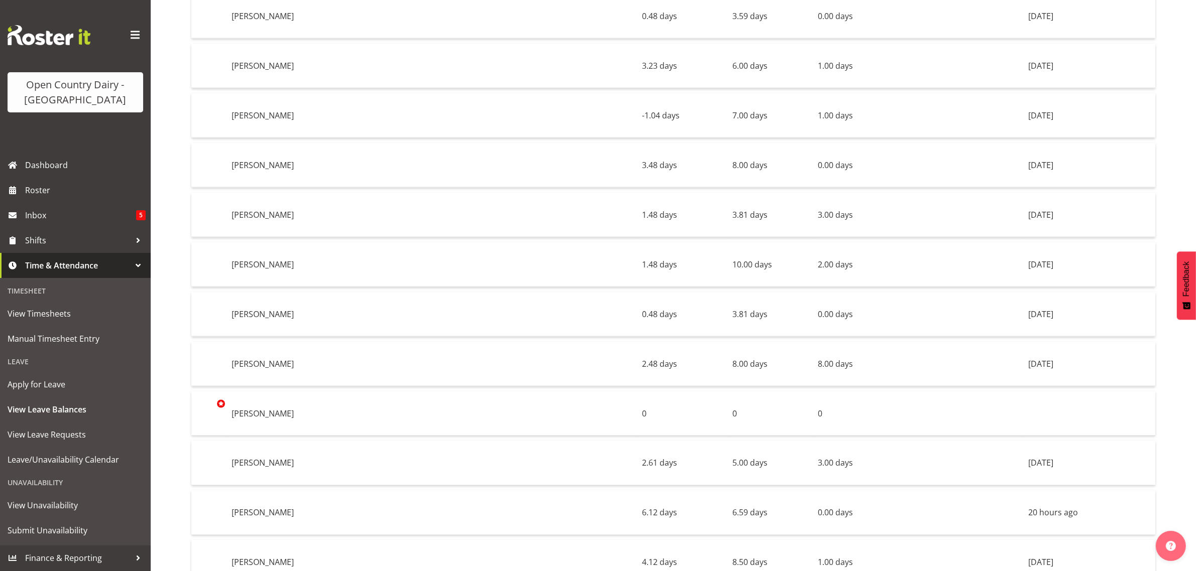
scroll to position [6780, 0]
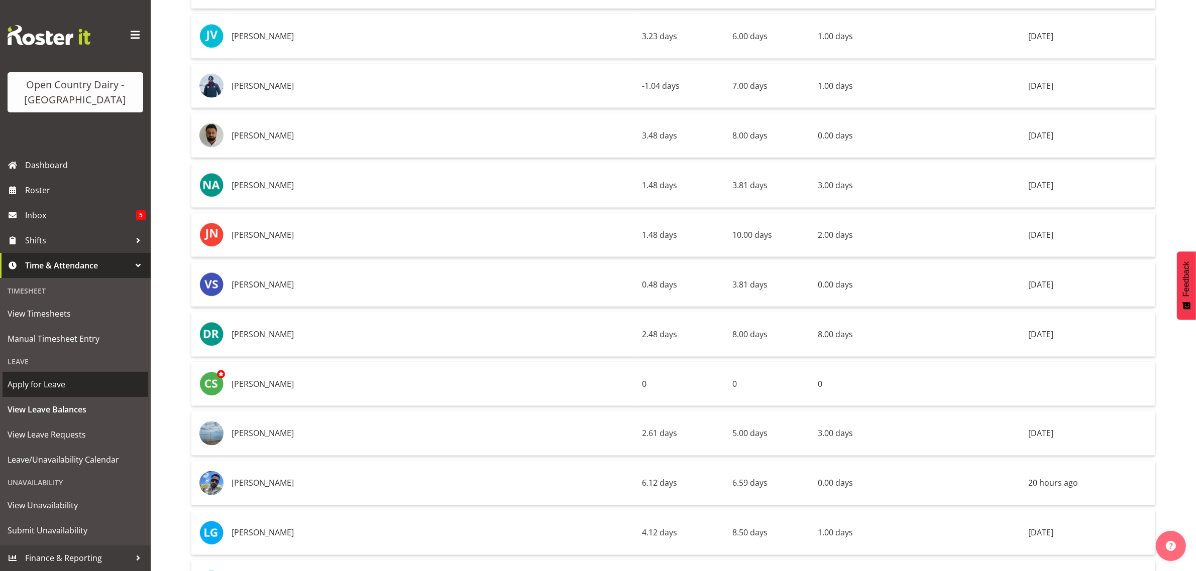
click at [33, 389] on span "Apply for Leave" at bounding box center [76, 384] width 136 height 15
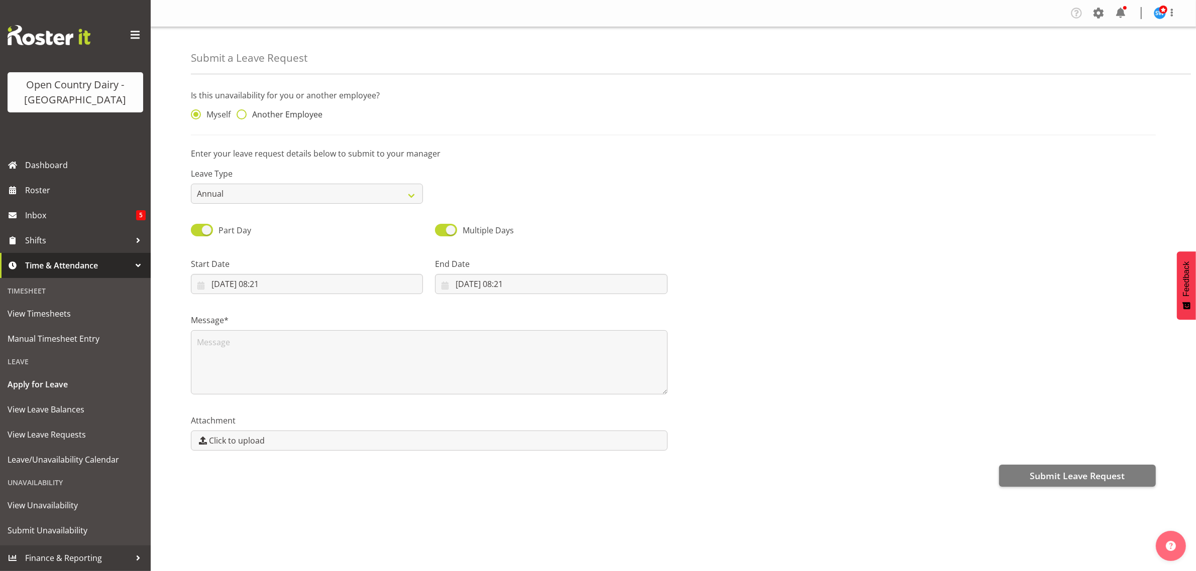
click at [239, 117] on span at bounding box center [242, 114] width 10 height 10
click at [239, 117] on input "Another Employee" at bounding box center [240, 114] width 7 height 7
radio input "true"
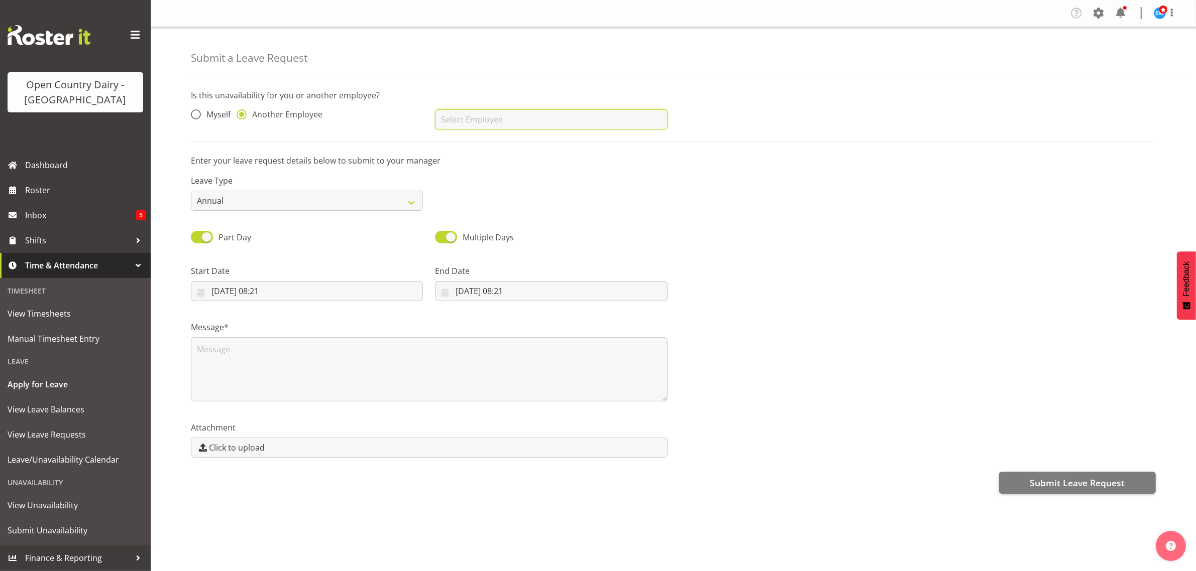
click at [464, 112] on input "text" at bounding box center [551, 119] width 232 height 20
click at [473, 143] on span "[PERSON_NAME]" at bounding box center [474, 144] width 62 height 11
type input "[PERSON_NAME]"
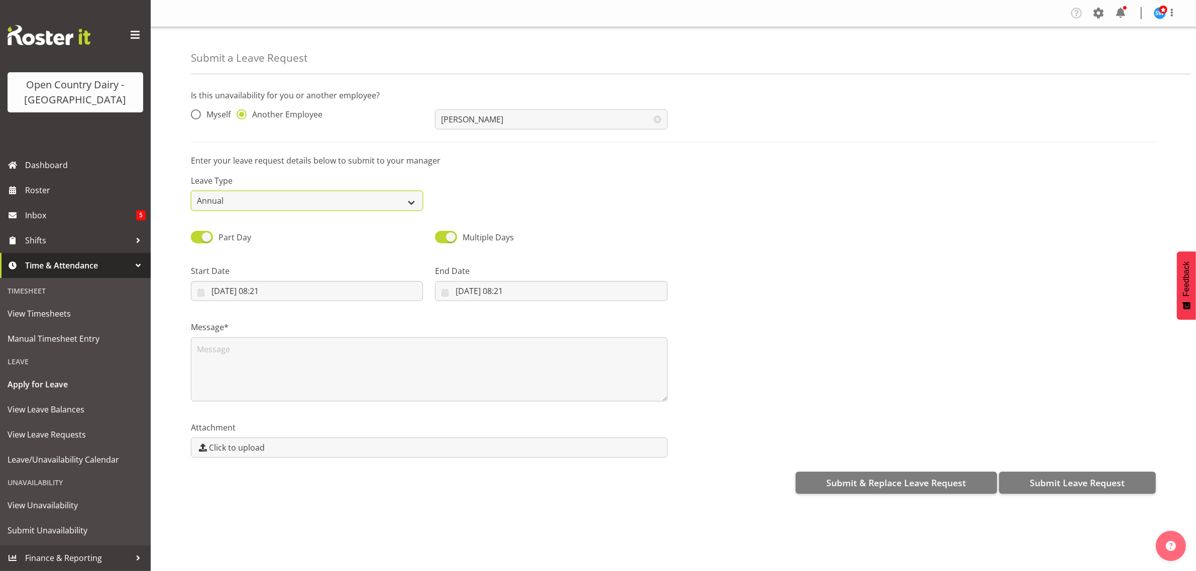
drag, startPoint x: 387, startPoint y: 192, endPoint x: 384, endPoint y: 203, distance: 11.5
click at [387, 192] on select "Annual Sick Leave Without Pay Bereavement Domestic Violence Parental Jury Servi…" at bounding box center [307, 201] width 232 height 20
select select "Sick"
click at [191, 191] on select "Annual Sick Leave Without Pay Bereavement Domestic Violence Parental Jury Servi…" at bounding box center [307, 201] width 232 height 20
click at [298, 296] on input "[DATE] 08:21" at bounding box center [307, 291] width 232 height 20
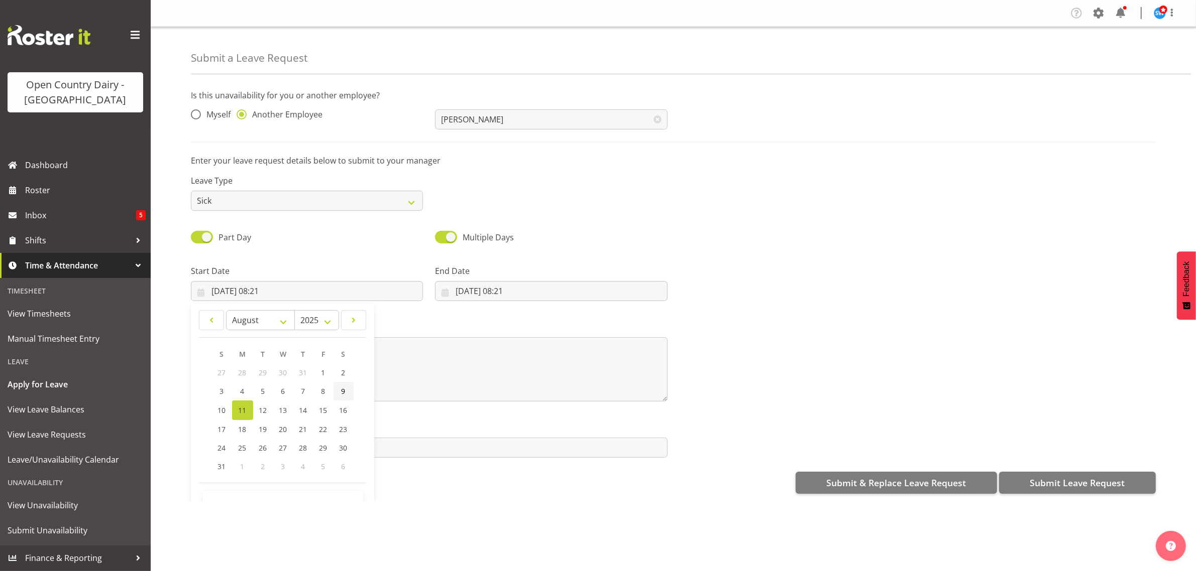
click at [337, 390] on link "9" at bounding box center [343, 391] width 20 height 19
type input "[DATE] 08:21"
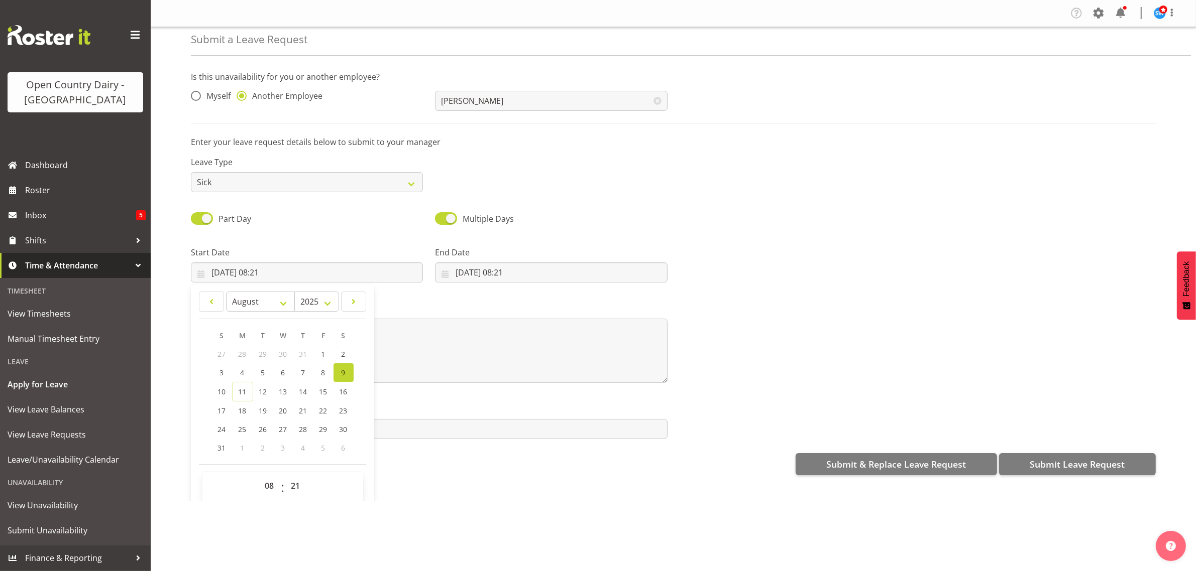
scroll to position [29, 0]
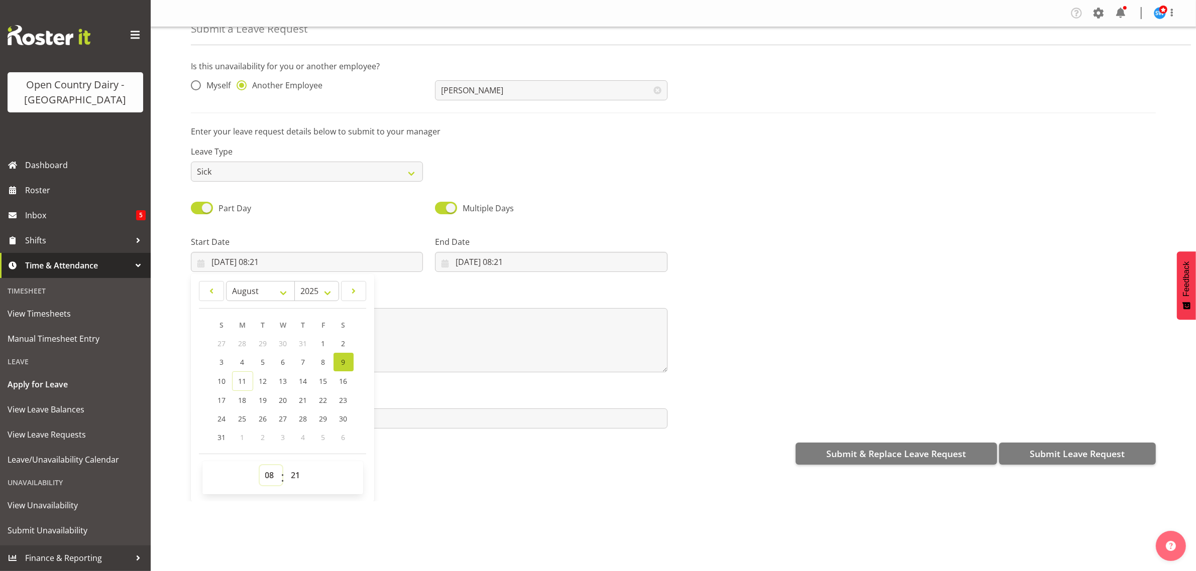
click at [269, 481] on select "00 01 02 03 04 05 06 07 08 09 10 11 12 13 14 15 16 17 18 19 20 21 22 23" at bounding box center [271, 476] width 23 height 20
select select "6"
click at [260, 466] on select "00 01 02 03 04 05 06 07 08 09 10 11 12 13 14 15 16 17 18 19 20 21 22 23" at bounding box center [271, 476] width 23 height 20
type input "[DATE] 06:21"
drag, startPoint x: 289, startPoint y: 479, endPoint x: 292, endPoint y: 471, distance: 8.1
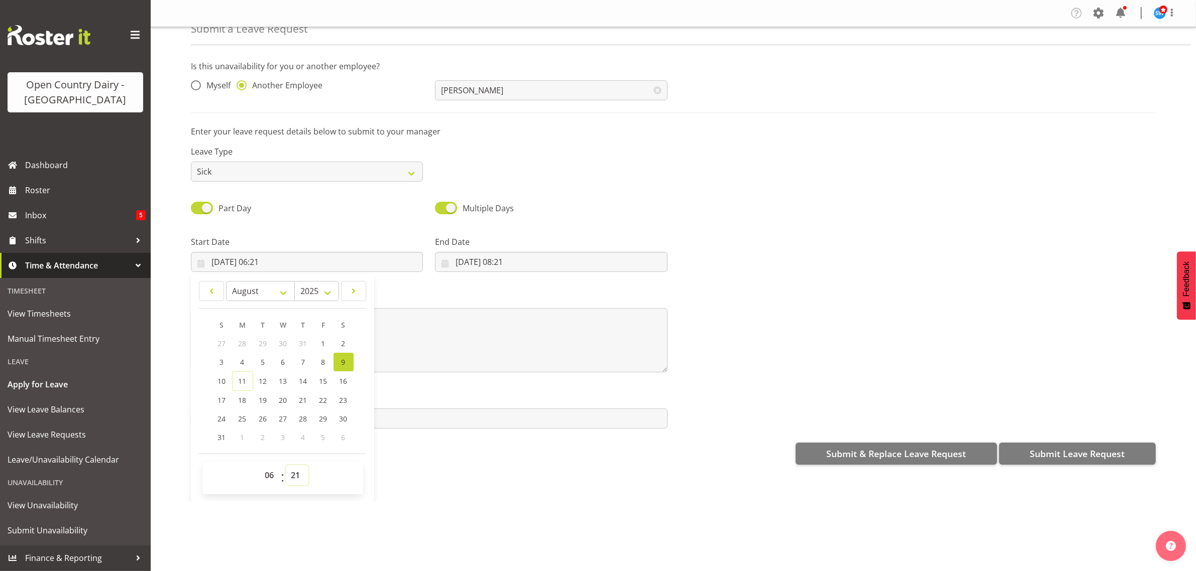
click at [289, 479] on select "00 01 02 03 04 05 06 07 08 09 10 11 12 13 14 15 16 17 18 19 20 21 22 23 24 25 2…" at bounding box center [297, 476] width 23 height 20
select select "30"
click at [286, 466] on select "00 01 02 03 04 05 06 07 08 09 10 11 12 13 14 15 16 17 18 19 20 21 22 23 24 25 2…" at bounding box center [297, 476] width 23 height 20
type input "[DATE] 06:30"
click at [492, 255] on input "[DATE] 08:21" at bounding box center [551, 262] width 232 height 20
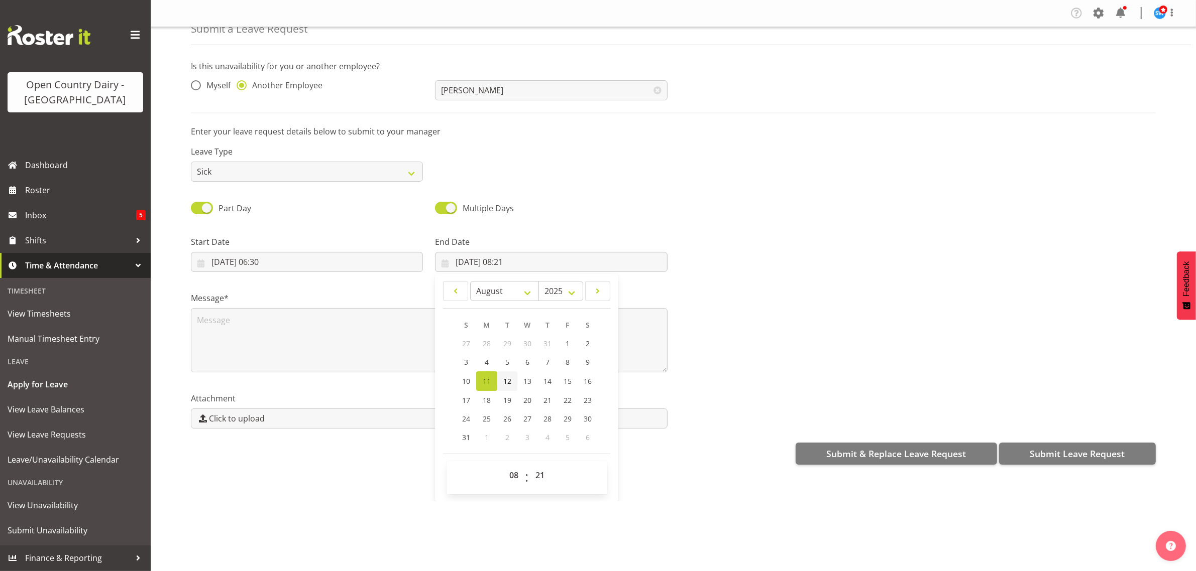
click at [508, 381] on span "12" at bounding box center [507, 382] width 8 height 10
type input "[DATE] 08:21"
click at [510, 474] on select "00 01 02 03 04 05 06 07 08 09 10 11 12 13 14 15 16 17 18 19 20 21 22 23" at bounding box center [515, 476] width 23 height 20
select select "4"
click at [504, 466] on select "00 01 02 03 04 05 06 07 08 09 10 11 12 13 14 15 16 17 18 19 20 21 22 23" at bounding box center [515, 476] width 23 height 20
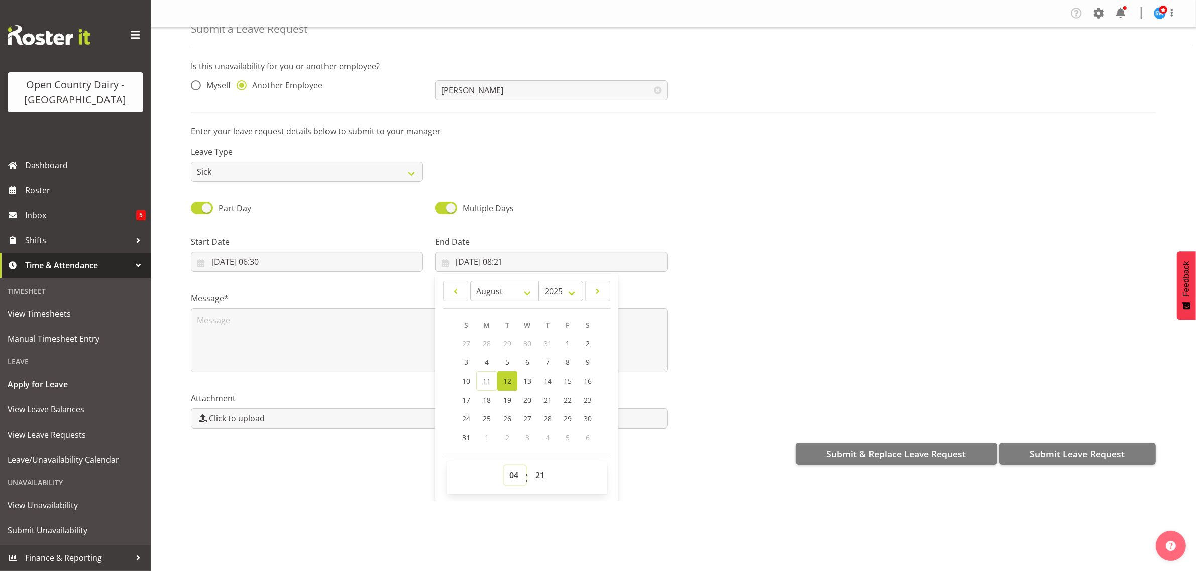
type input "[DATE] 04:21"
click at [530, 483] on select "00 01 02 03 04 05 06 07 08 09 10 11 12 13 14 15 16 17 18 19 20 21 22 23 24 25 2…" at bounding box center [541, 476] width 23 height 20
select select "0"
click at [530, 466] on select "00 01 02 03 04 05 06 07 08 09 10 11 12 13 14 15 16 17 18 19 20 21 22 23 24 25 2…" at bounding box center [541, 476] width 23 height 20
type input "[DATE] 04:00"
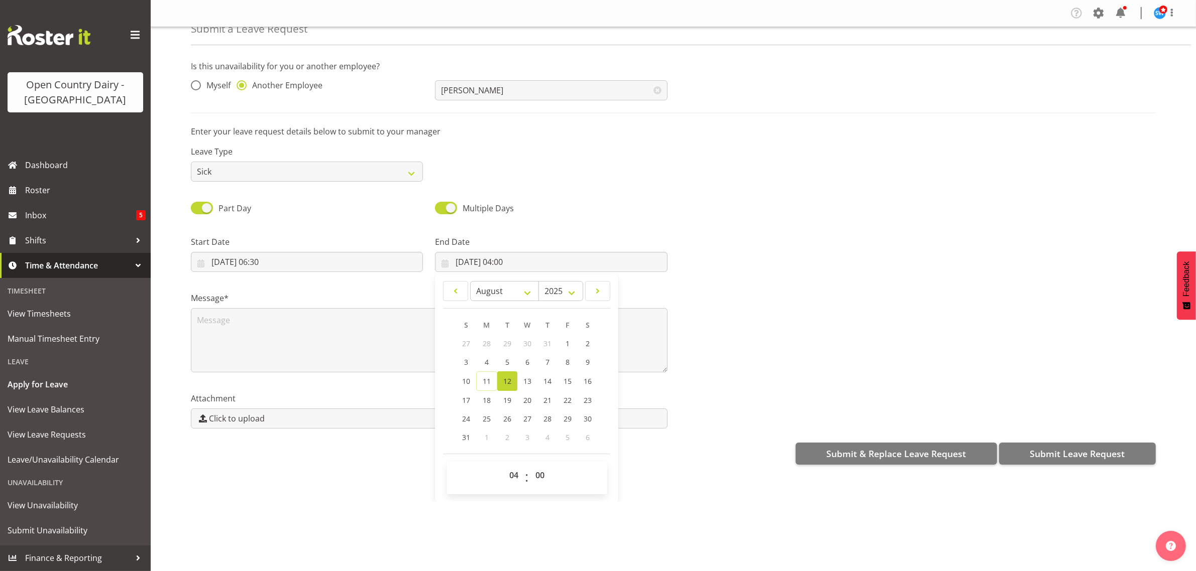
click at [705, 337] on div "Message*" at bounding box center [673, 328] width 977 height 100
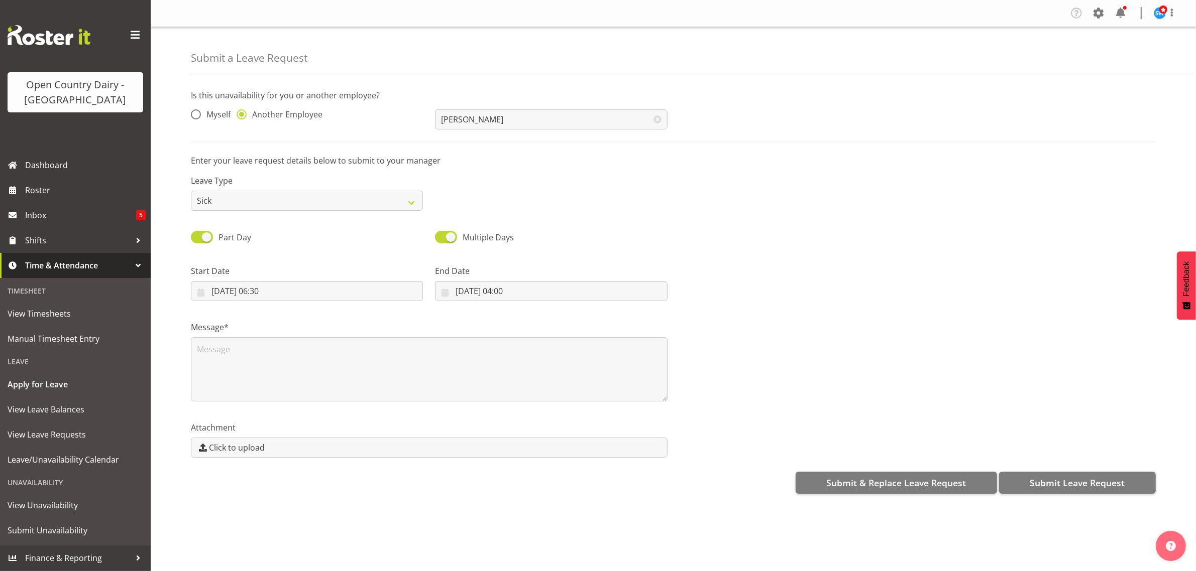
scroll to position [0, 0]
click at [270, 347] on textarea at bounding box center [429, 369] width 477 height 64
type textarea "Twisted ankle"
click at [1044, 473] on button "Submit Leave Request" at bounding box center [1077, 483] width 157 height 22
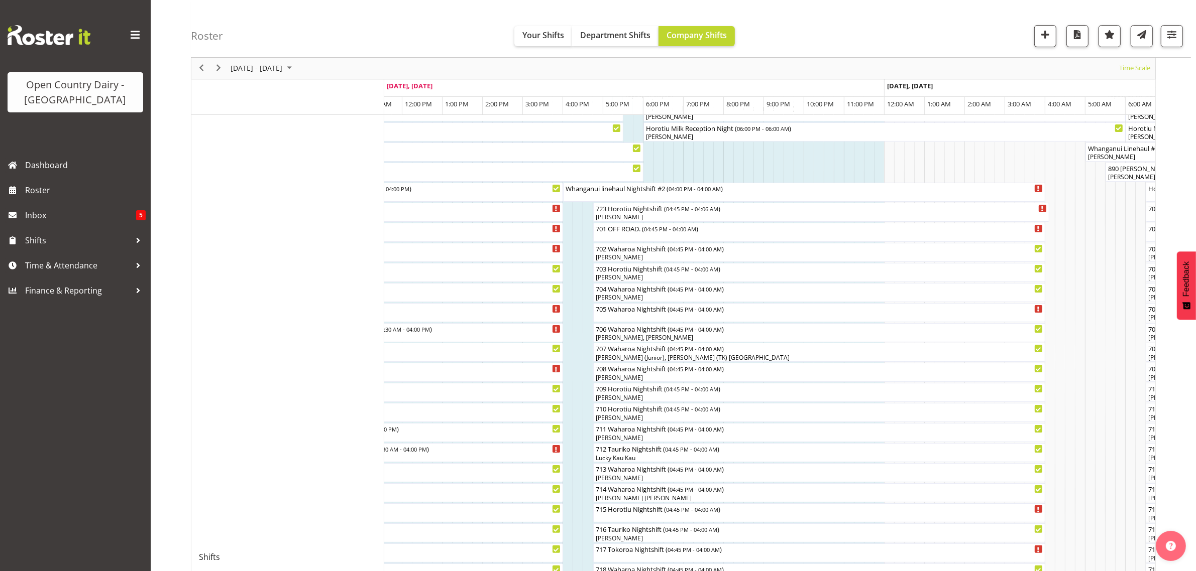
scroll to position [66, 0]
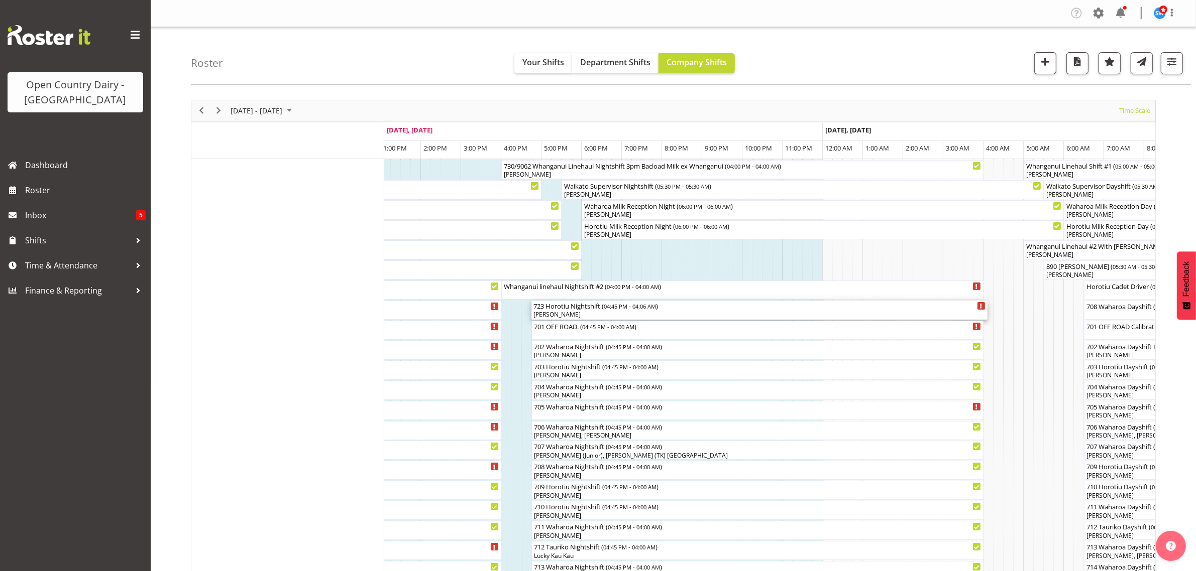
click at [557, 315] on div "[PERSON_NAME]" at bounding box center [759, 314] width 452 height 9
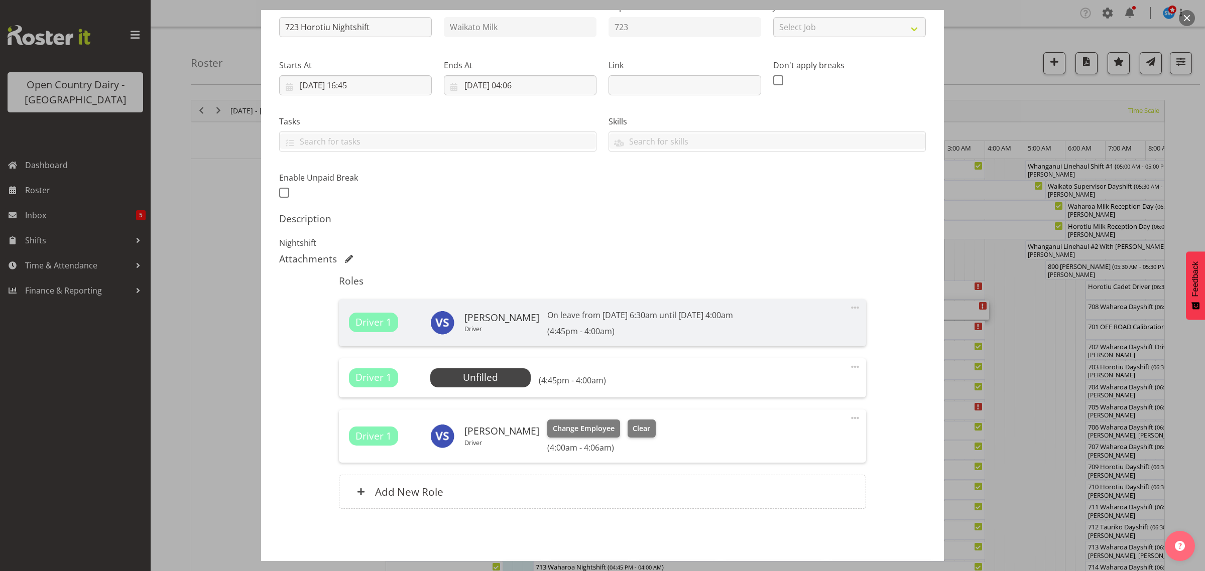
scroll to position [154, 0]
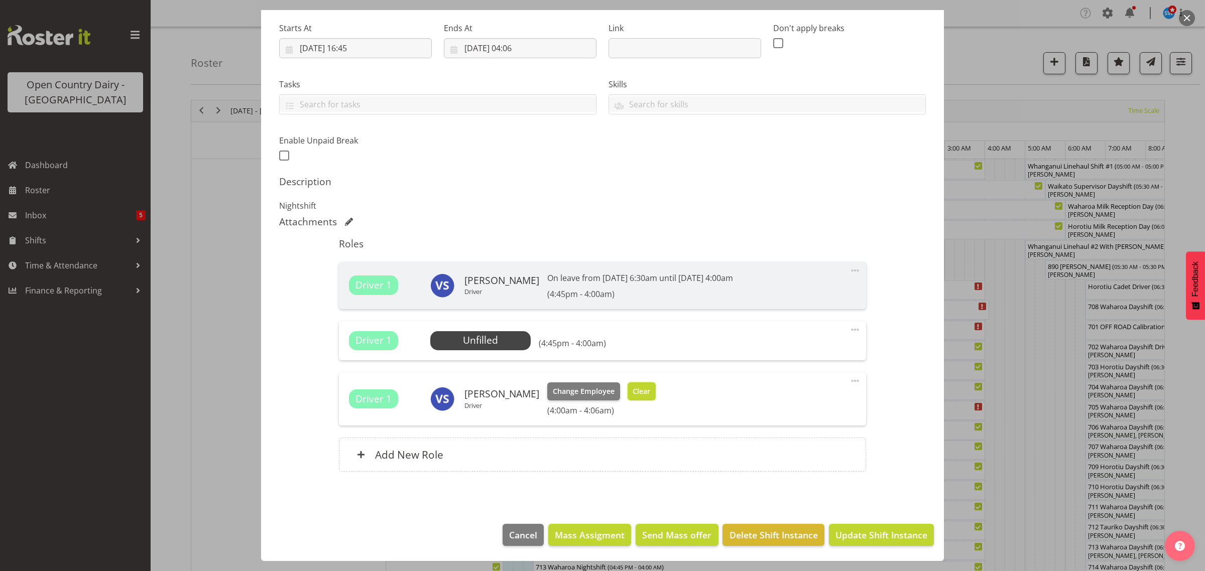
click at [643, 394] on span "Clear" at bounding box center [642, 391] width 18 height 11
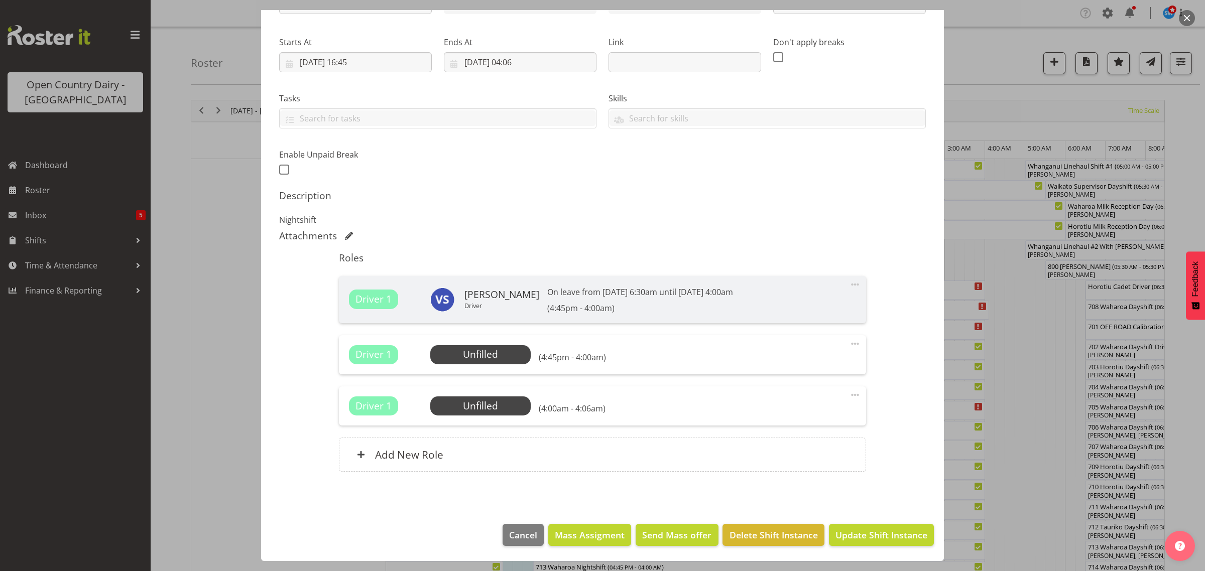
click at [849, 395] on span at bounding box center [855, 395] width 12 height 12
click at [769, 456] on link "Delete" at bounding box center [813, 453] width 96 height 18
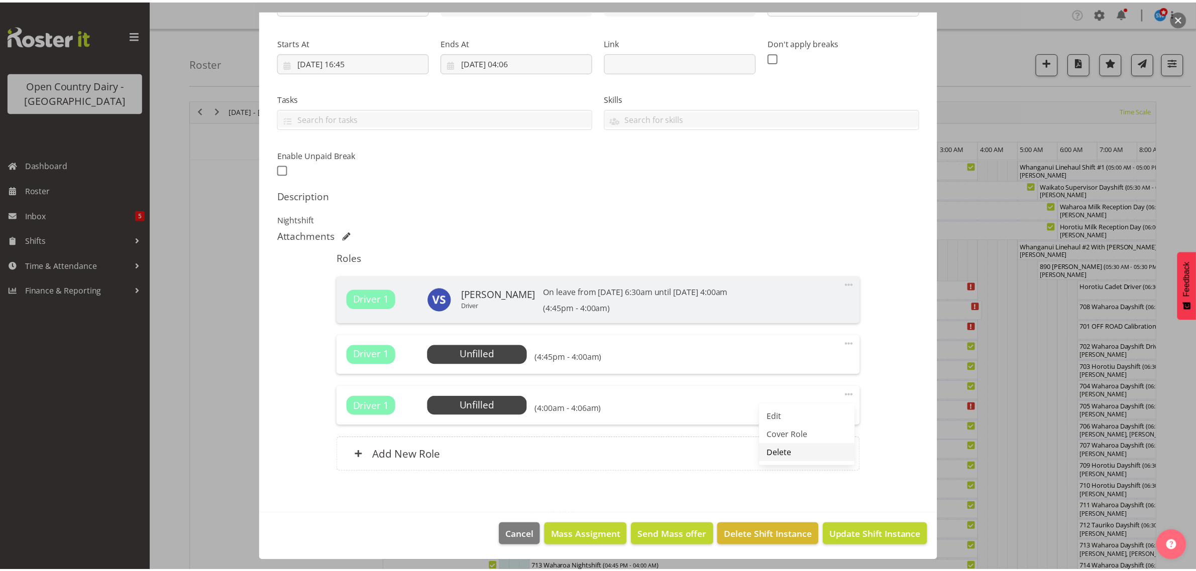
scroll to position [88, 0]
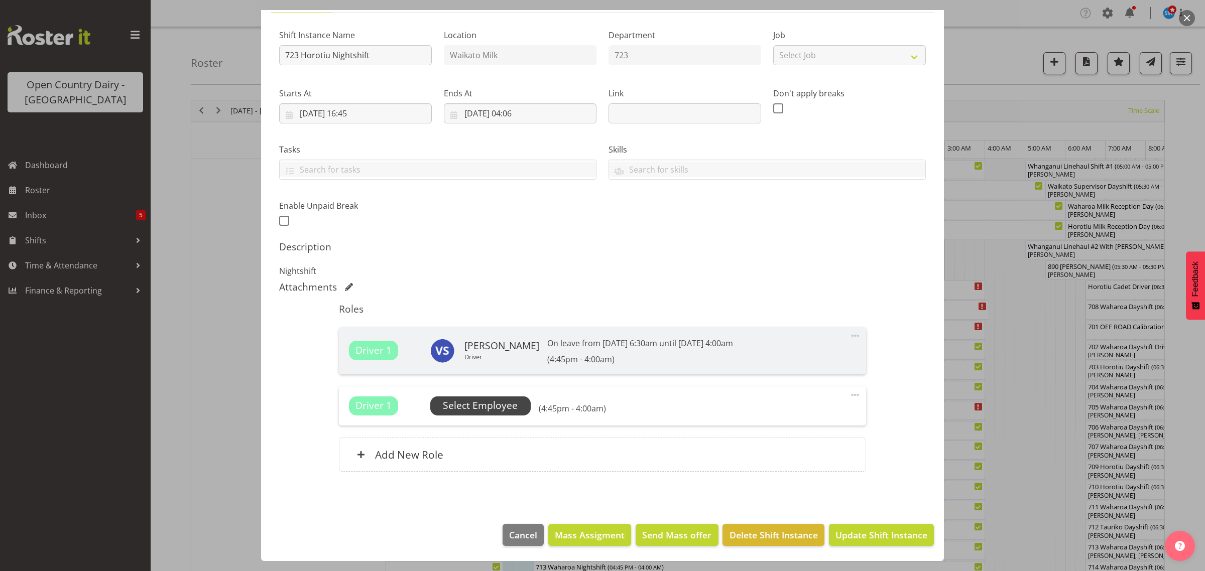
click at [469, 406] on span "Select Employee" at bounding box center [480, 406] width 75 height 15
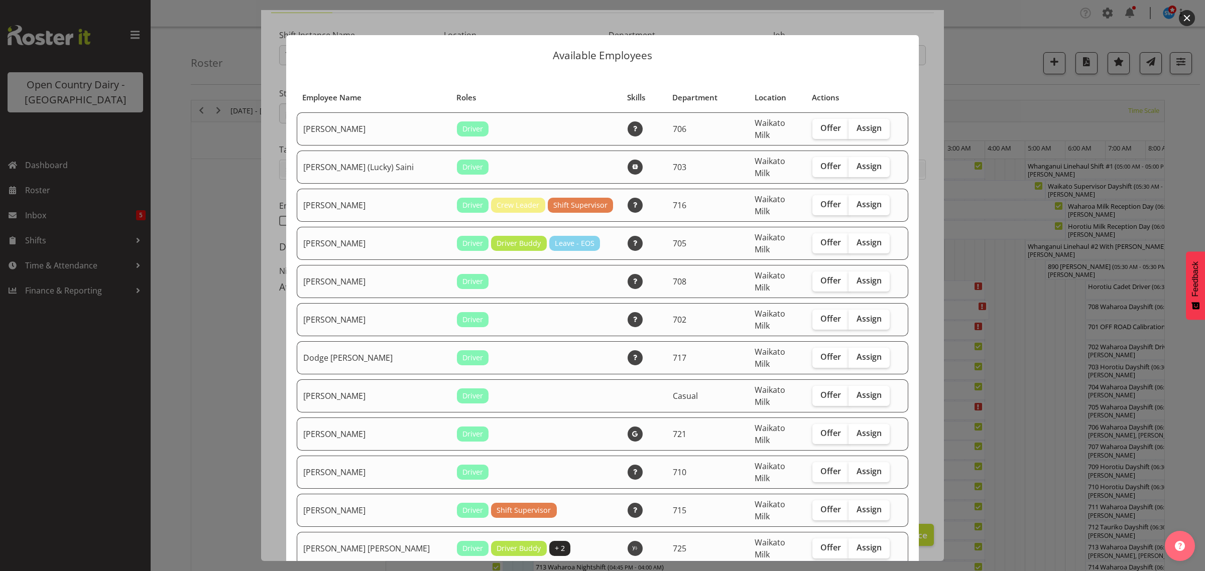
click at [1182, 18] on button "button" at bounding box center [1187, 18] width 16 height 16
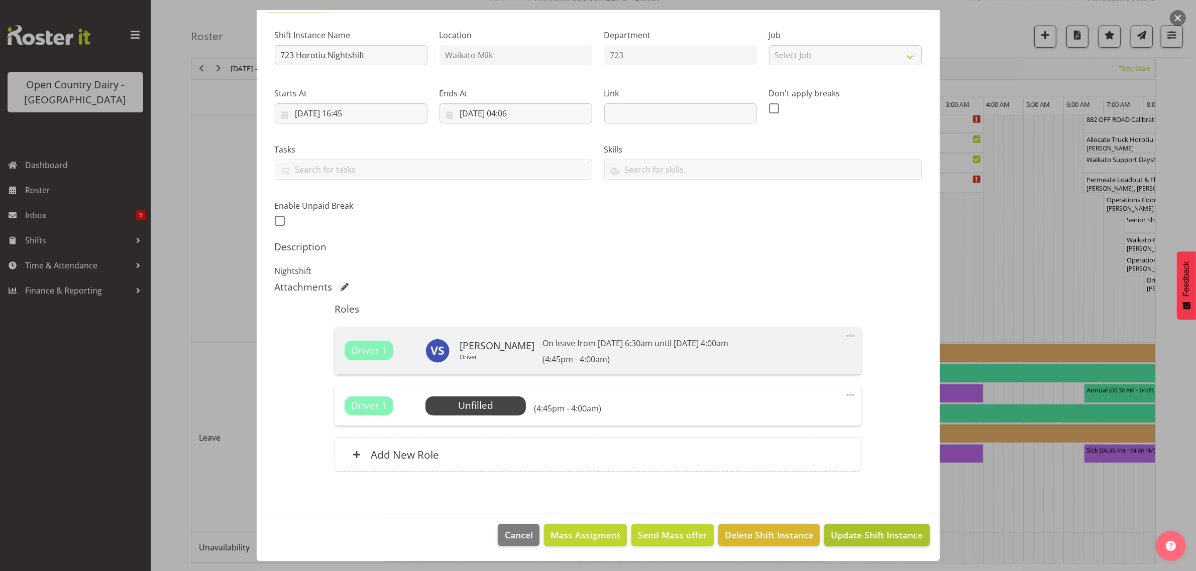
scroll to position [819, 0]
click at [875, 536] on span "Update Shift Instance" at bounding box center [877, 535] width 92 height 13
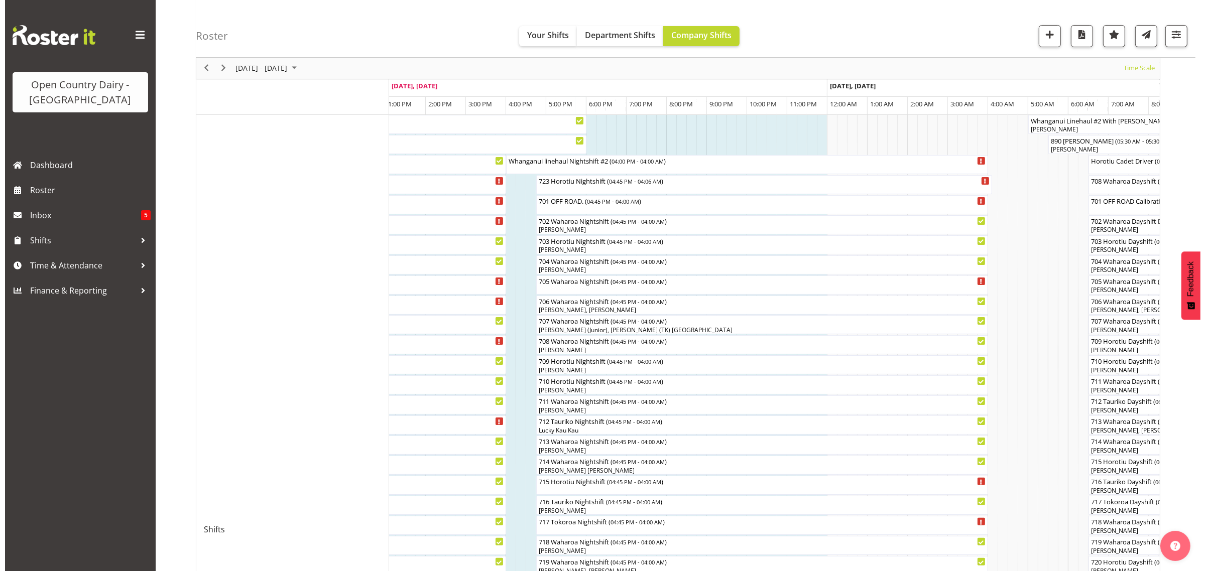
scroll to position [188, 0]
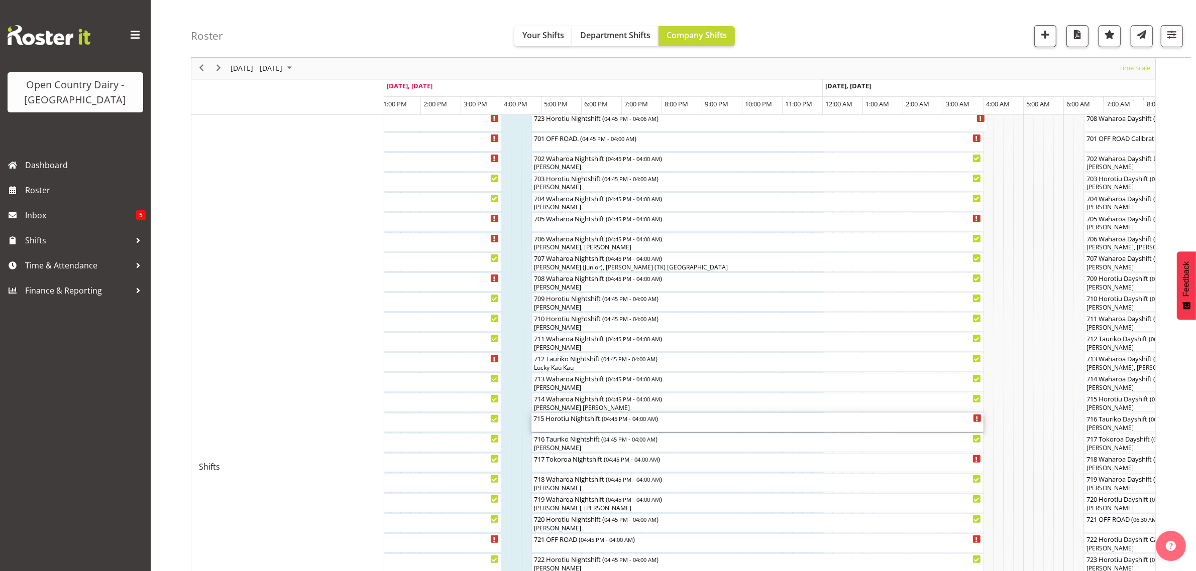
click at [603, 428] on div "715 Horotiu Nightshift ( 04:45 PM - 04:00 AM )" at bounding box center [757, 422] width 448 height 19
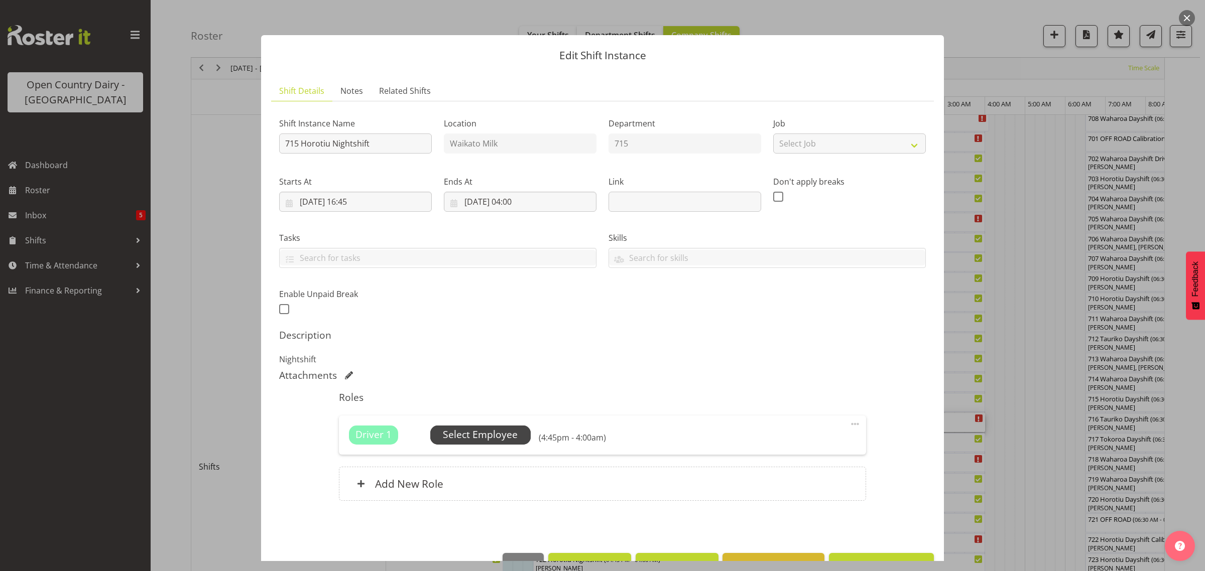
click at [495, 441] on span "Select Employee" at bounding box center [480, 435] width 75 height 15
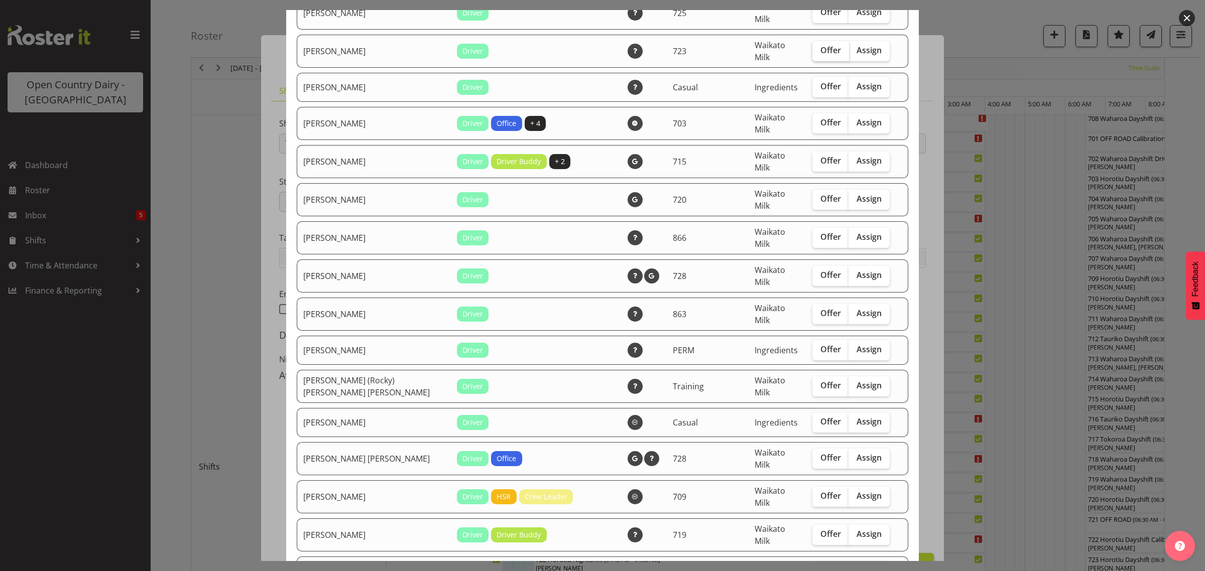
scroll to position [538, 0]
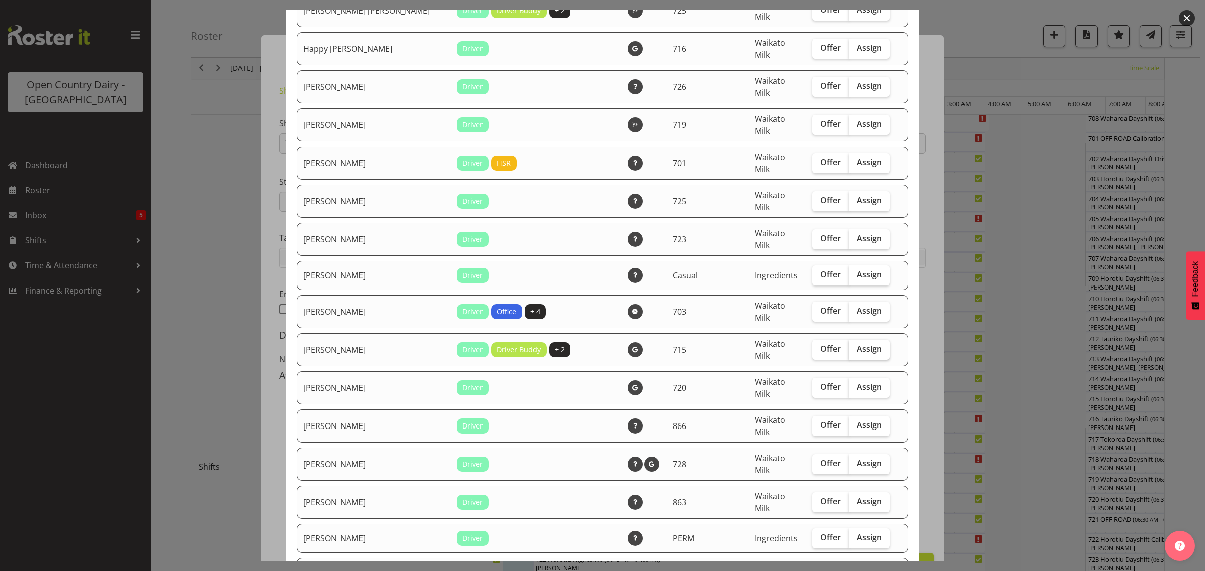
click at [849, 346] on input "Assign" at bounding box center [852, 349] width 7 height 7
checkbox input "true"
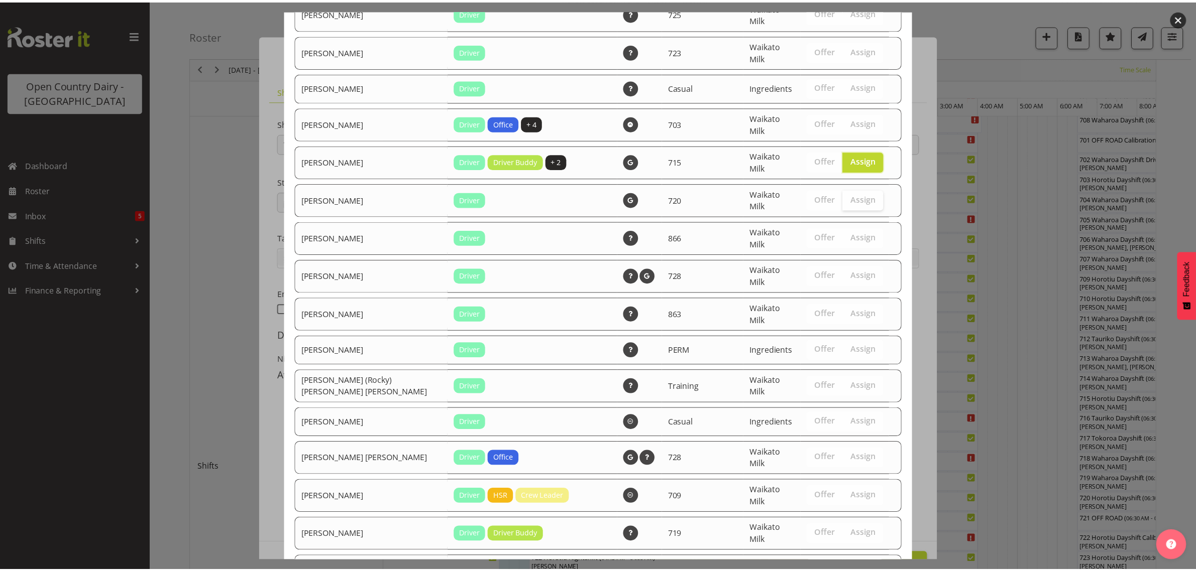
scroll to position [915, 0]
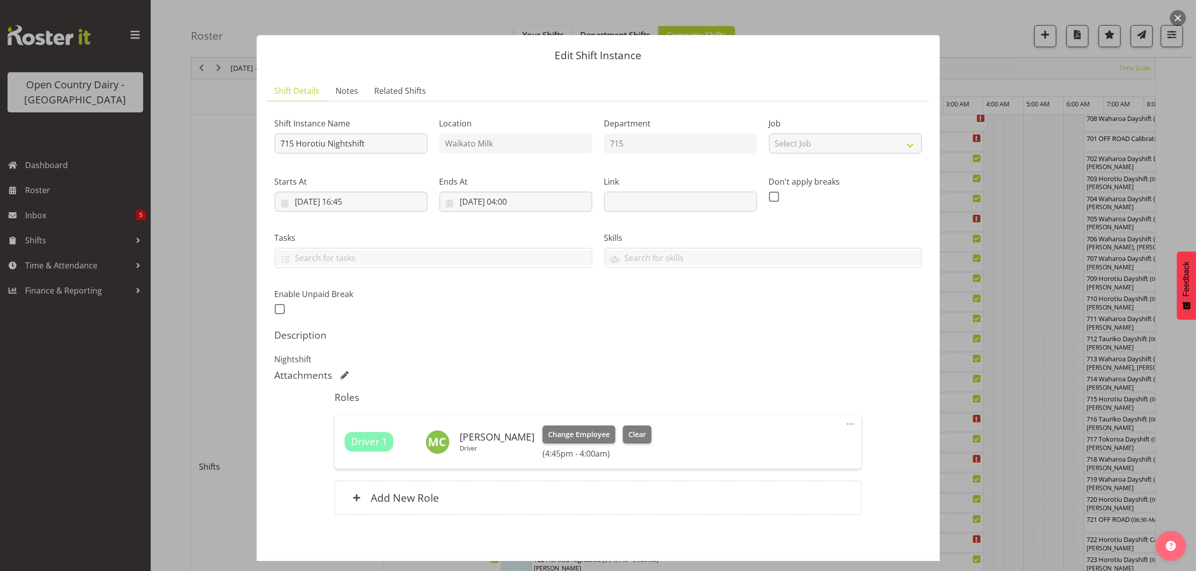
scroll to position [43, 0]
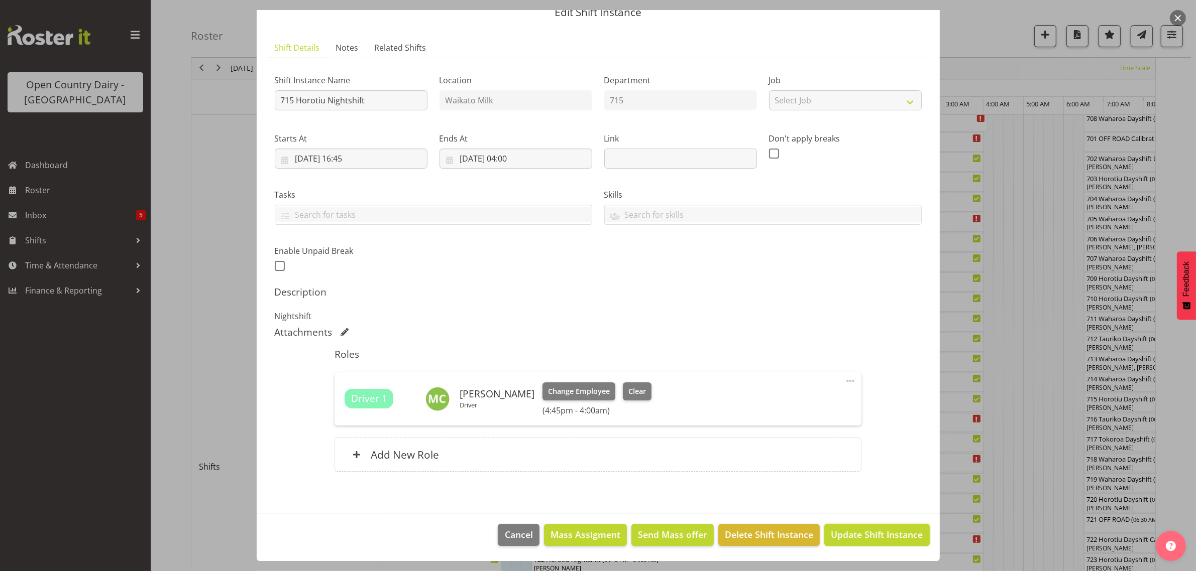
click at [867, 533] on span "Update Shift Instance" at bounding box center [877, 534] width 92 height 13
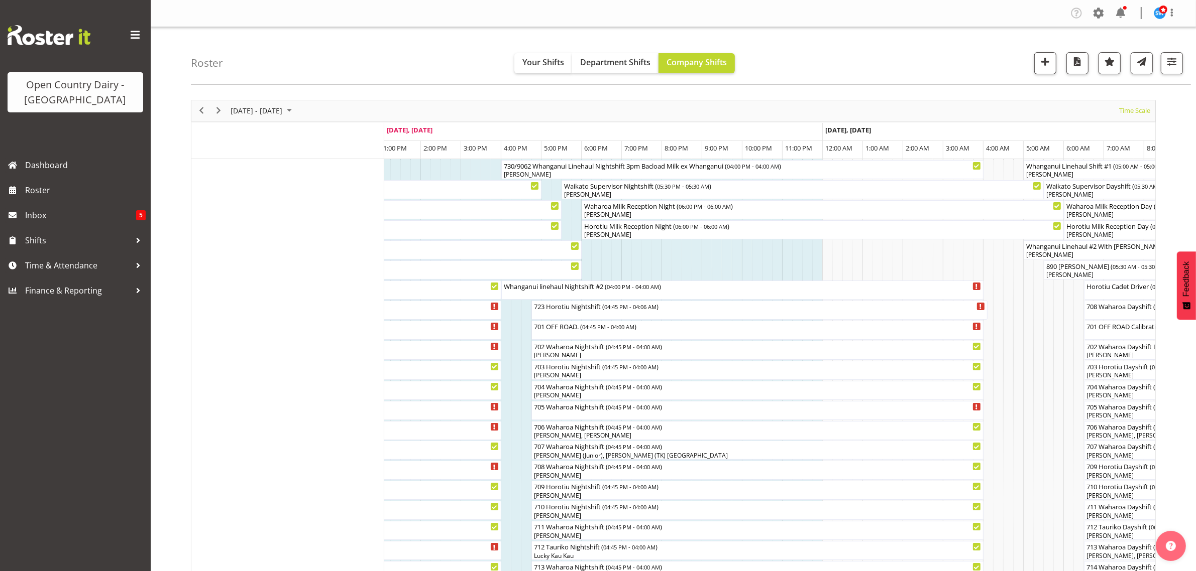
scroll to position [63, 0]
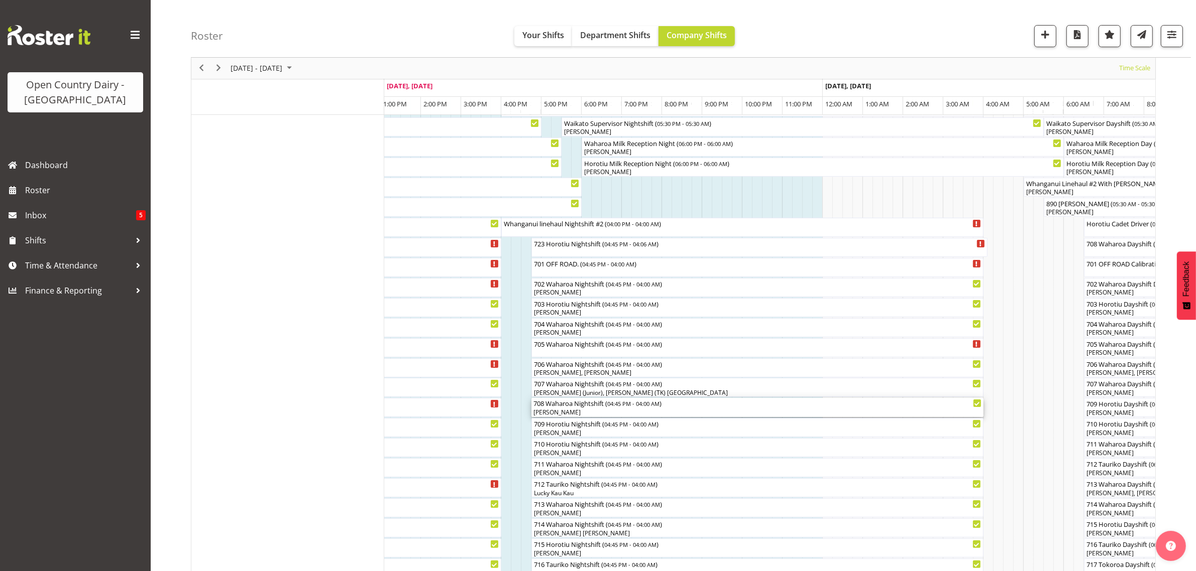
click at [573, 414] on div "[PERSON_NAME]" at bounding box center [757, 412] width 448 height 9
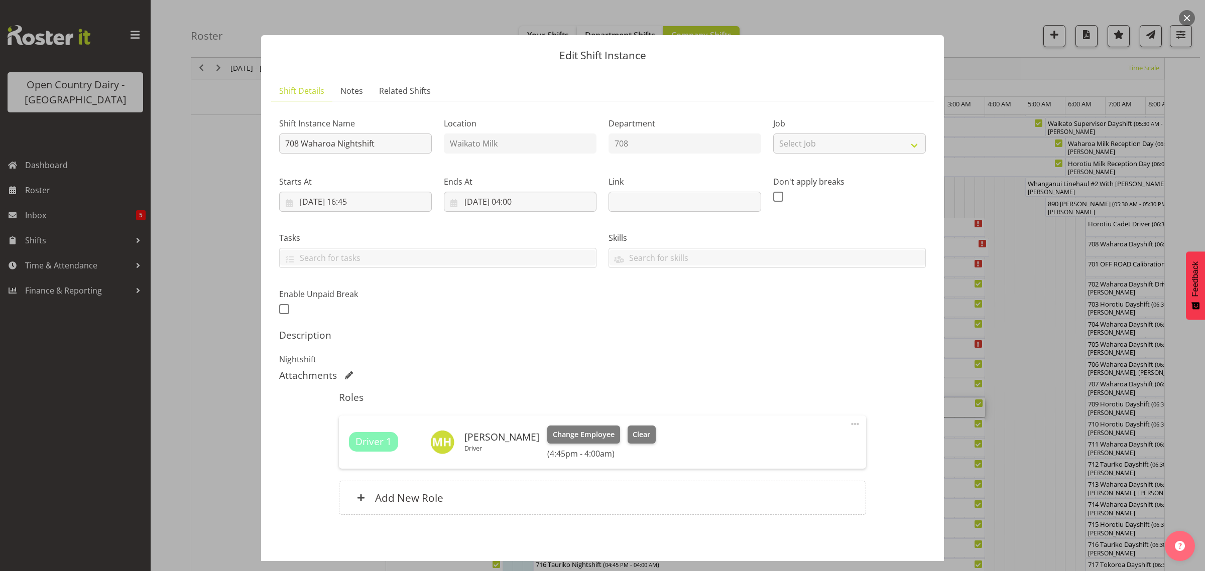
click at [1184, 18] on button "button" at bounding box center [1187, 18] width 16 height 16
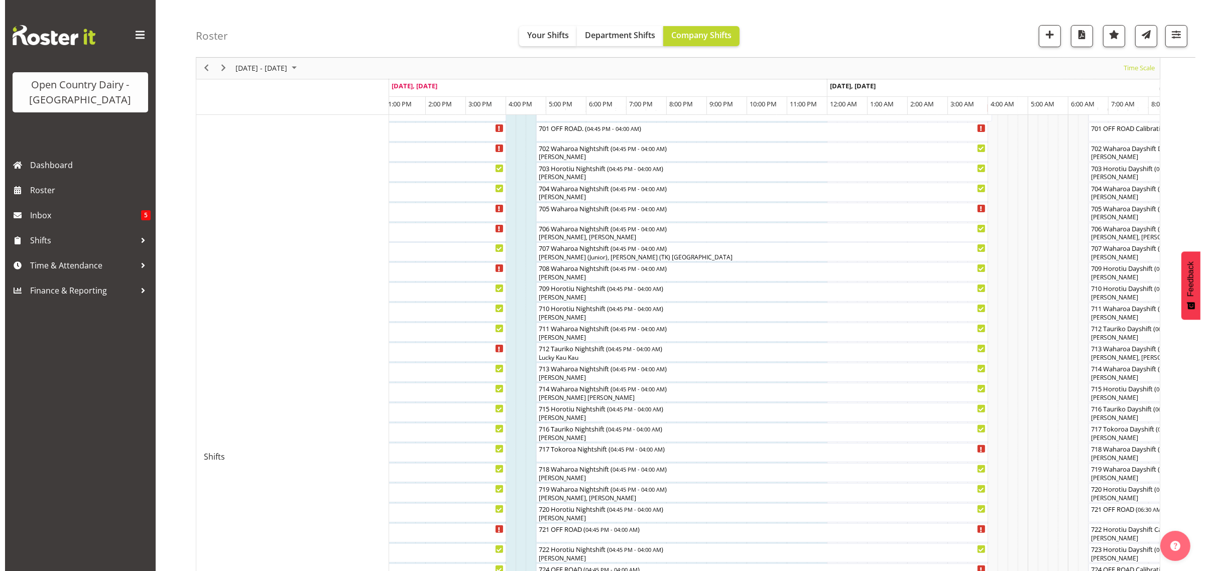
scroll to position [188, 0]
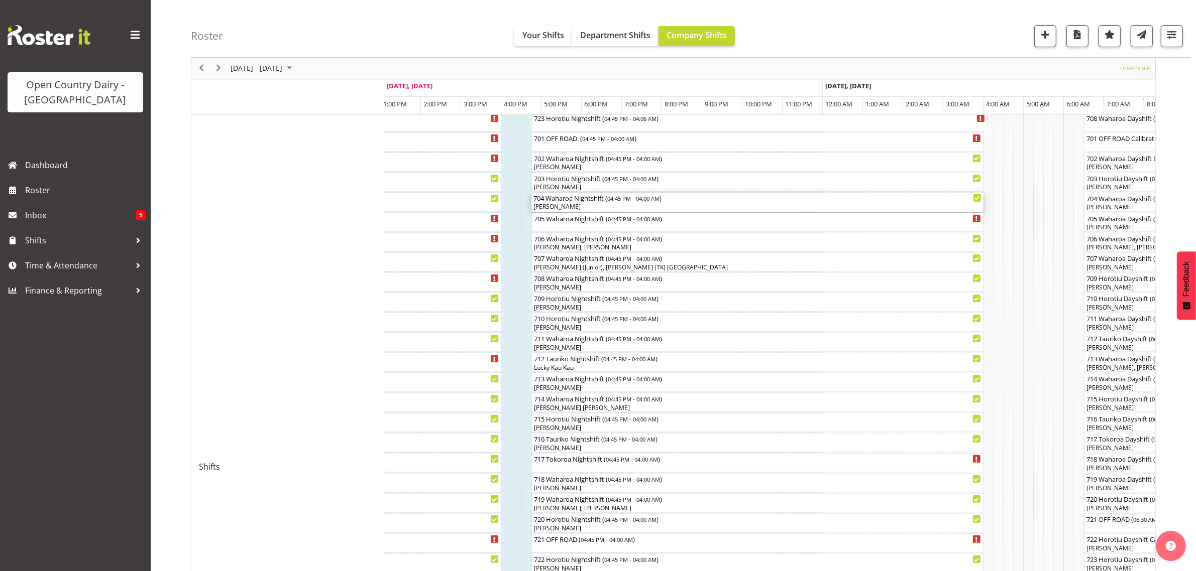
click at [556, 204] on div "[PERSON_NAME]" at bounding box center [757, 206] width 448 height 9
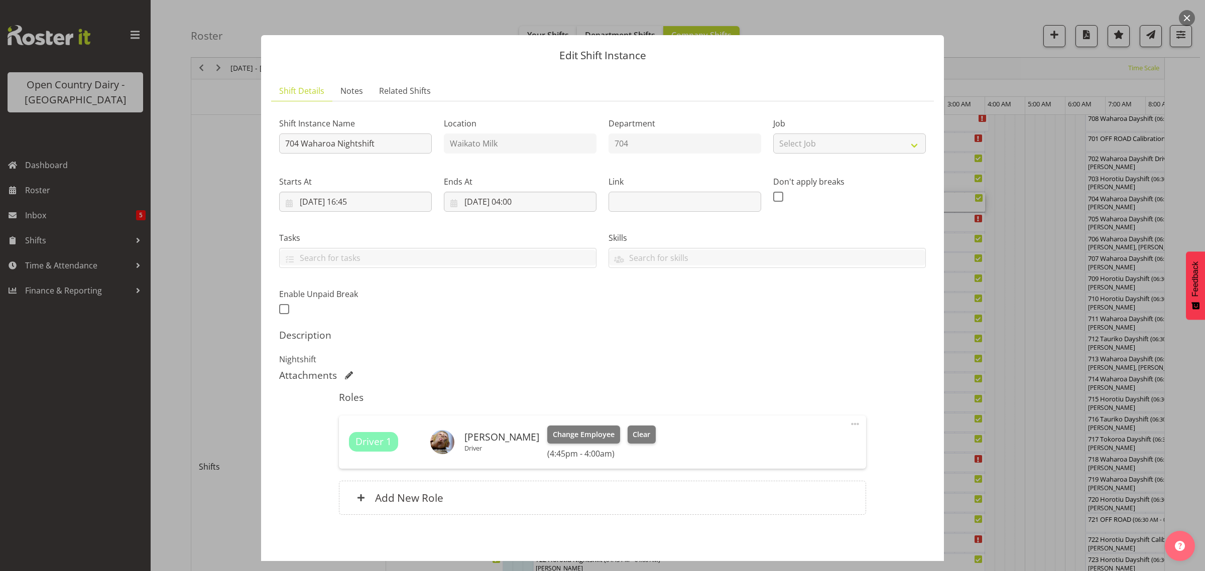
scroll to position [43, 0]
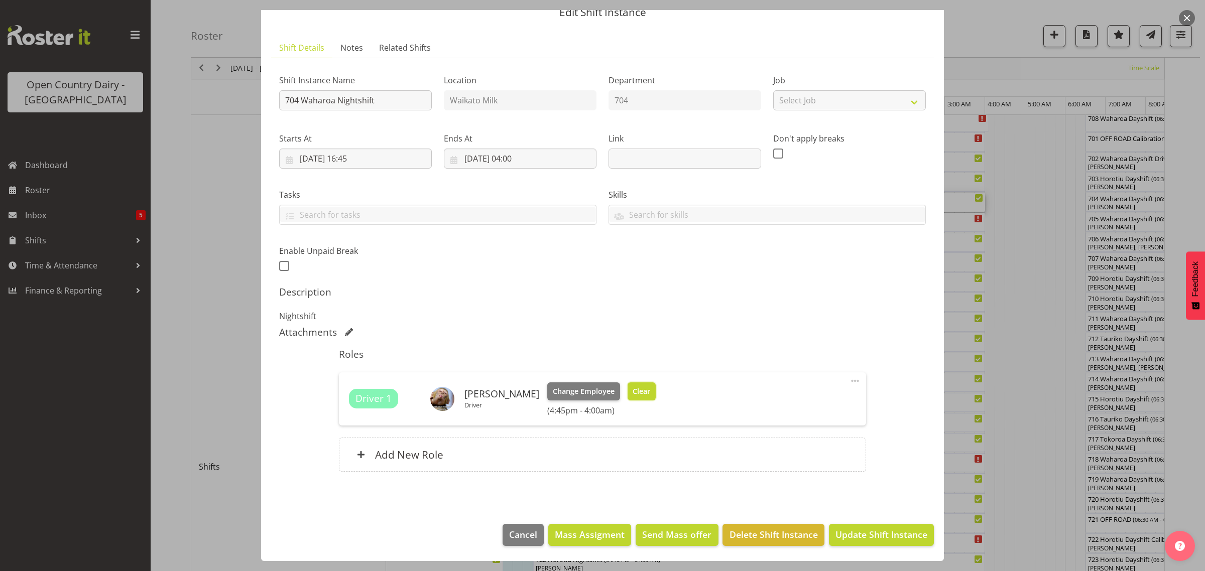
click at [633, 395] on span "Clear" at bounding box center [642, 391] width 18 height 11
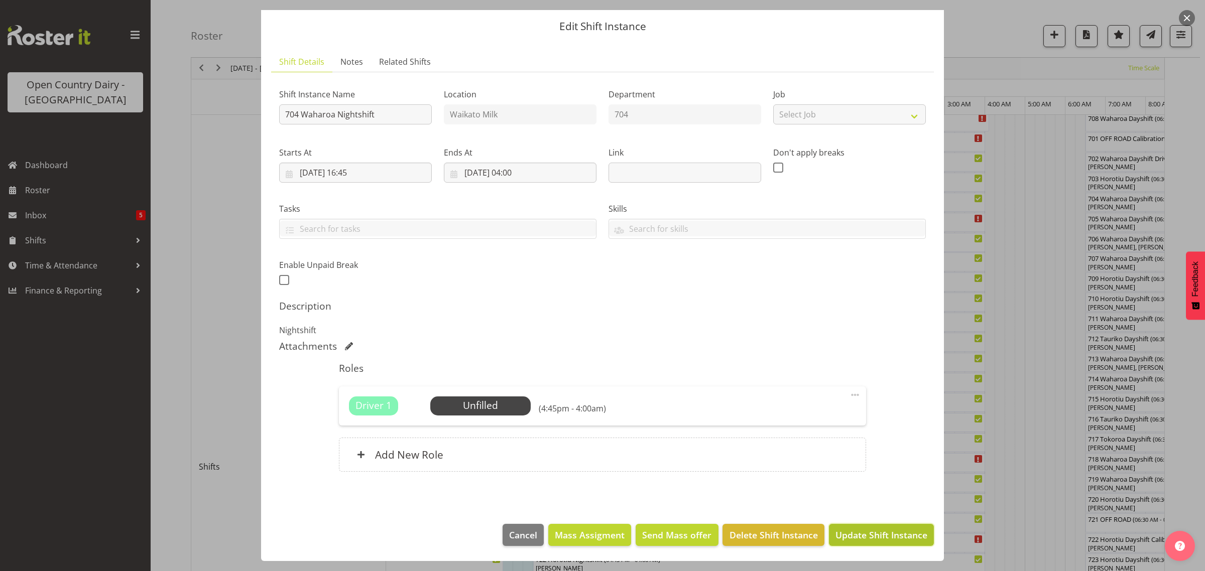
click at [860, 533] on span "Update Shift Instance" at bounding box center [882, 535] width 92 height 13
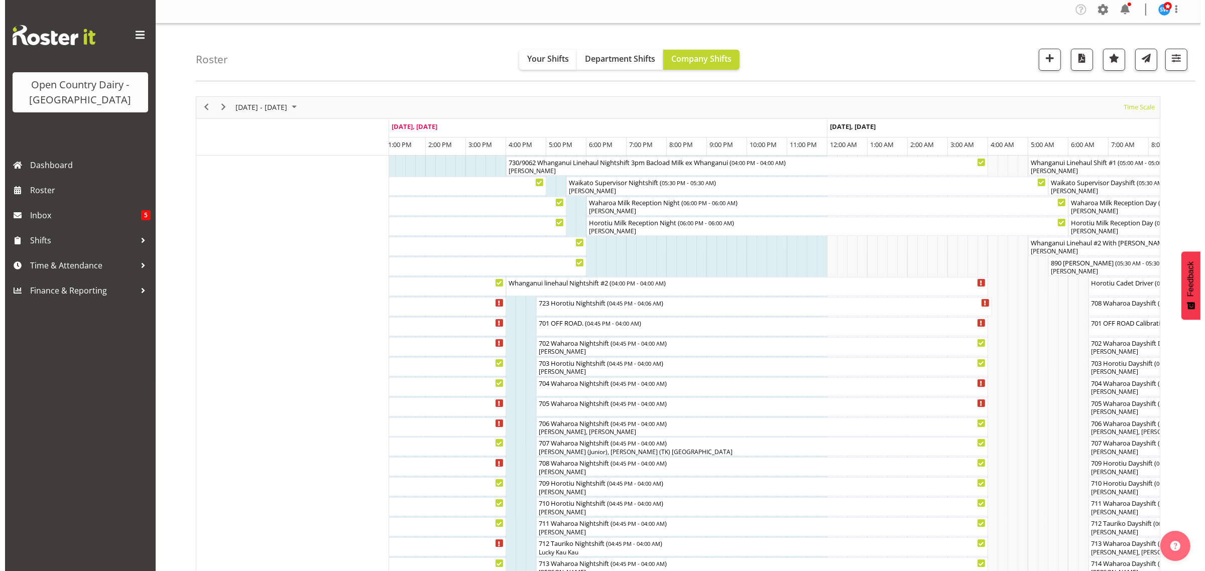
scroll to position [0, 0]
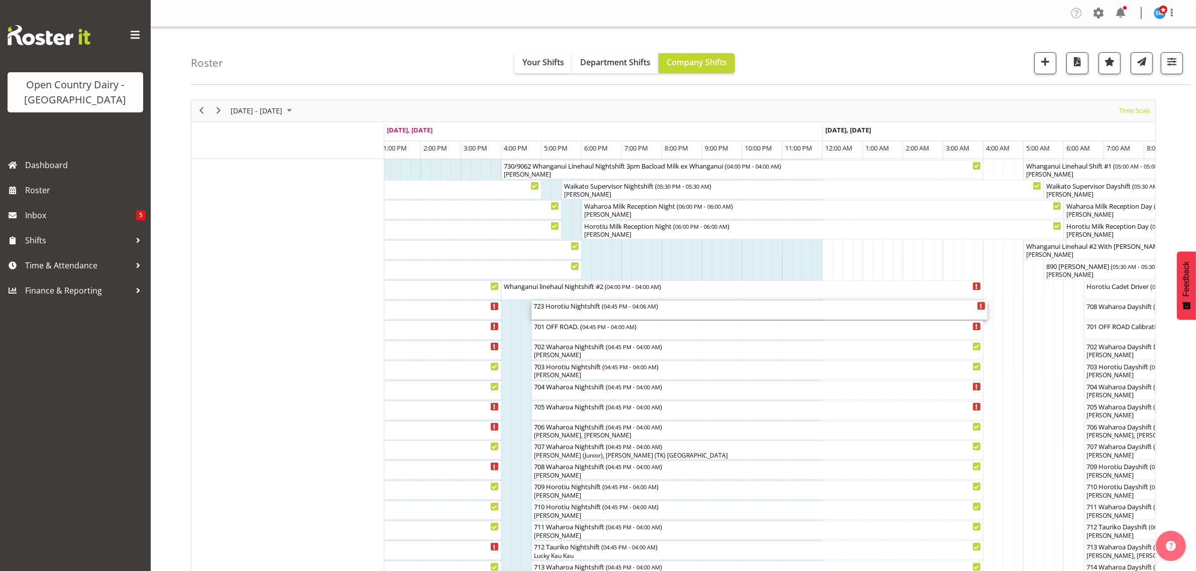
click at [576, 313] on div "723 Horotiu Nightshift ( 04:45 PM - 04:06 AM )" at bounding box center [759, 310] width 452 height 19
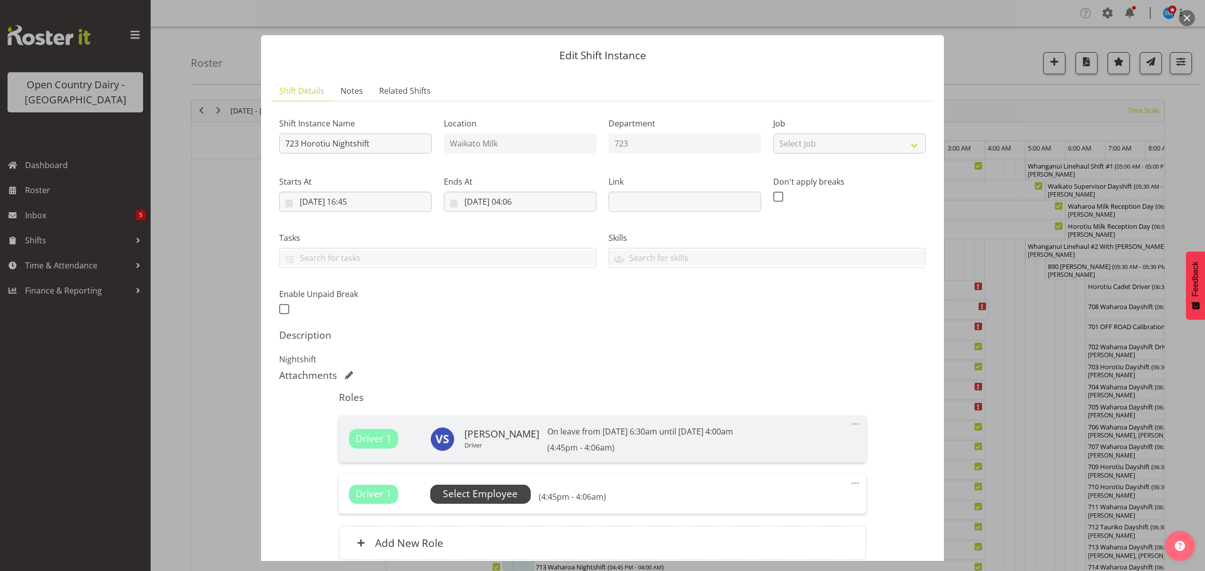
click at [511, 498] on span "Select Employee" at bounding box center [480, 494] width 75 height 15
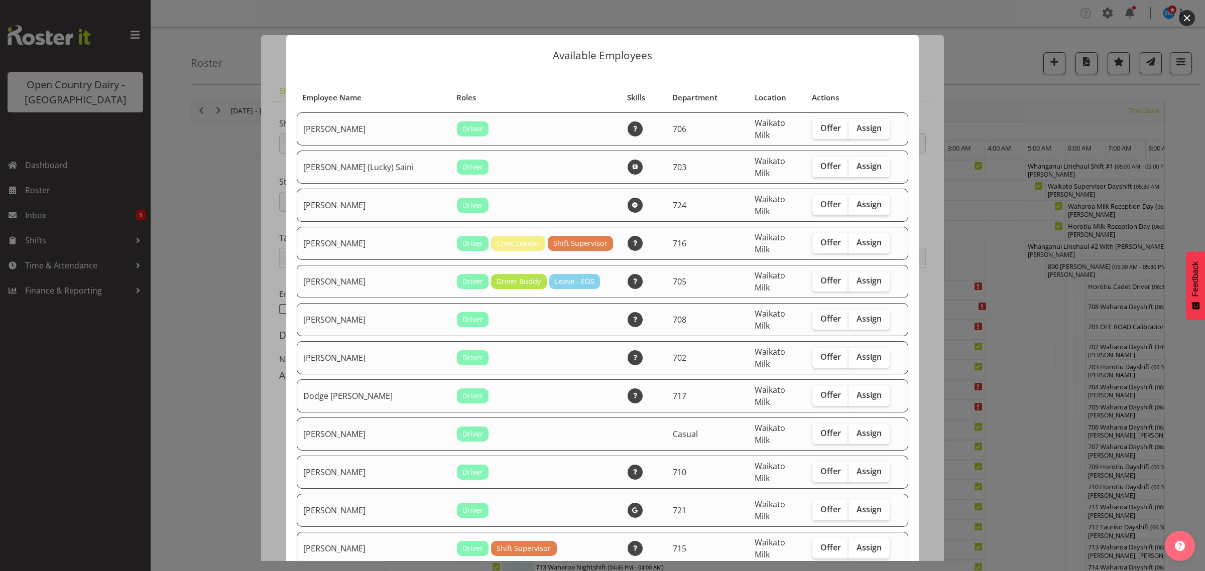
click at [857, 199] on span "Assign" at bounding box center [869, 204] width 25 height 10
click at [849, 201] on input "Assign" at bounding box center [852, 204] width 7 height 7
checkbox input "true"
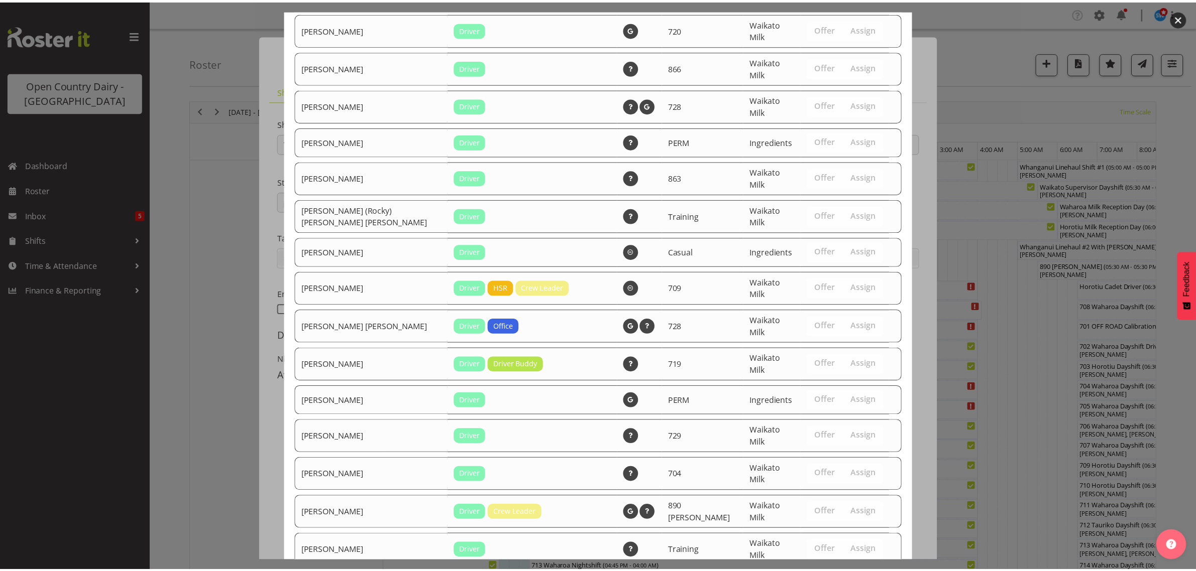
scroll to position [915, 0]
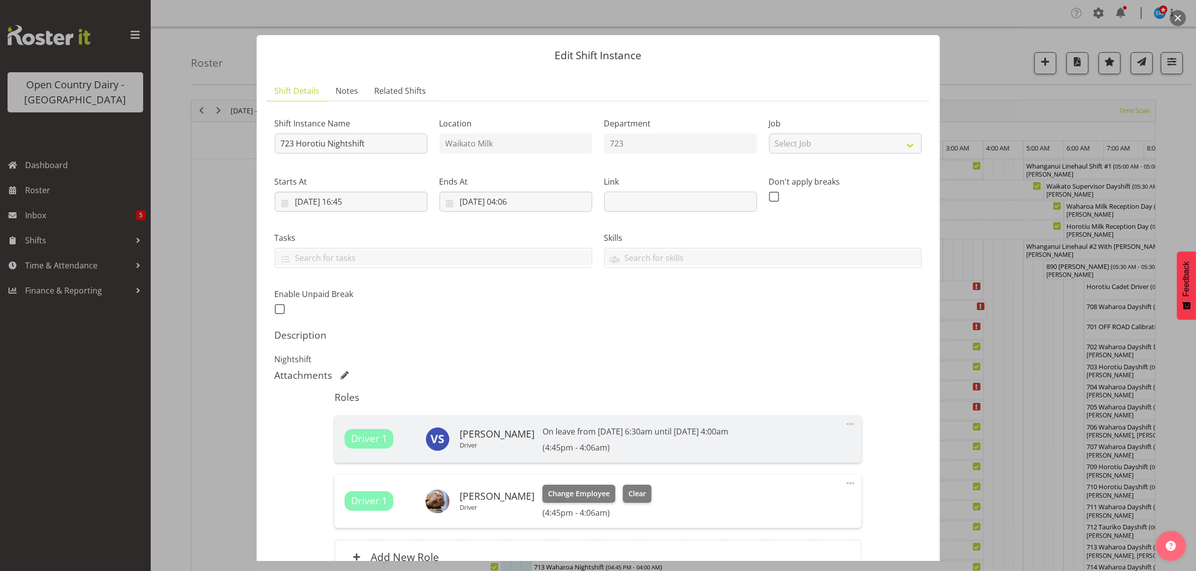
scroll to position [102, 0]
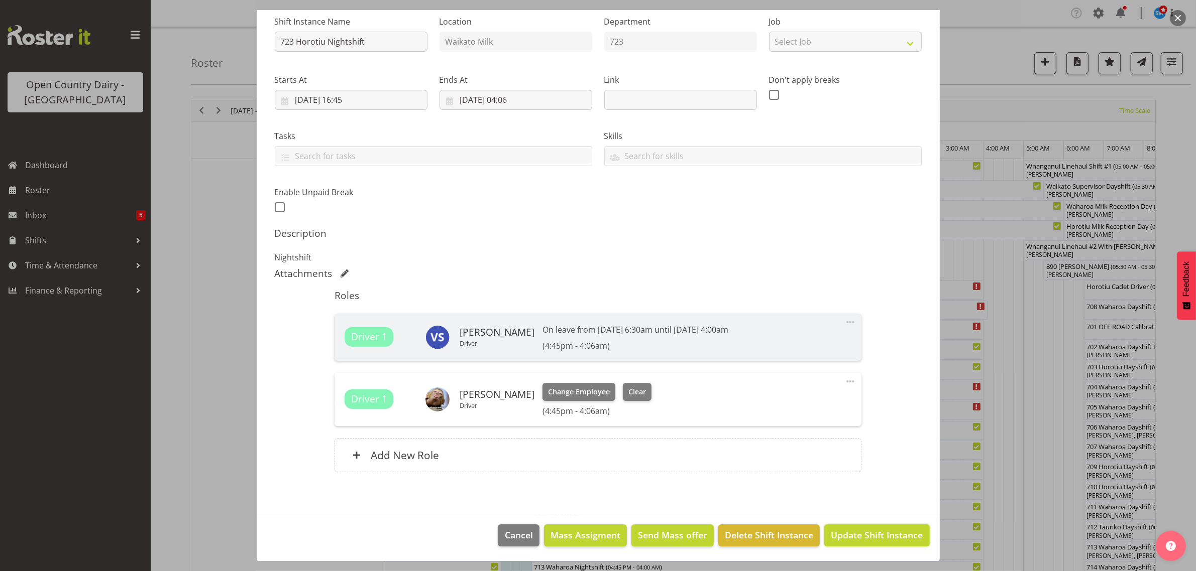
click at [846, 535] on span "Update Shift Instance" at bounding box center [877, 535] width 92 height 13
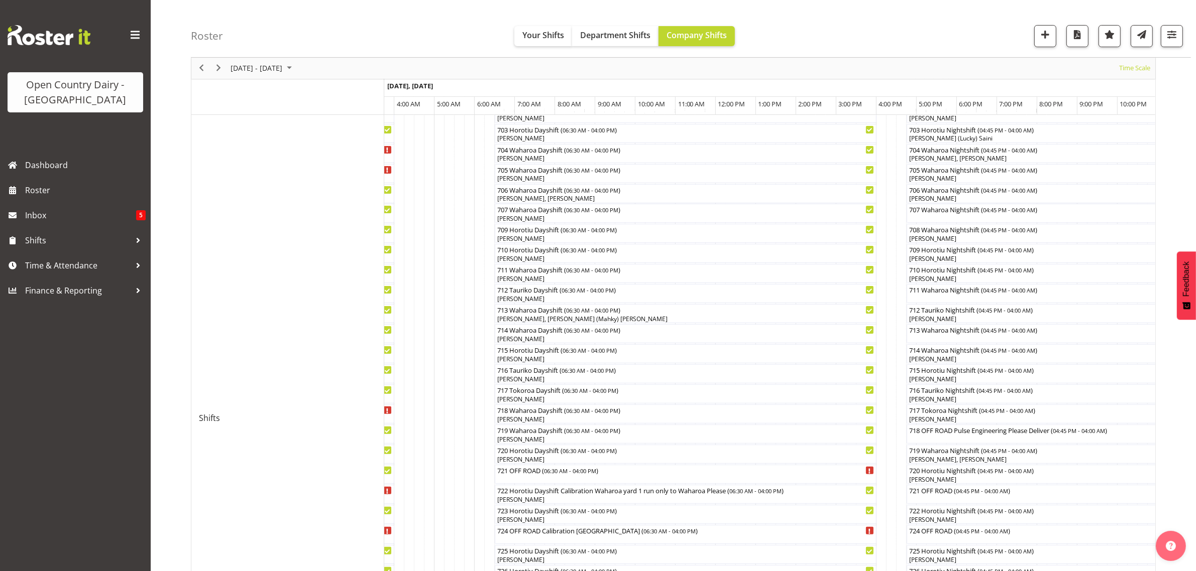
scroll to position [66, 0]
